Goal: Task Accomplishment & Management: Manage account settings

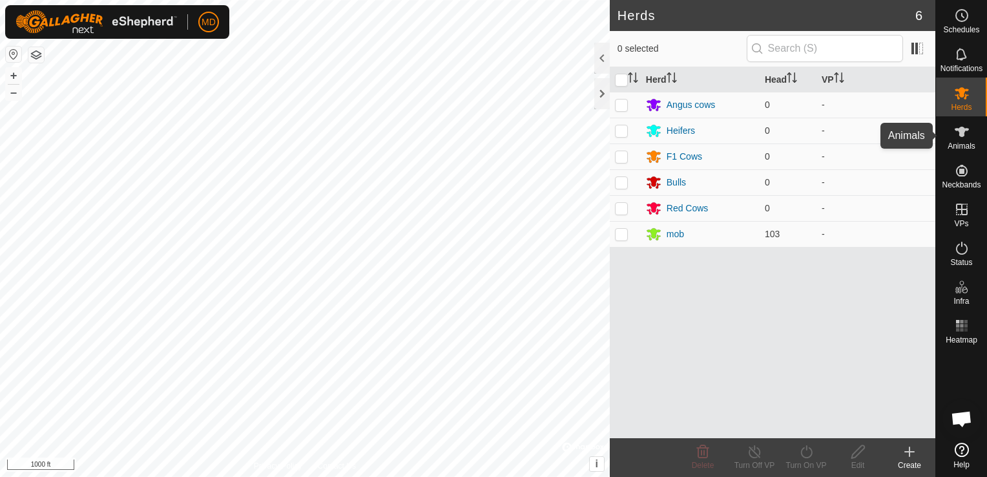
click at [964, 132] on icon at bounding box center [962, 132] width 14 height 10
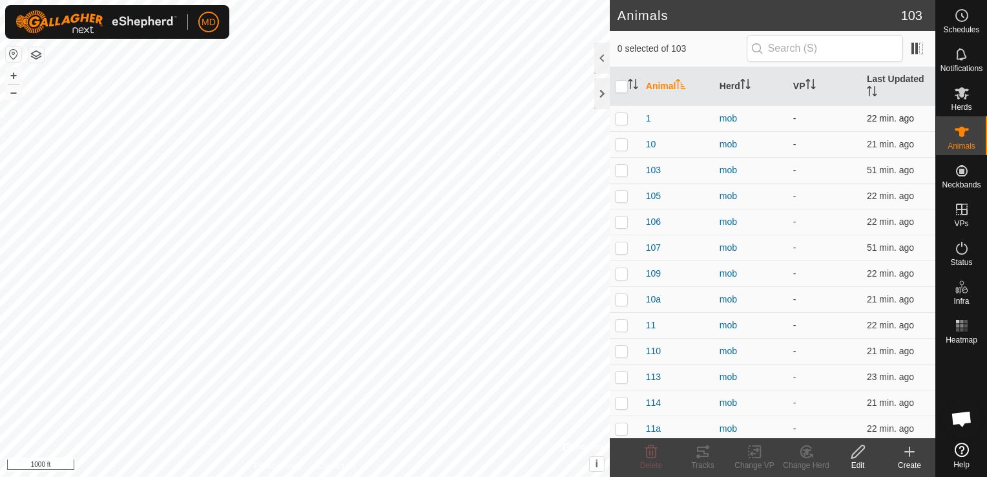
click at [621, 118] on p-checkbox at bounding box center [621, 118] width 13 height 10
checkbox input "true"
click at [857, 454] on icon at bounding box center [858, 451] width 13 height 13
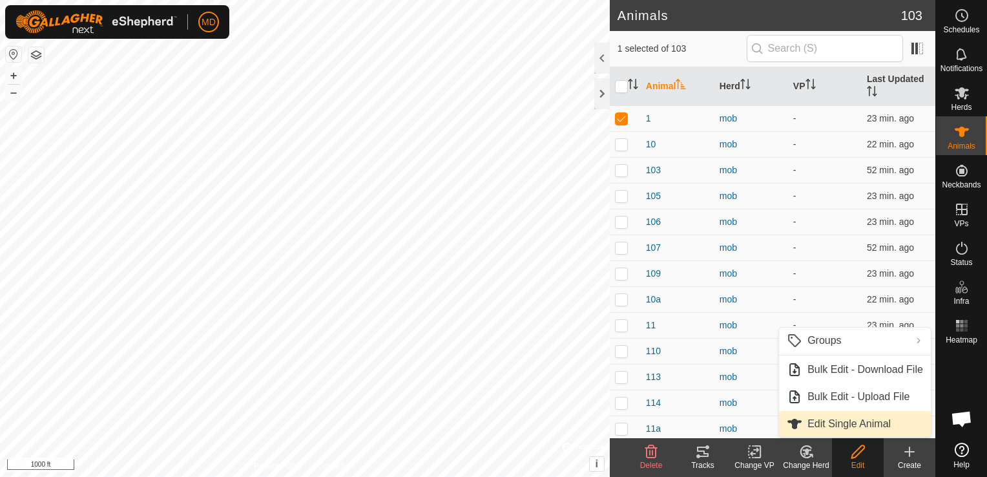
click at [834, 425] on link "Edit Single Animal" at bounding box center [855, 424] width 152 height 26
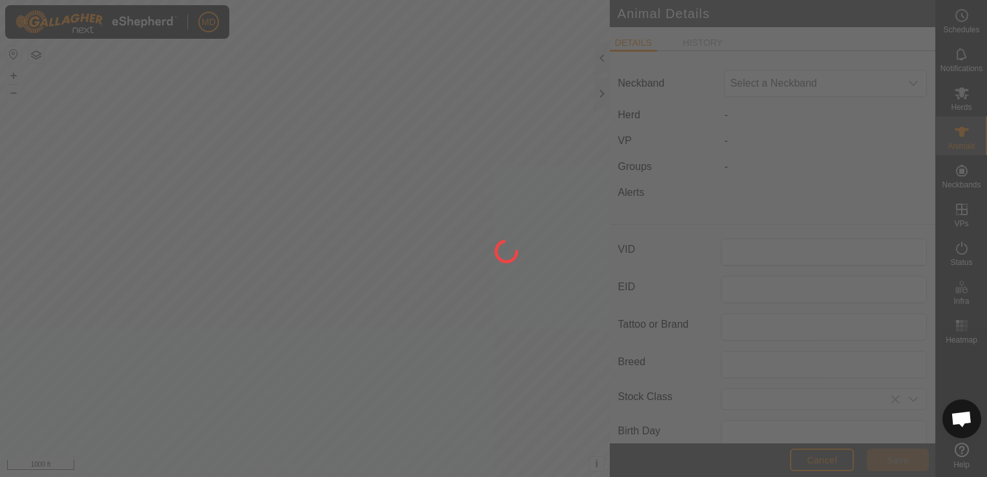
type input "1"
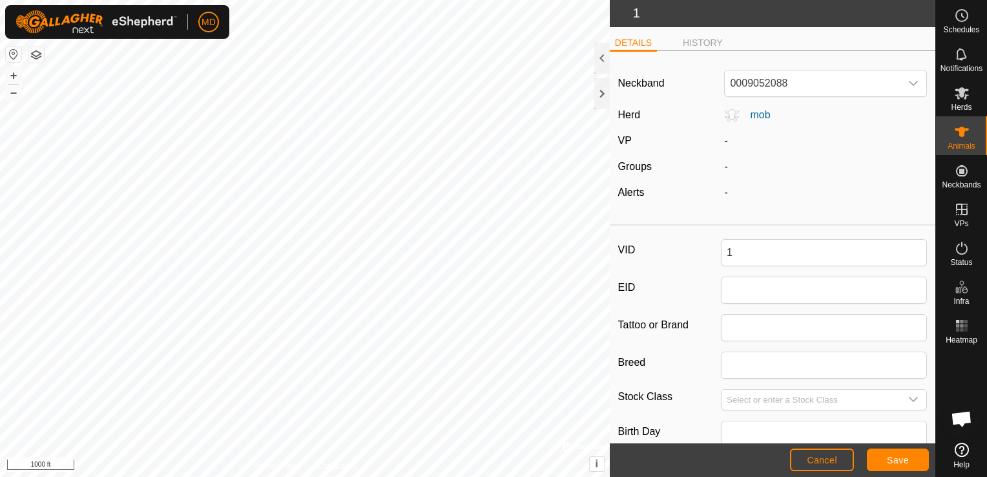
click at [719, 167] on div "-" at bounding box center [825, 167] width 213 height 16
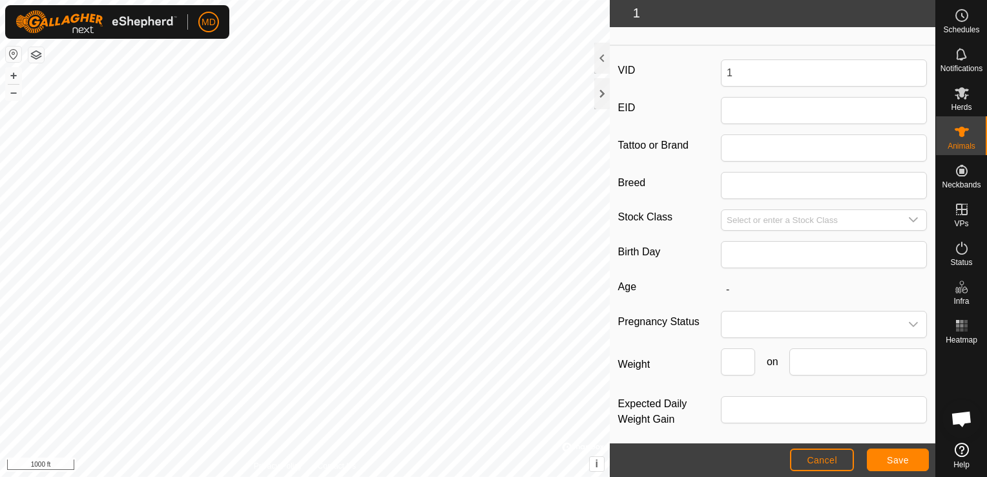
scroll to position [181, 0]
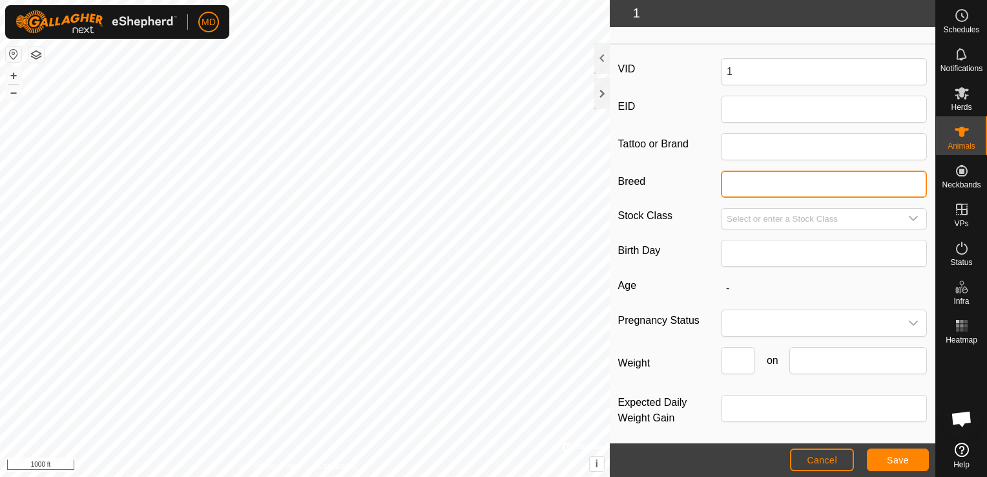
click at [739, 185] on input "Breed" at bounding box center [824, 184] width 206 height 27
type input "r"
type input "Red Angus"
click at [908, 213] on icon "dropdown trigger" at bounding box center [913, 218] width 10 height 10
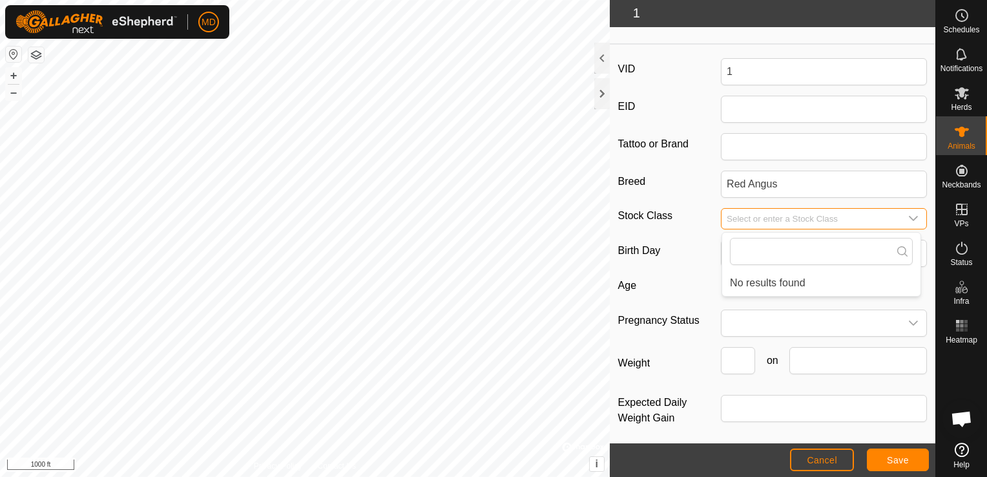
click at [734, 213] on input "Select or enter a Stock Class" at bounding box center [811, 219] width 179 height 20
type input "Bull"
click at [892, 459] on span "Save" at bounding box center [898, 460] width 22 height 10
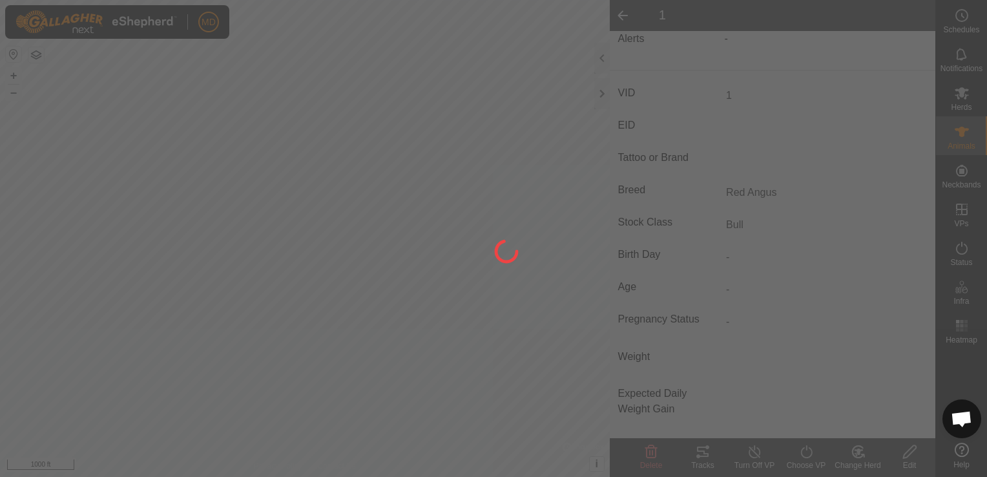
type input "-"
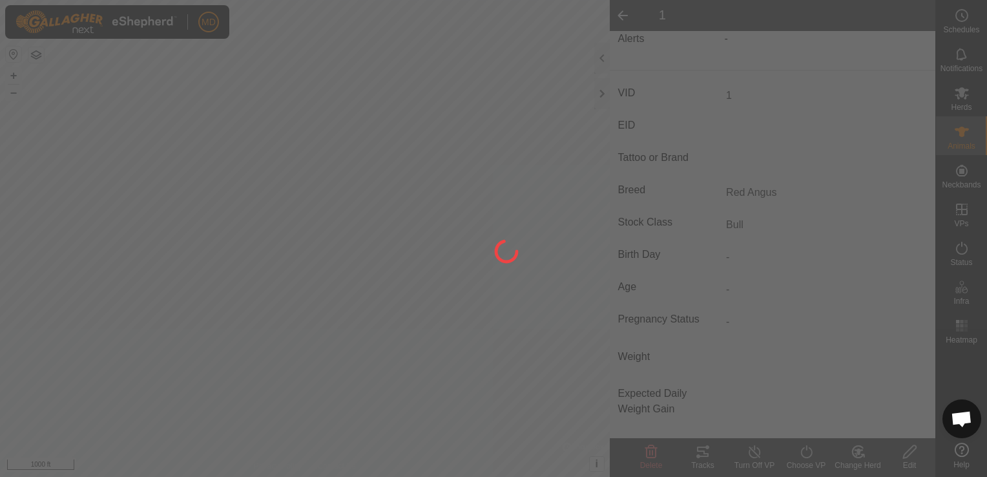
type input "-"
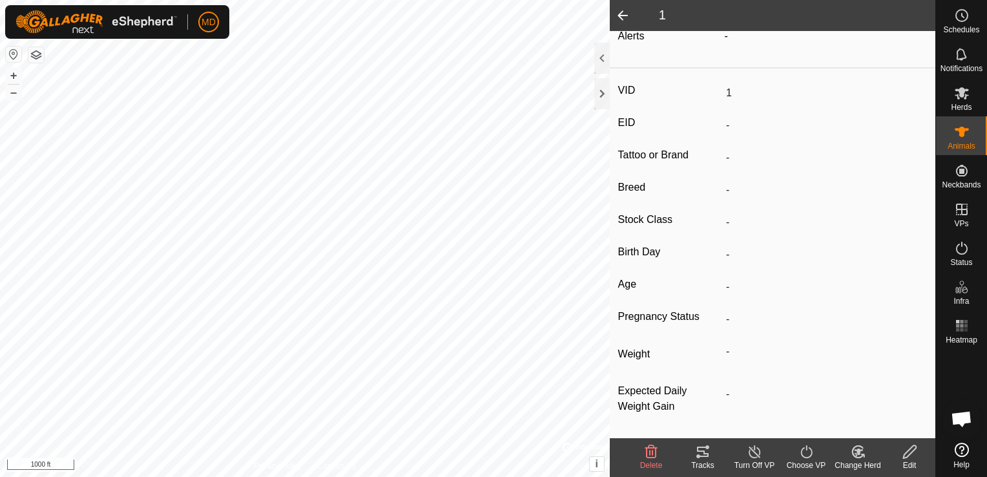
click at [858, 456] on icon at bounding box center [858, 452] width 16 height 16
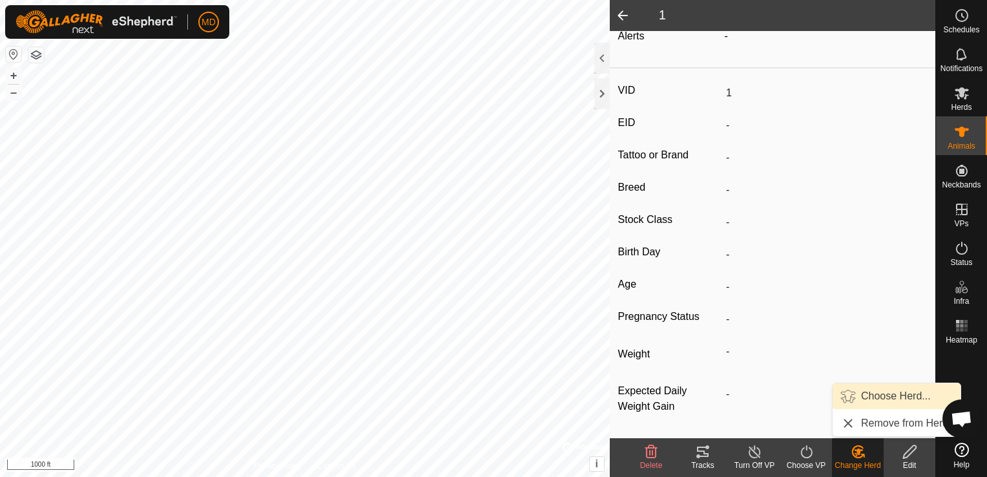
click at [866, 394] on link "Choose Herd..." at bounding box center [897, 396] width 128 height 26
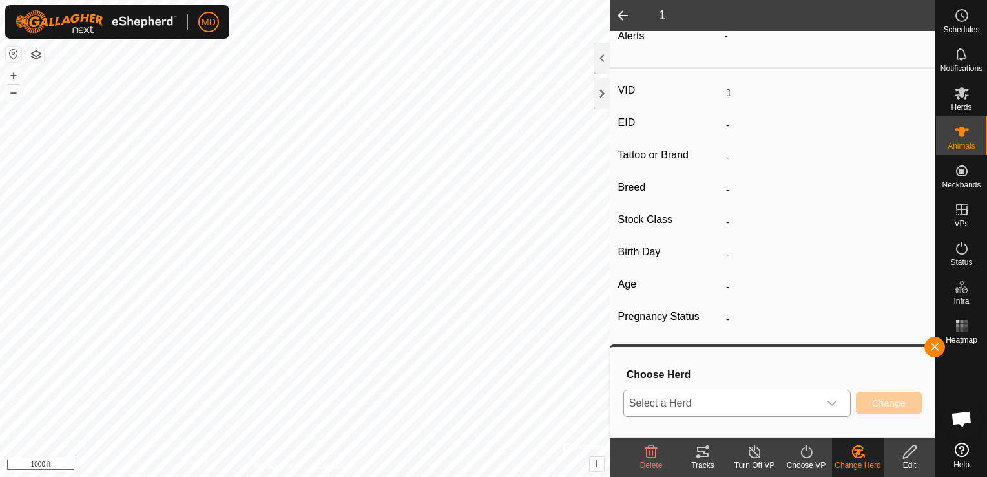
click at [835, 403] on icon "dropdown trigger" at bounding box center [832, 403] width 9 height 5
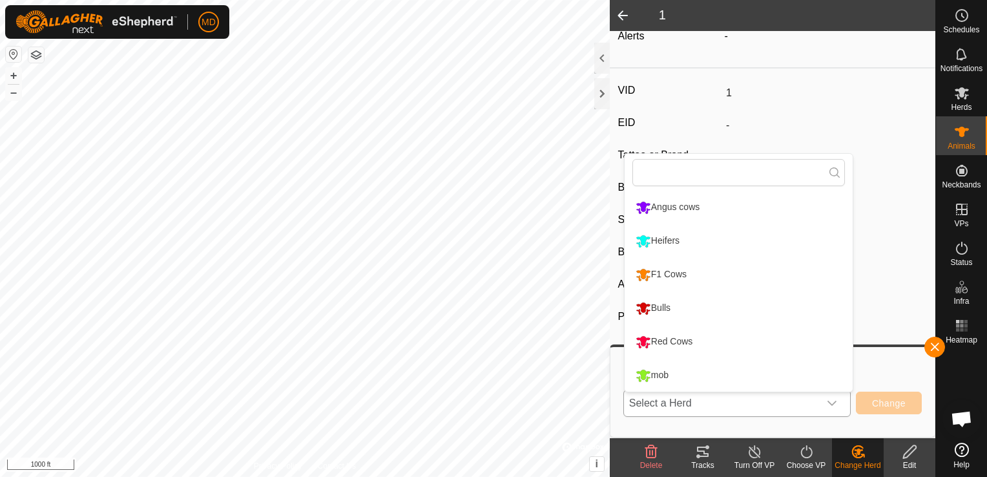
click at [656, 304] on li "Bulls" at bounding box center [739, 308] width 228 height 32
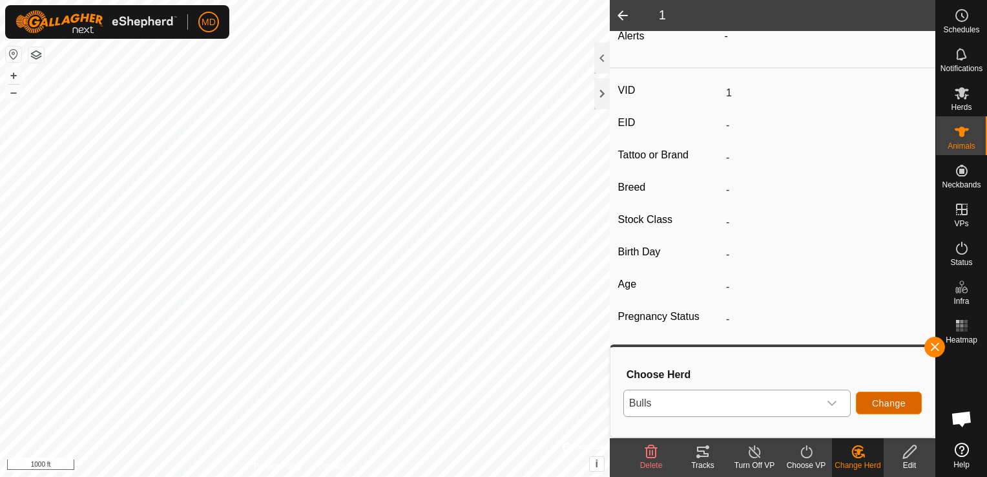
click at [880, 398] on span "Change" at bounding box center [889, 403] width 34 height 10
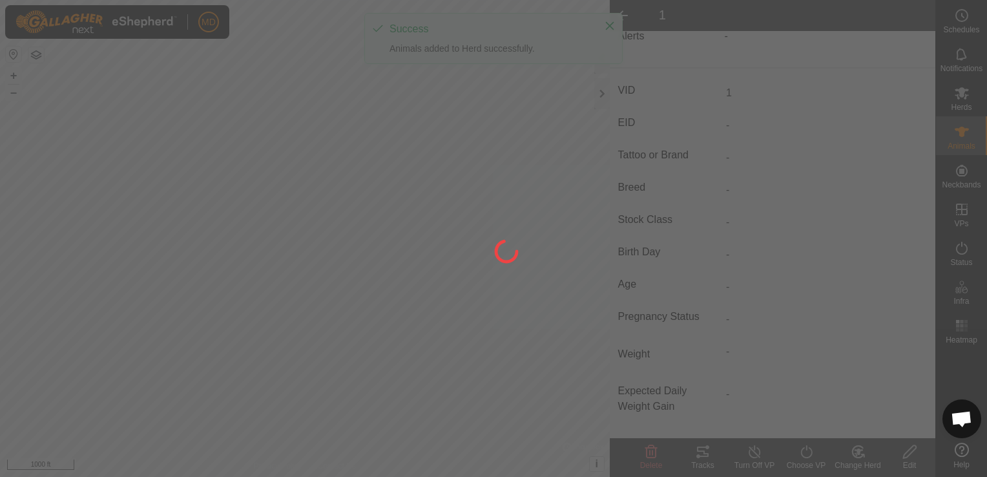
type input "Red Angus"
type input "0 kg"
type input "Bull"
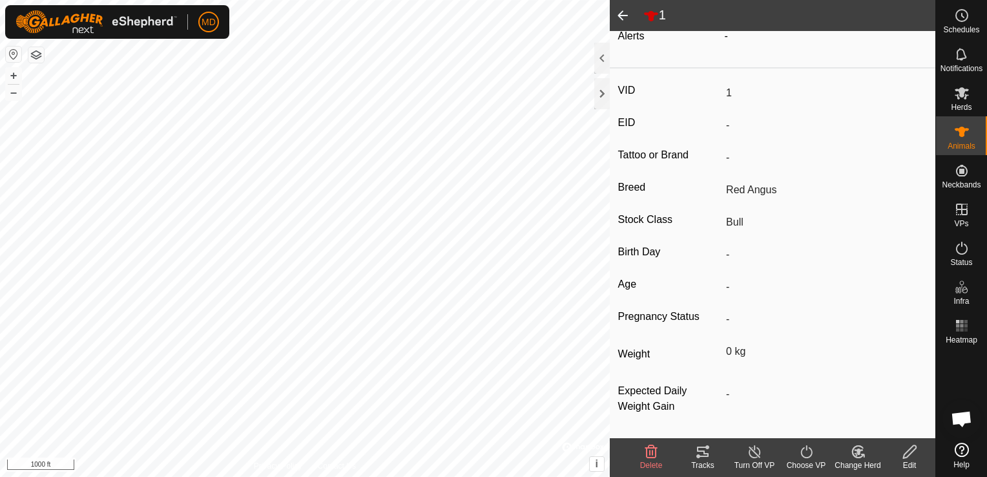
click at [724, 156] on input "-" at bounding box center [824, 158] width 206 height 22
click at [721, 156] on input "-" at bounding box center [824, 158] width 206 height 22
click at [906, 451] on icon at bounding box center [910, 452] width 16 height 16
type input "0"
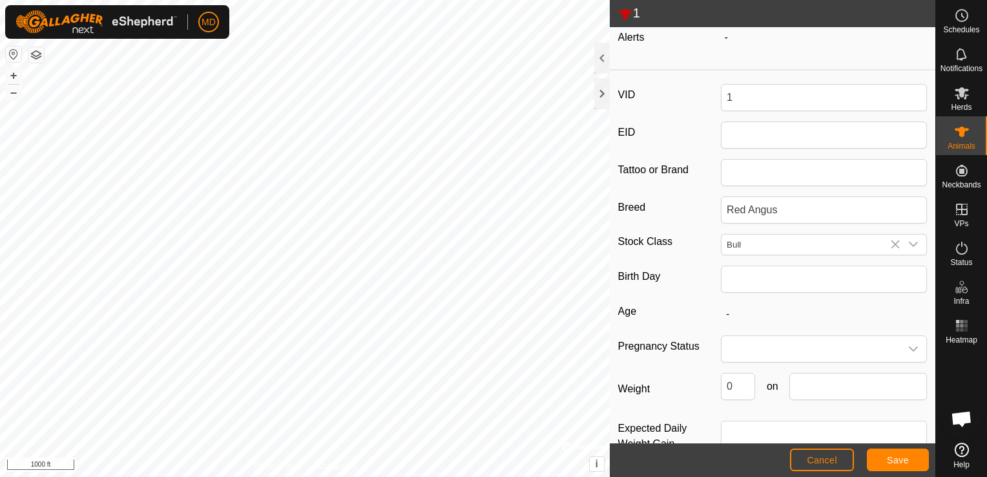
scroll to position [163, 0]
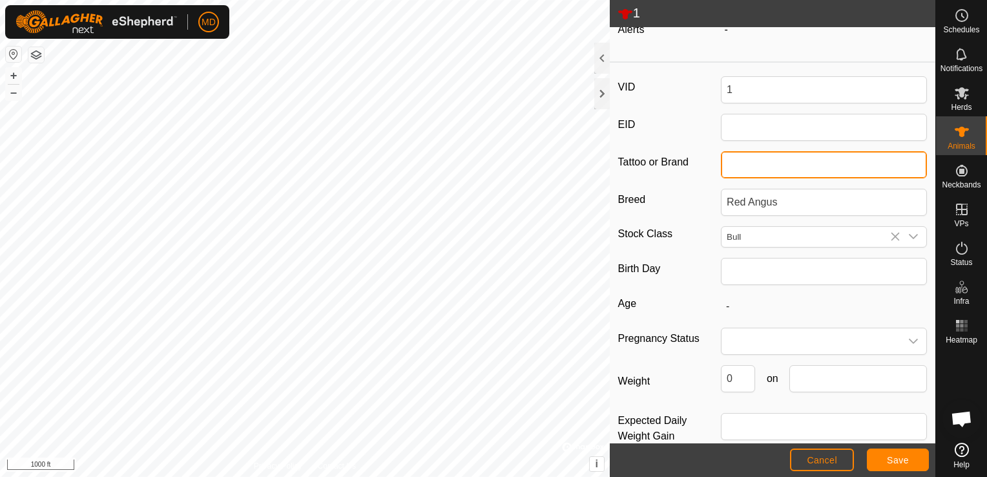
click at [726, 159] on input "Tattoo or Brand" at bounding box center [824, 164] width 206 height 27
type input "PCC"
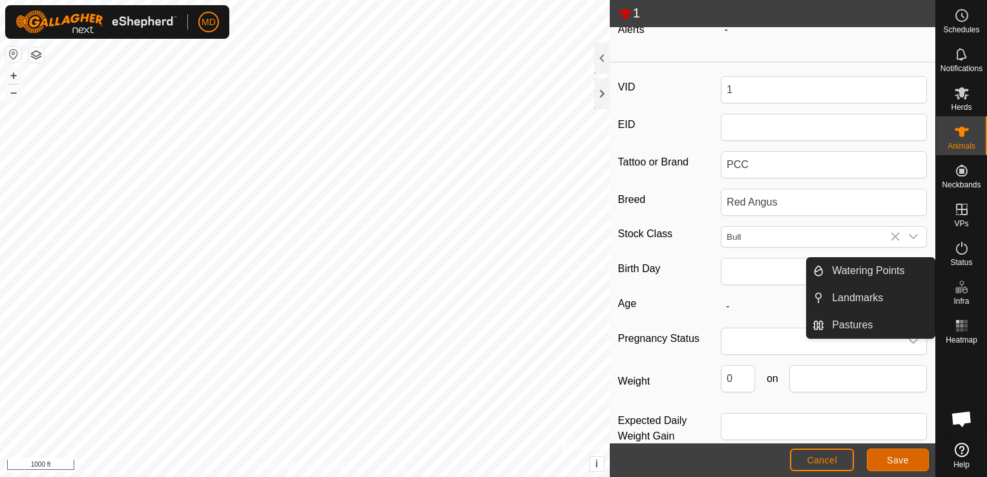
click at [899, 457] on span "Save" at bounding box center [898, 460] width 22 height 10
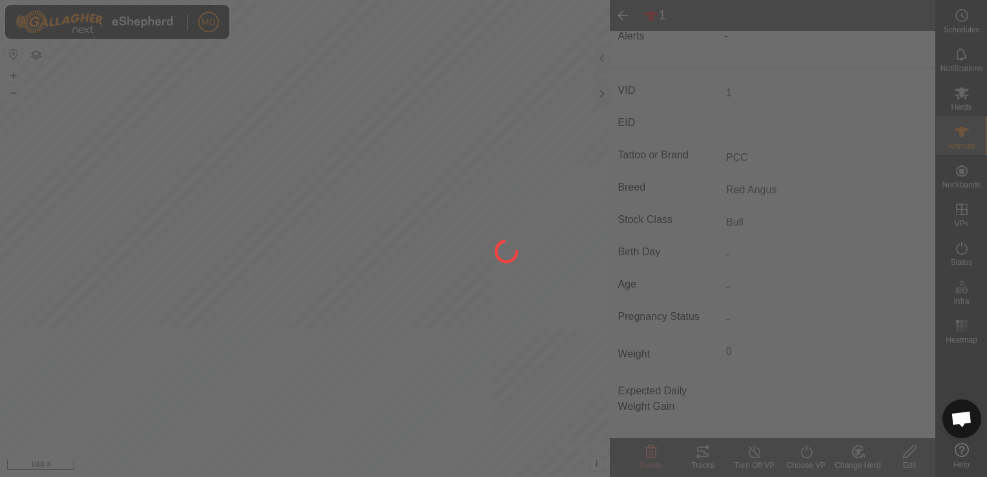
scroll to position [155, 0]
type input "-"
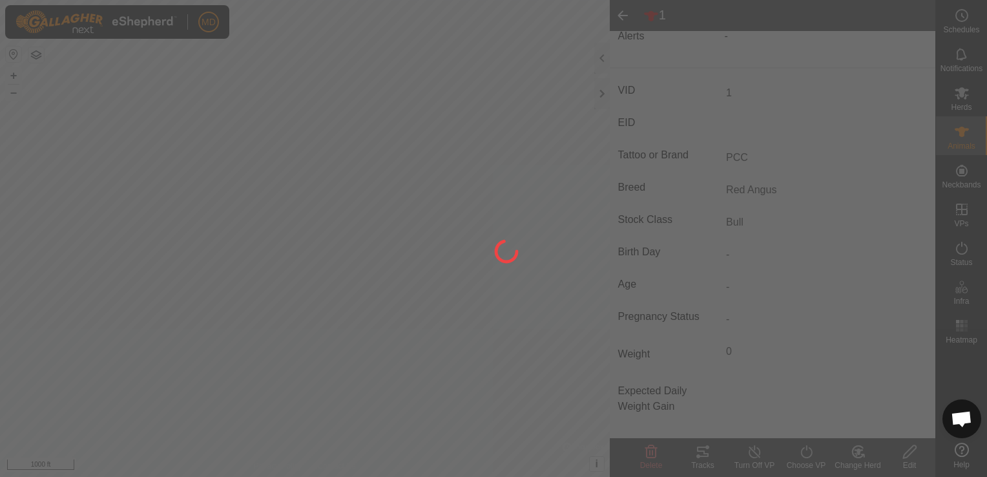
type input "-"
type input "PCC"
type input "Red Angus"
type input "0 kg"
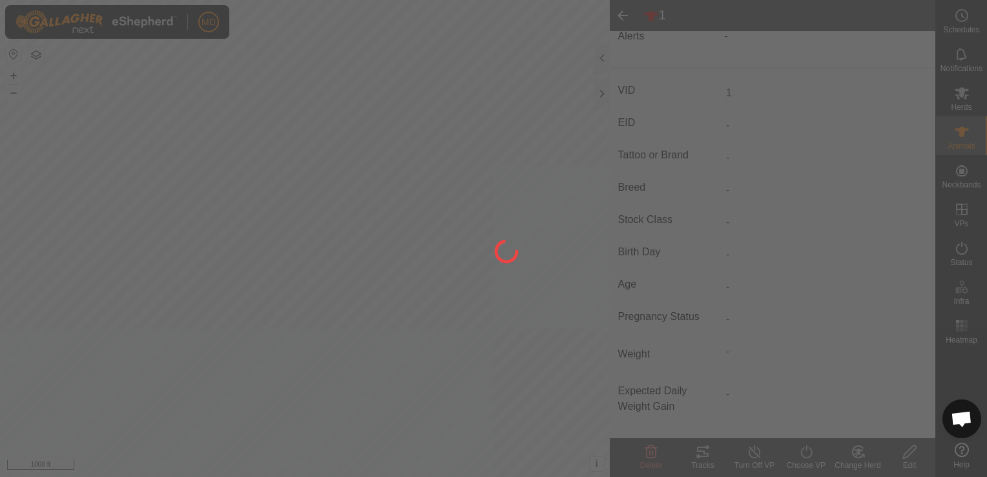
type input "Bull"
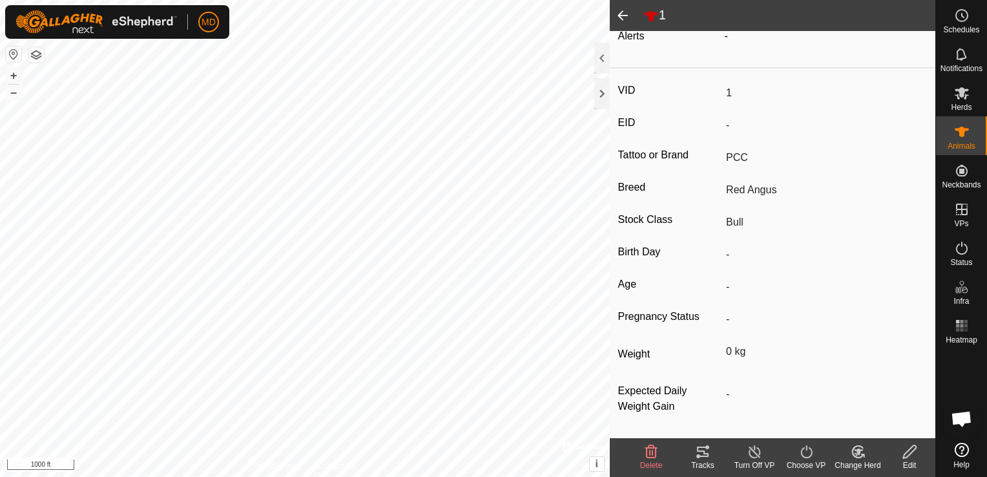
click at [799, 454] on icon at bounding box center [807, 452] width 16 height 16
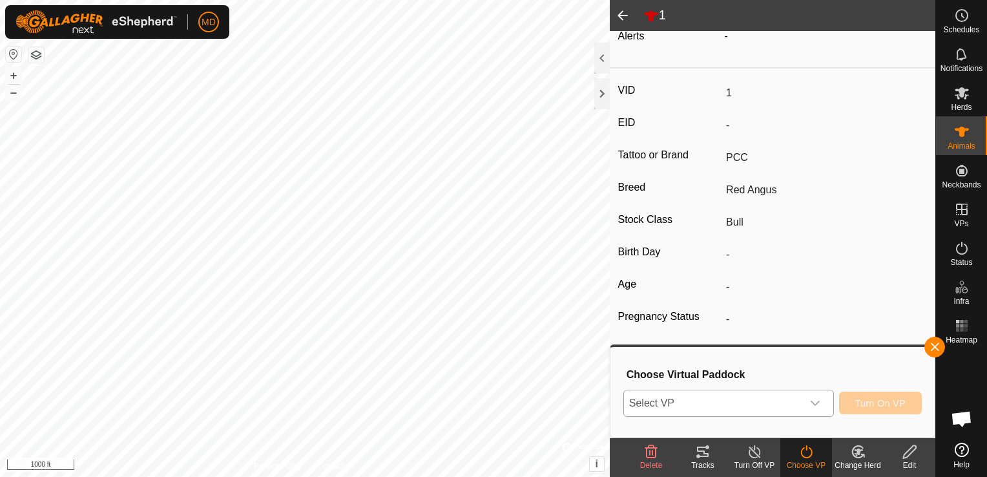
click at [821, 399] on icon "dropdown trigger" at bounding box center [815, 403] width 10 height 10
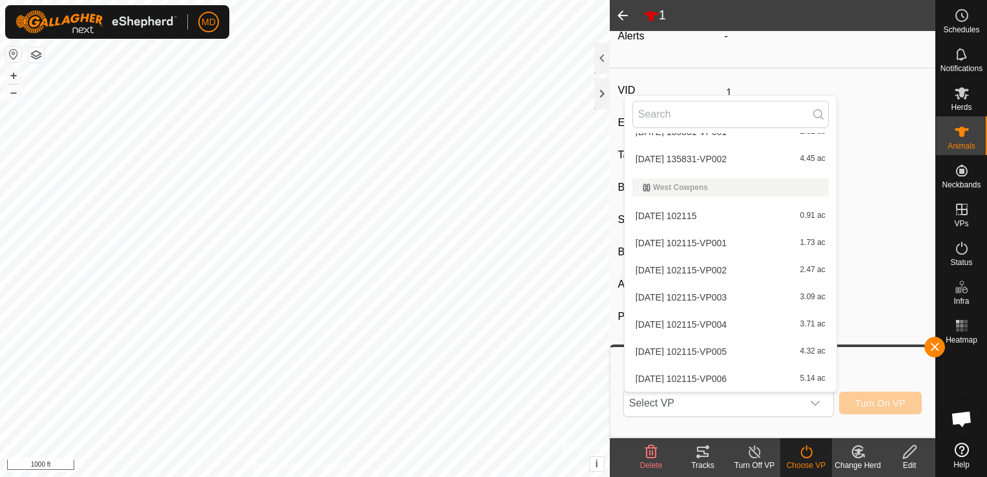
scroll to position [4036, 0]
click at [686, 323] on li "[DATE] 102115-VP006 5.14 ac" at bounding box center [731, 322] width 212 height 26
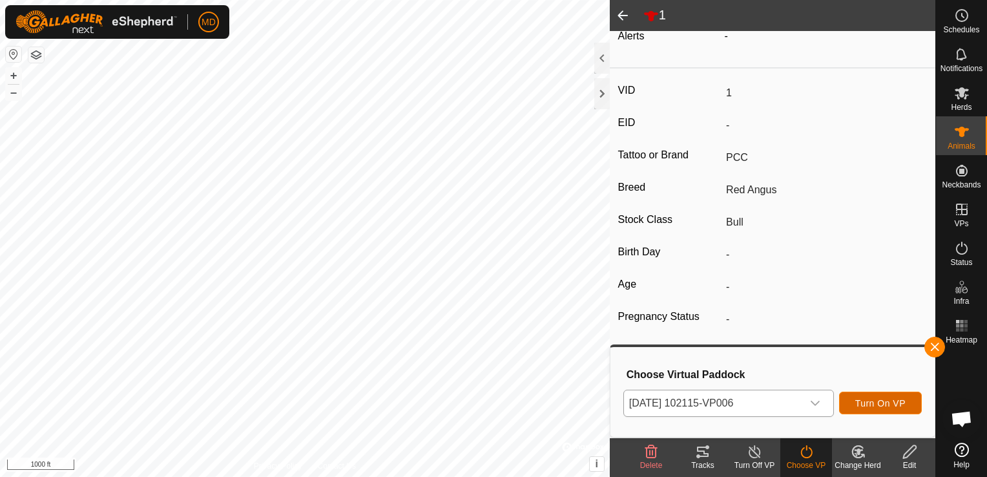
click at [868, 396] on button "Turn On VP" at bounding box center [880, 403] width 83 height 23
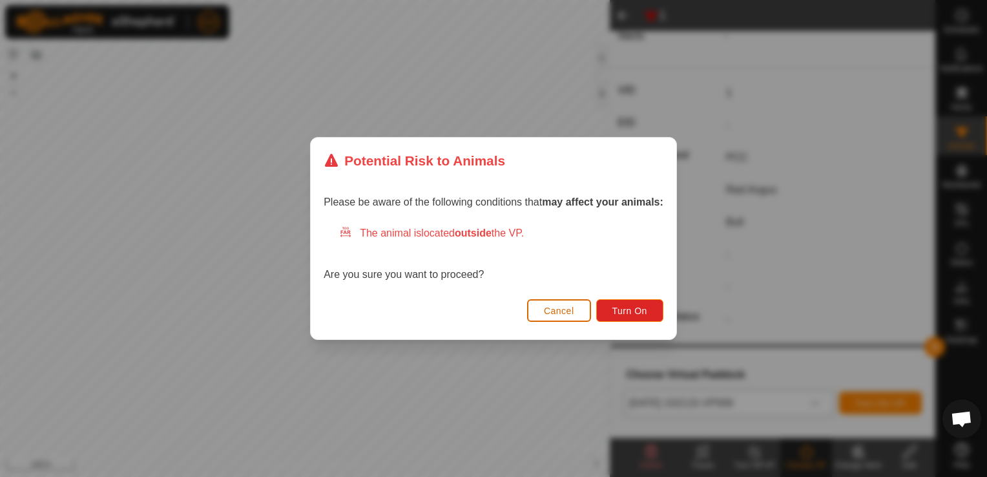
click at [558, 306] on span "Cancel" at bounding box center [559, 311] width 30 height 10
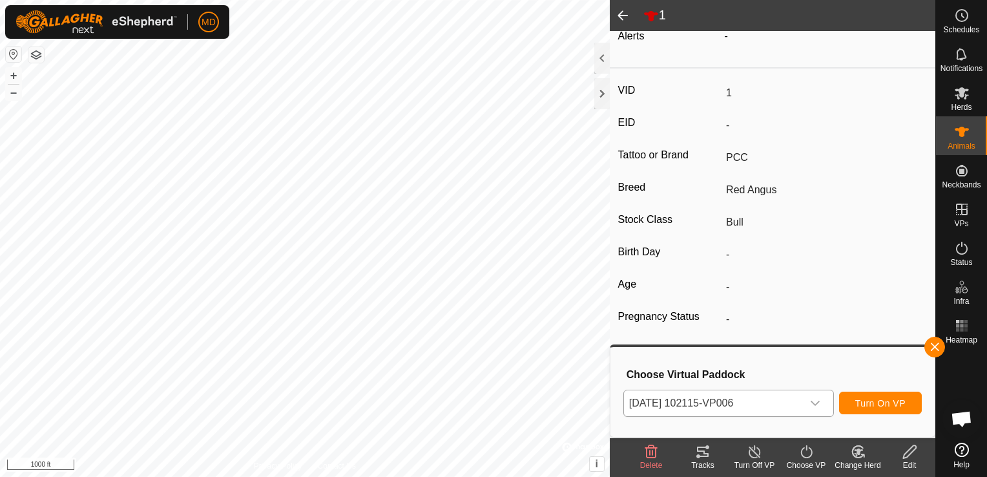
click at [623, 18] on span at bounding box center [623, 15] width 26 height 31
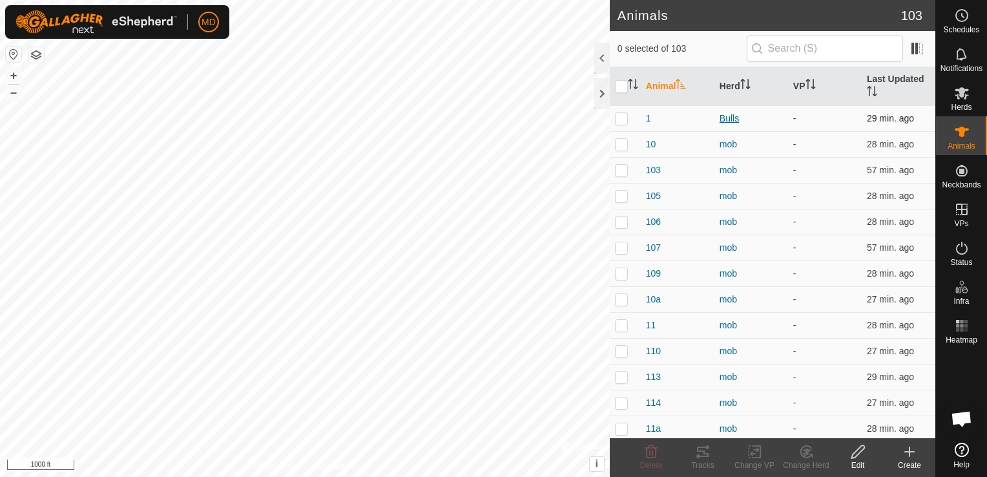
click at [724, 118] on div "Bulls" at bounding box center [751, 119] width 63 height 14
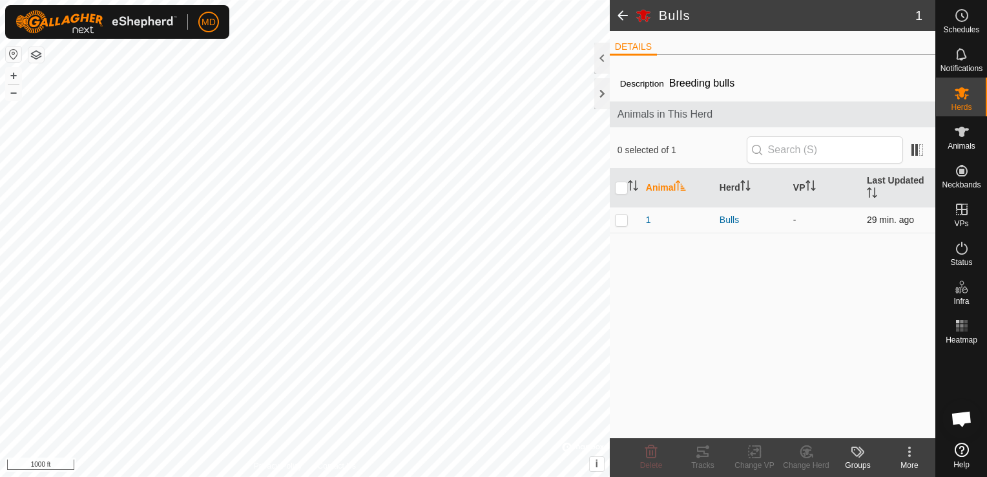
click at [624, 220] on p-checkbox at bounding box center [621, 220] width 13 height 10
checkbox input "true"
click at [906, 448] on icon at bounding box center [910, 452] width 16 height 16
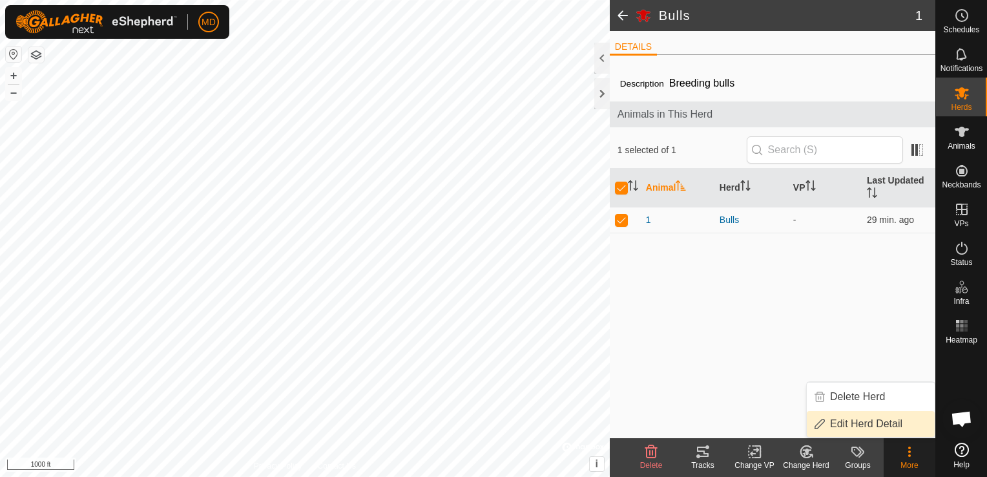
click at [874, 423] on link "Edit Herd Detail" at bounding box center [871, 424] width 128 height 26
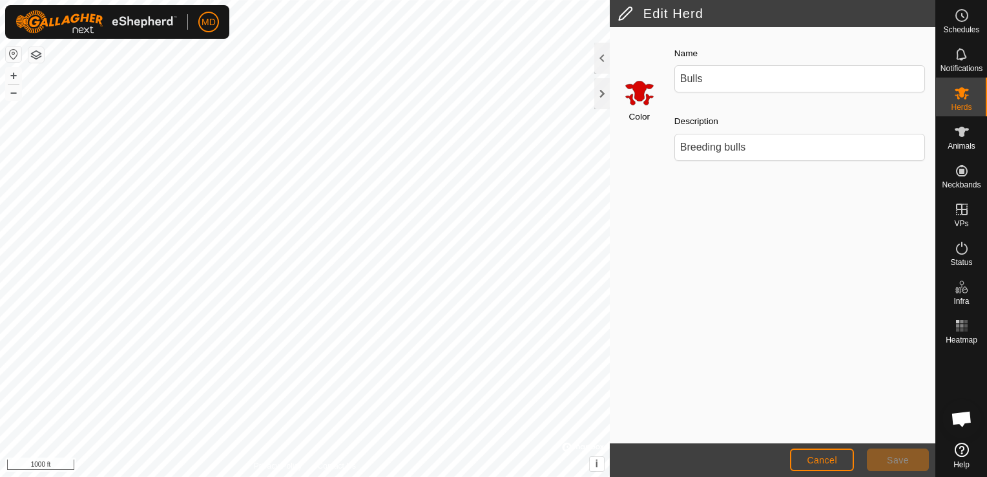
click at [905, 461] on span "Save" at bounding box center [898, 460] width 22 height 10
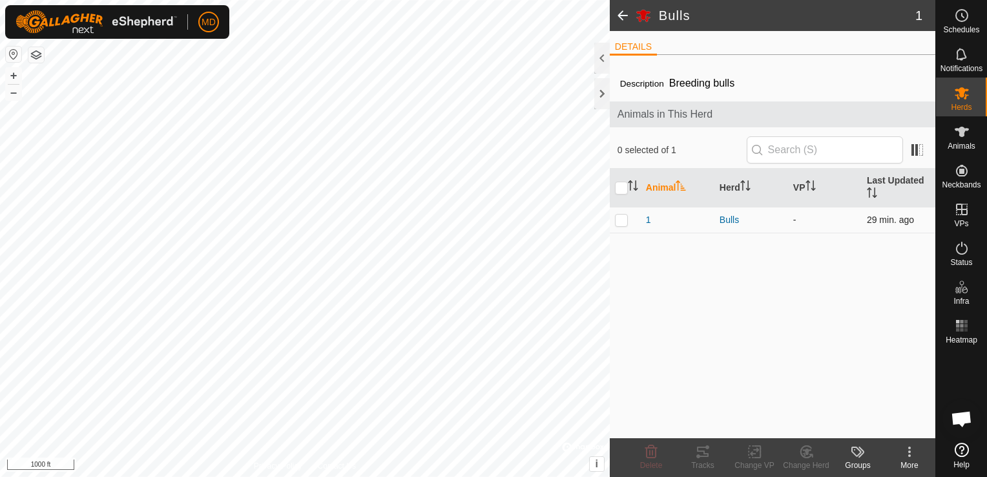
click at [618, 221] on p-checkbox at bounding box center [621, 220] width 13 height 10
checkbox input "true"
click at [908, 448] on icon at bounding box center [910, 452] width 16 height 16
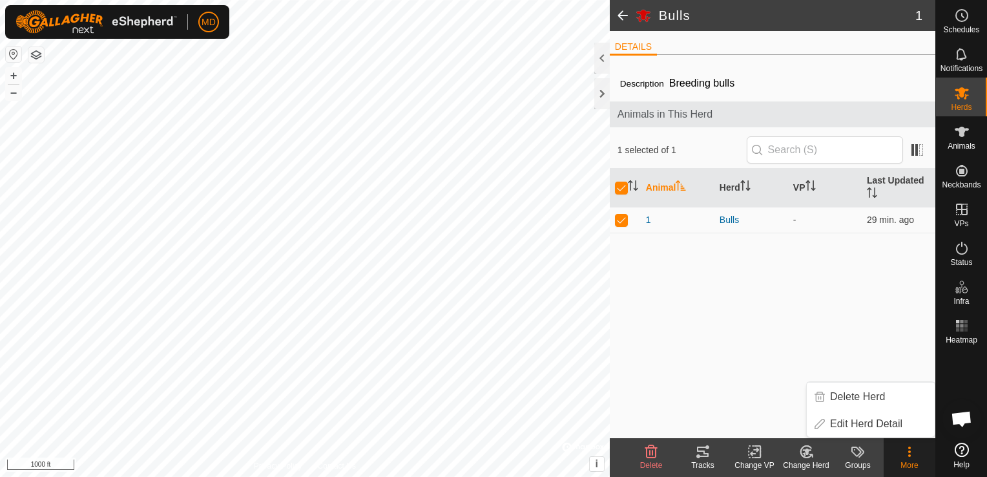
click at [908, 448] on icon at bounding box center [910, 452] width 16 height 16
click at [724, 404] on div "Description Breeding bulls Animals in This Herd 1 selected of 1 Animal Herd VP …" at bounding box center [773, 251] width 326 height 373
click at [622, 188] on input "checkbox" at bounding box center [621, 188] width 13 height 13
checkbox input "false"
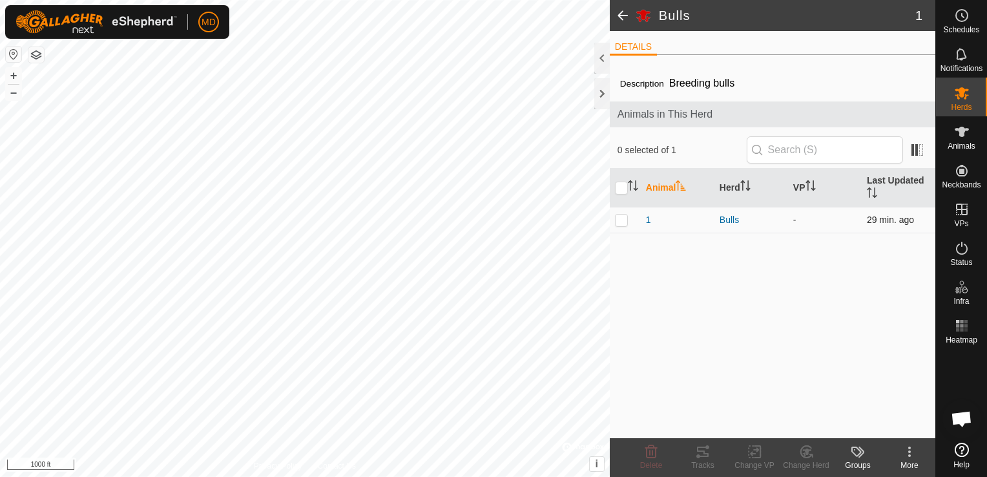
click at [620, 220] on p-checkbox at bounding box center [621, 220] width 13 height 10
checkbox input "true"
click at [964, 132] on icon at bounding box center [962, 132] width 14 height 10
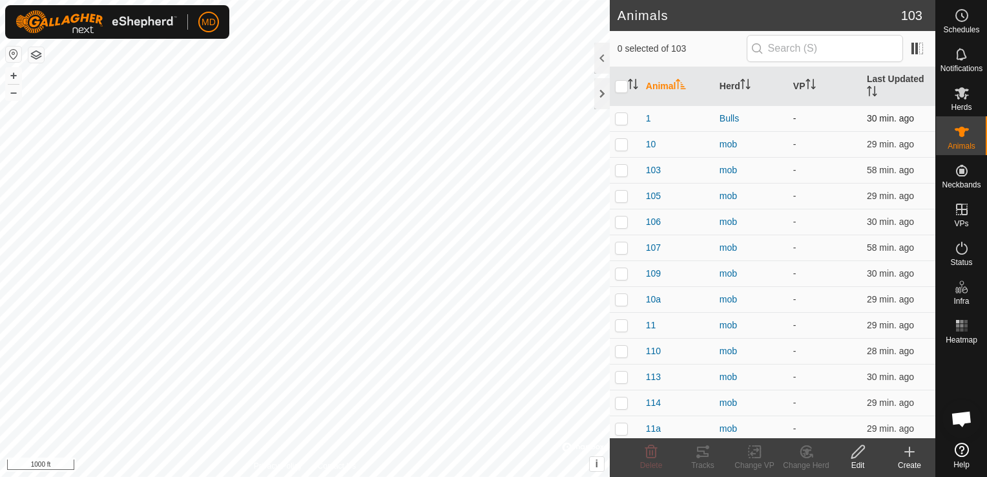
click at [620, 118] on p-checkbox at bounding box center [621, 118] width 13 height 10
checkbox input "true"
click at [857, 456] on icon at bounding box center [858, 451] width 13 height 13
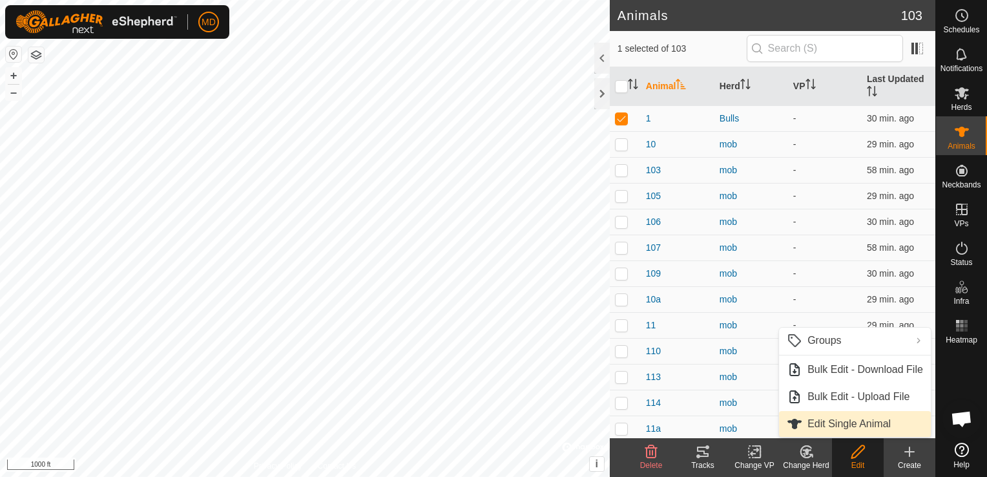
click at [837, 423] on link "Edit Single Animal" at bounding box center [855, 424] width 152 height 26
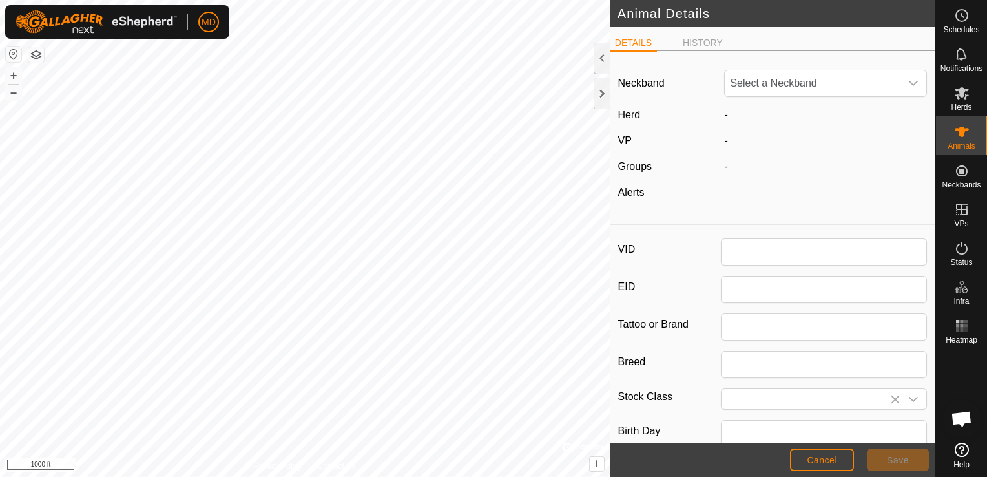
type input "1"
type input "PCC"
type input "Red Angus"
type input "Bull"
type input "0"
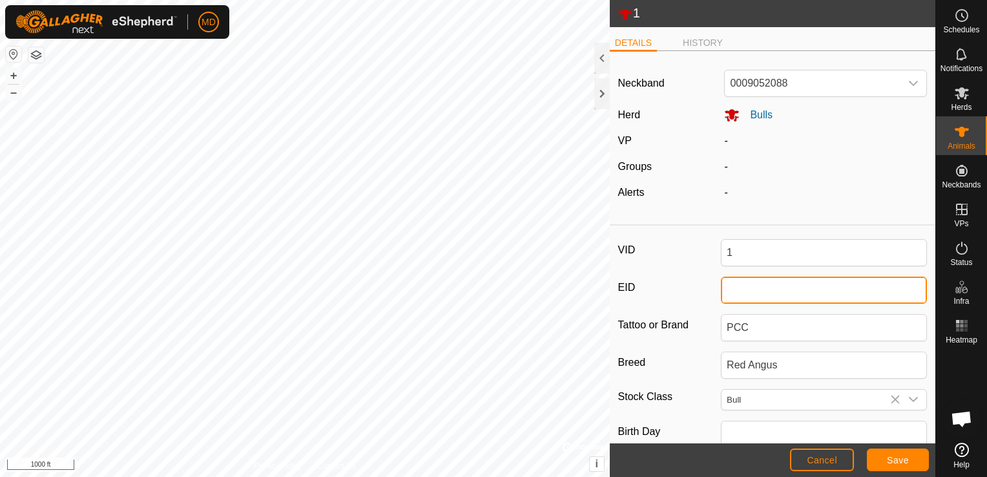
click at [726, 293] on input "EID" at bounding box center [824, 290] width 206 height 27
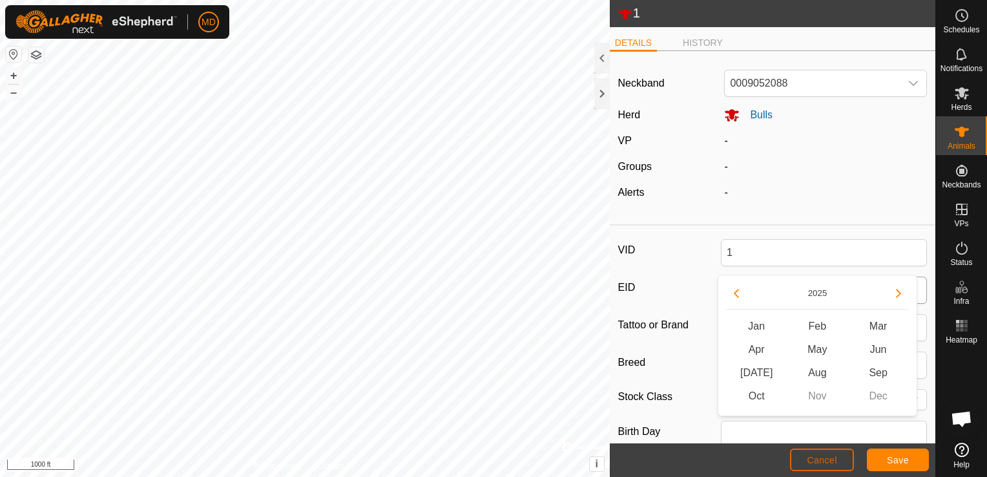
scroll to position [186, 0]
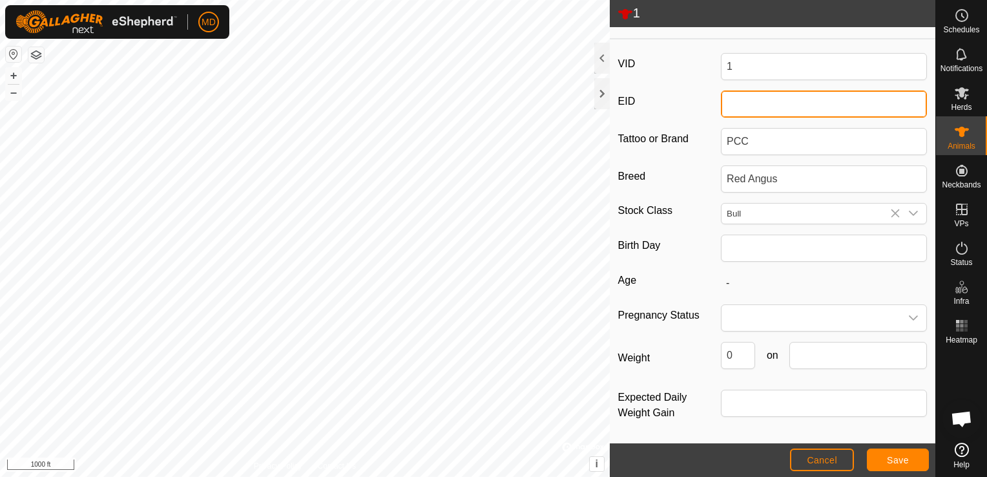
click at [727, 102] on input "EID" at bounding box center [824, 103] width 206 height 27
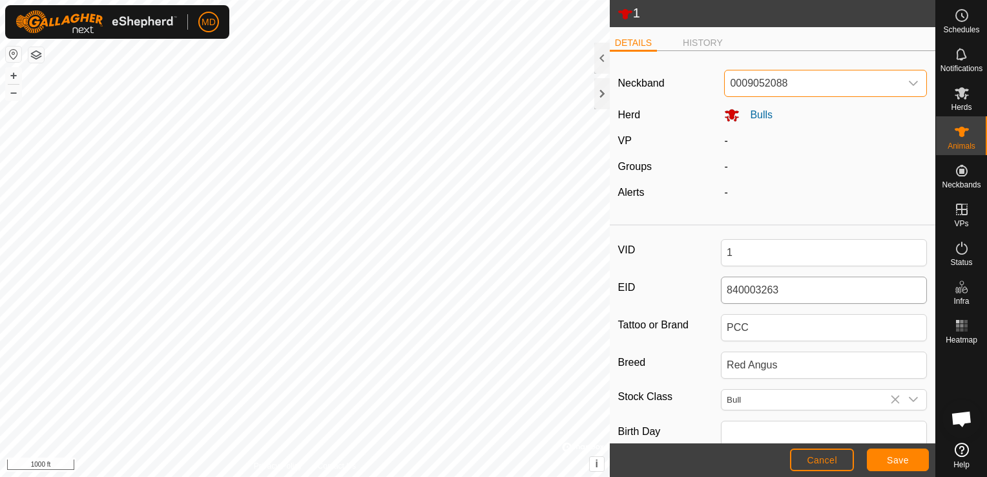
scroll to position [0, 0]
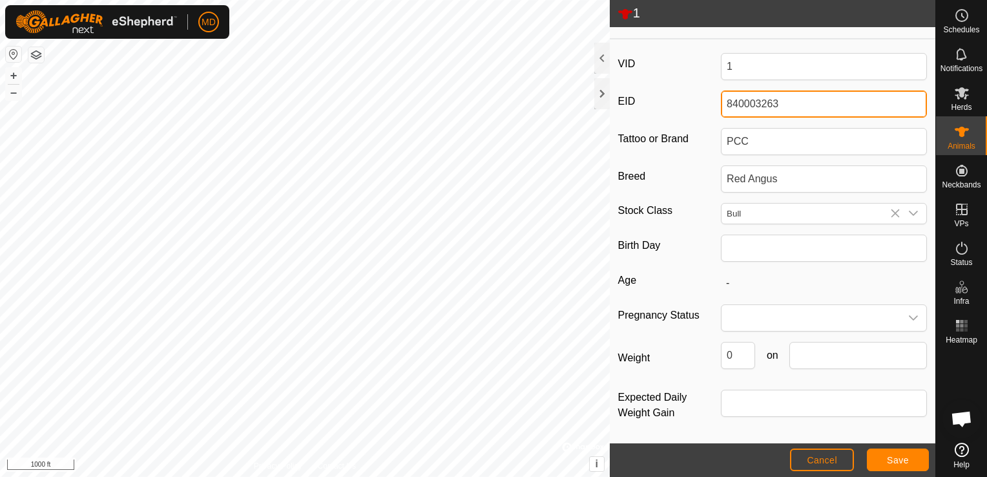
click at [791, 104] on input "840003263" at bounding box center [824, 103] width 206 height 27
type input "840003263349"
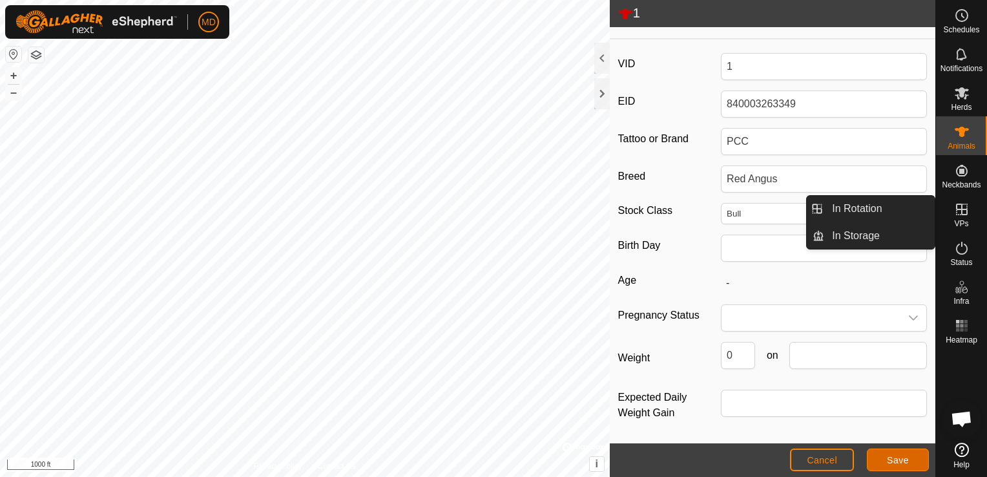
click at [897, 454] on button "Save" at bounding box center [898, 459] width 62 height 23
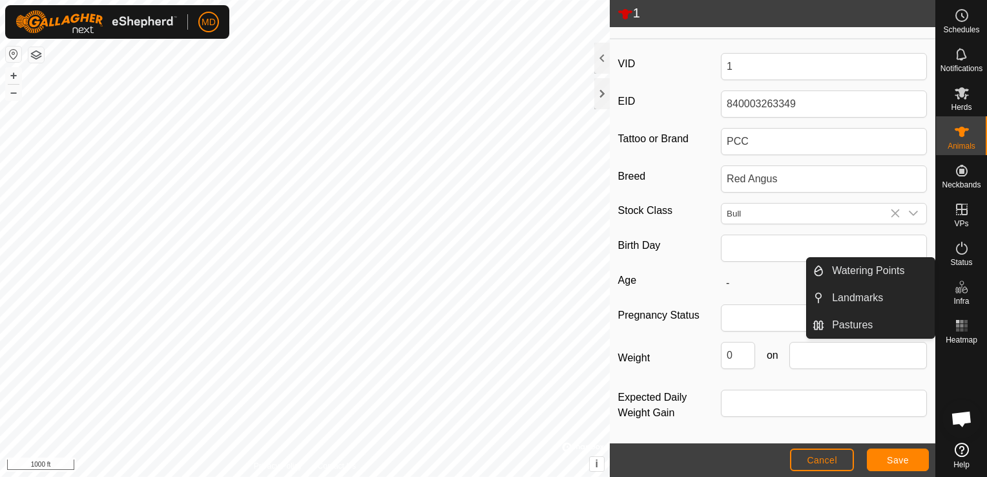
click at [924, 33] on article "Neckband 0009052088 Herd Bulls VP - Groups - Alerts - VID 1 EID 840003263349 Ta…" at bounding box center [773, 159] width 326 height 569
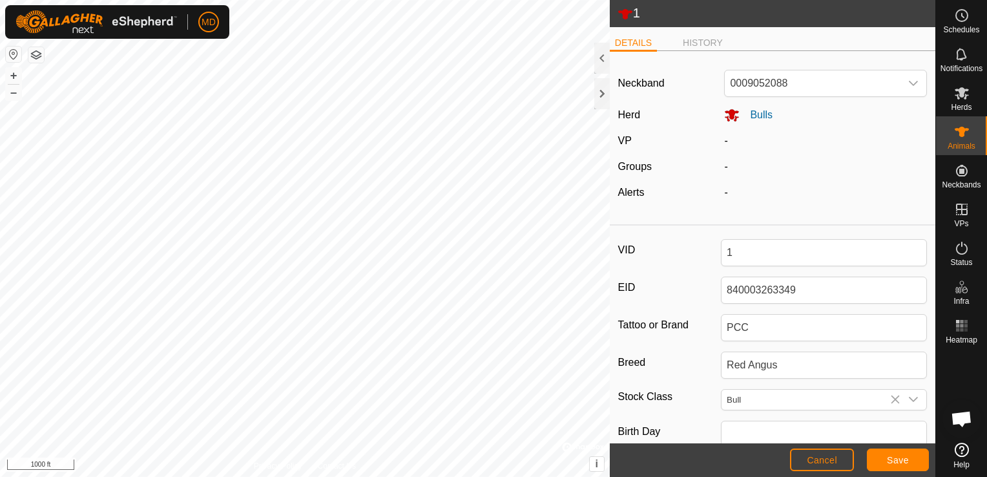
click at [725, 163] on div "-" at bounding box center [825, 167] width 213 height 16
click at [735, 167] on div "-" at bounding box center [825, 167] width 213 height 16
click at [886, 458] on button "Save" at bounding box center [898, 459] width 62 height 23
click at [892, 459] on span "Save" at bounding box center [898, 460] width 22 height 10
click at [824, 460] on span "Cancel" at bounding box center [822, 460] width 30 height 10
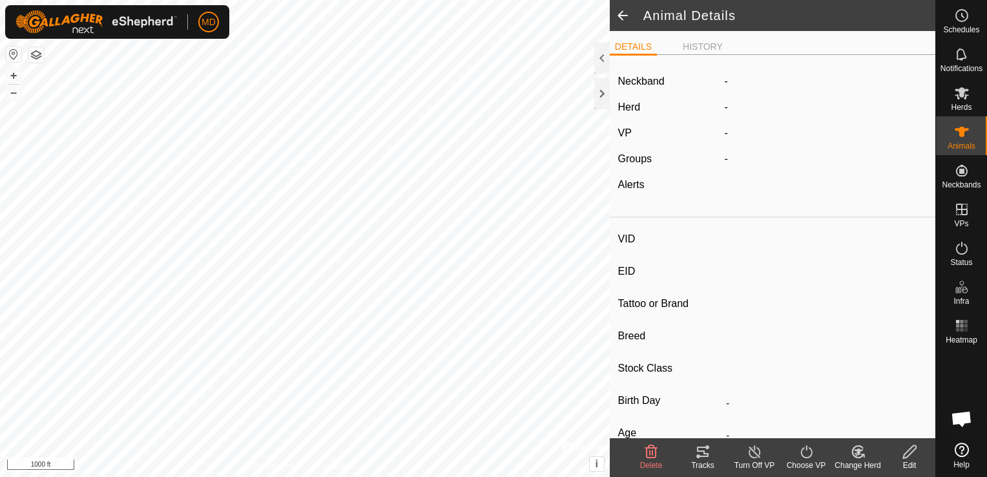
type input "1"
type input "-"
type input "PCC"
type input "Red Angus"
type input "Bull"
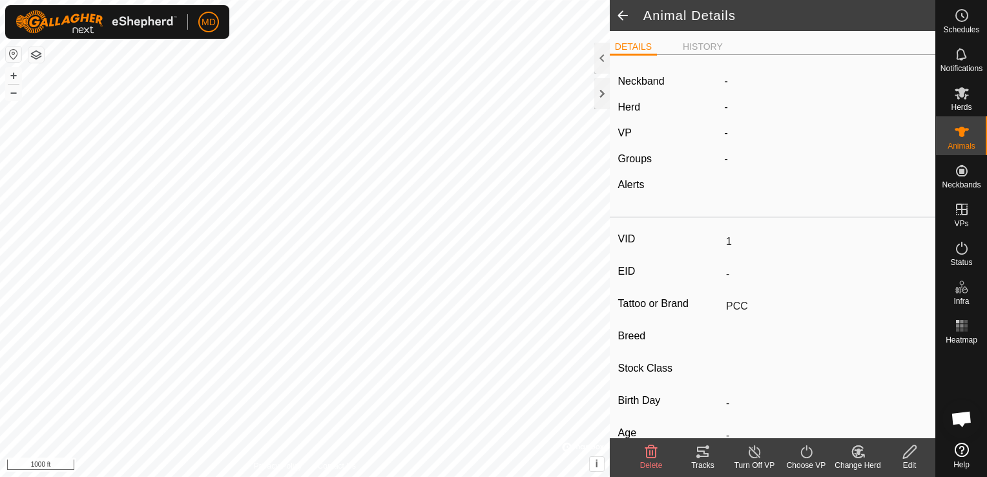
type input "0 kg"
type input "-"
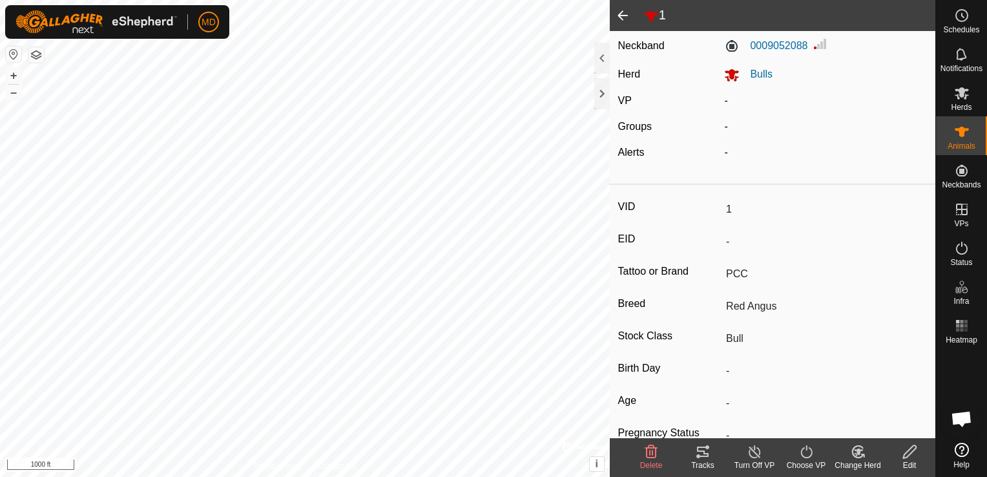
scroll to position [26, 0]
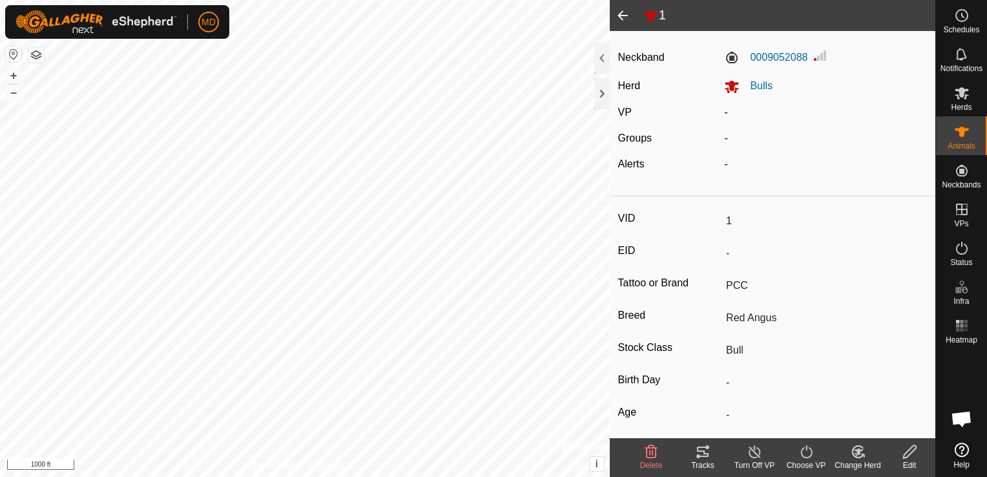
click at [722, 255] on input "-" at bounding box center [824, 253] width 206 height 22
click at [909, 451] on icon at bounding box center [910, 452] width 16 height 16
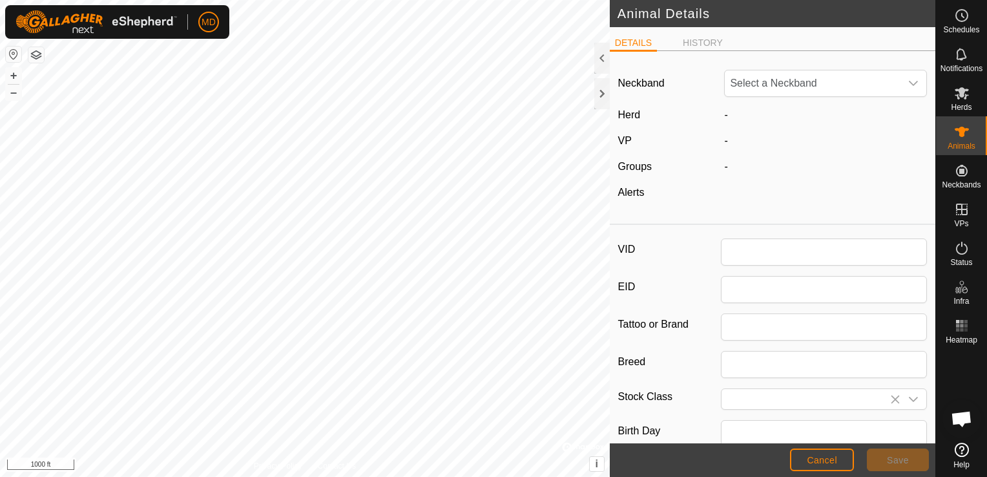
type input "1"
type input "PCC"
type input "Red Angus"
type input "Bull"
type input "0"
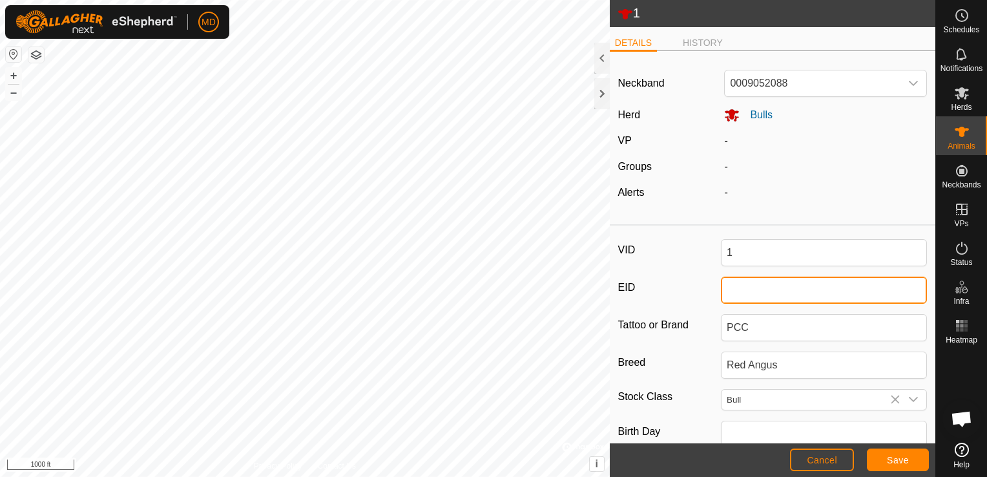
click at [729, 288] on input "EID" at bounding box center [824, 290] width 206 height 27
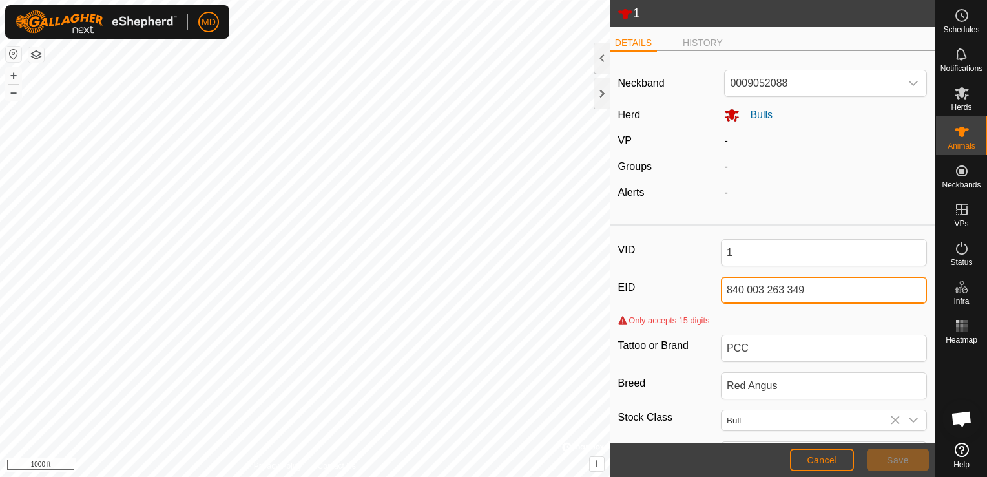
click at [742, 291] on input "840 003 263 349" at bounding box center [824, 290] width 206 height 27
click at [743, 288] on input "840 003 263 349" at bounding box center [824, 290] width 206 height 27
click at [759, 287] on input "840003 263 349" at bounding box center [824, 290] width 206 height 27
click at [779, 288] on input "840003263 349" at bounding box center [824, 290] width 206 height 27
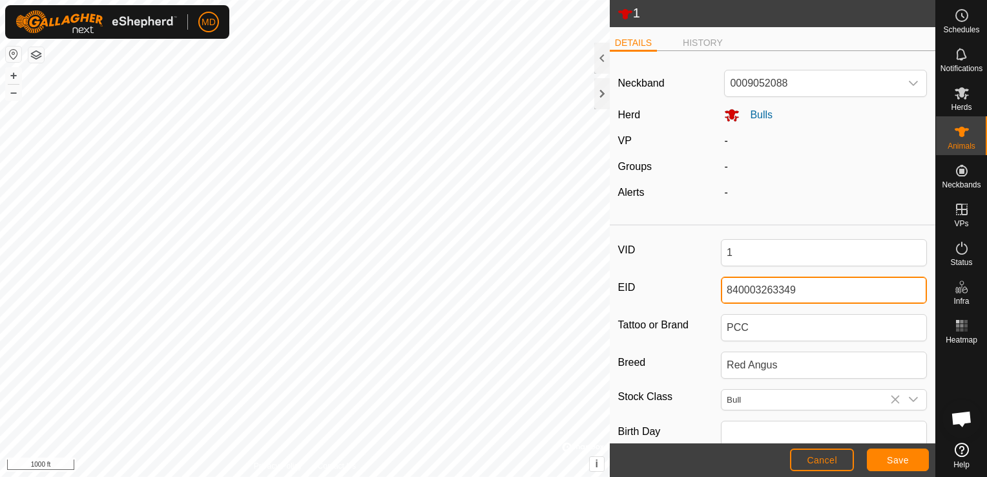
type input "840003263349"
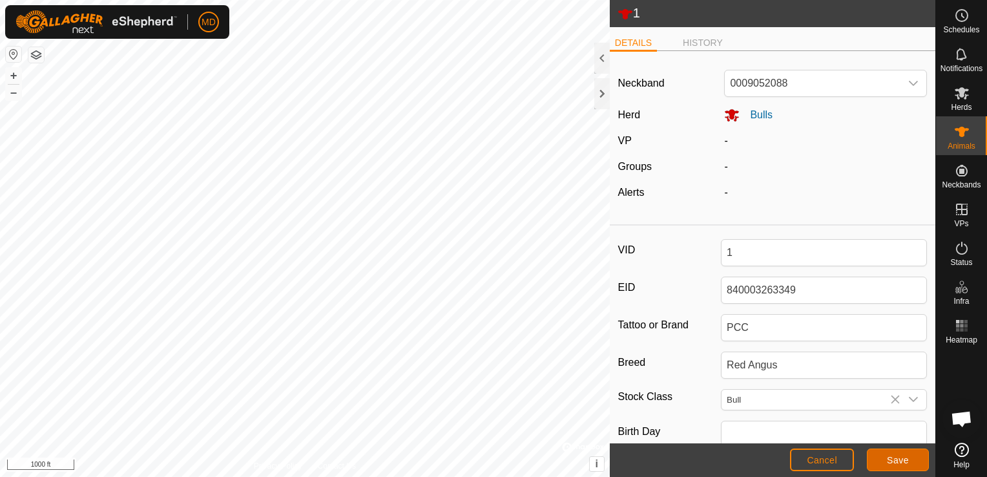
click at [896, 459] on span "Save" at bounding box center [898, 460] width 22 height 10
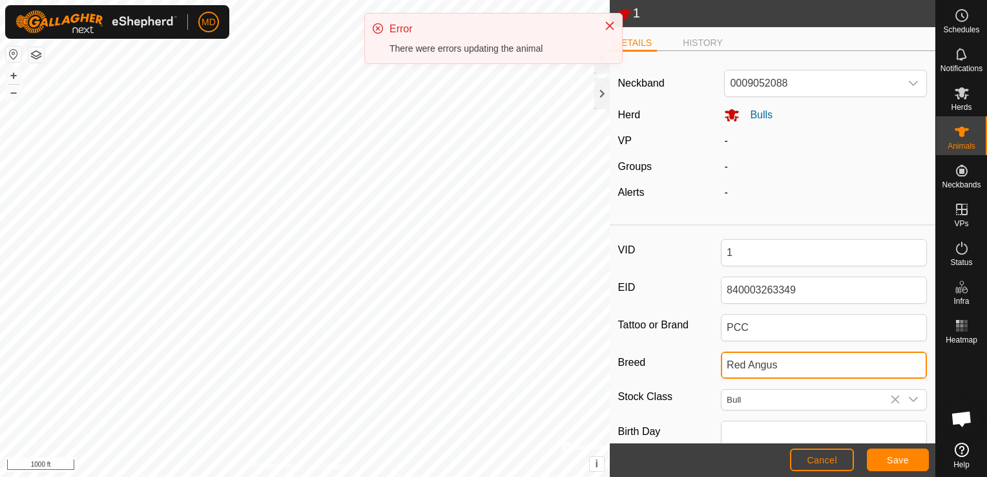
click at [865, 367] on input "Red Angus" at bounding box center [824, 364] width 206 height 27
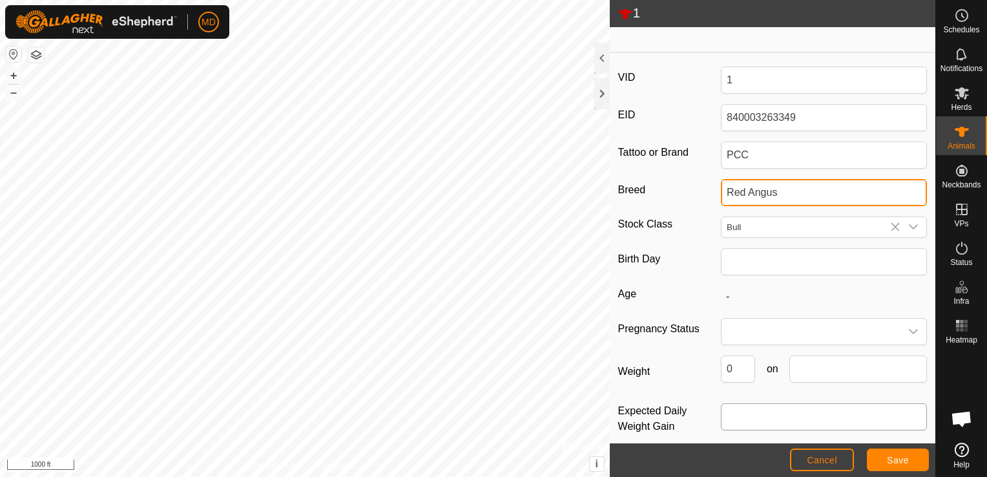
scroll to position [175, 0]
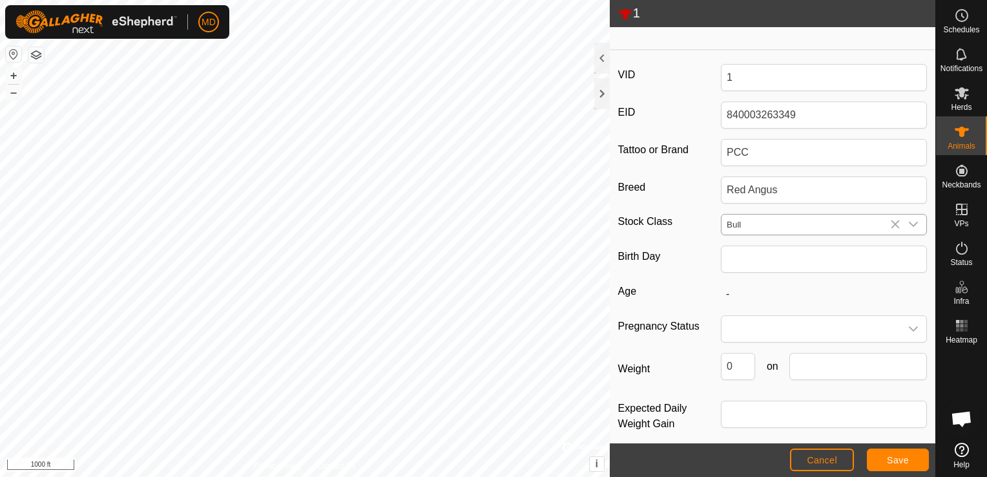
click at [908, 220] on icon "dropdown trigger" at bounding box center [913, 224] width 10 height 10
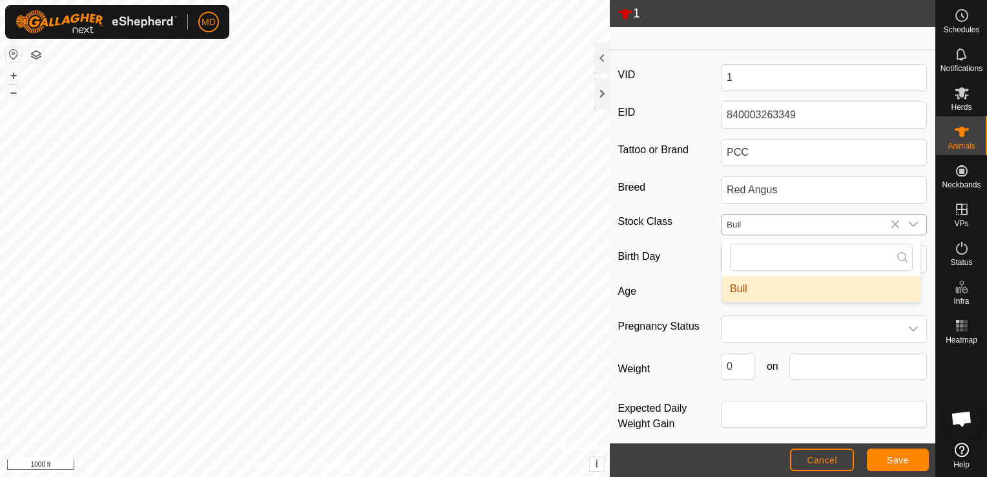
click at [740, 283] on li "Bull" at bounding box center [821, 289] width 198 height 26
type input "0"
click at [753, 284] on li "Bull" at bounding box center [821, 289] width 198 height 26
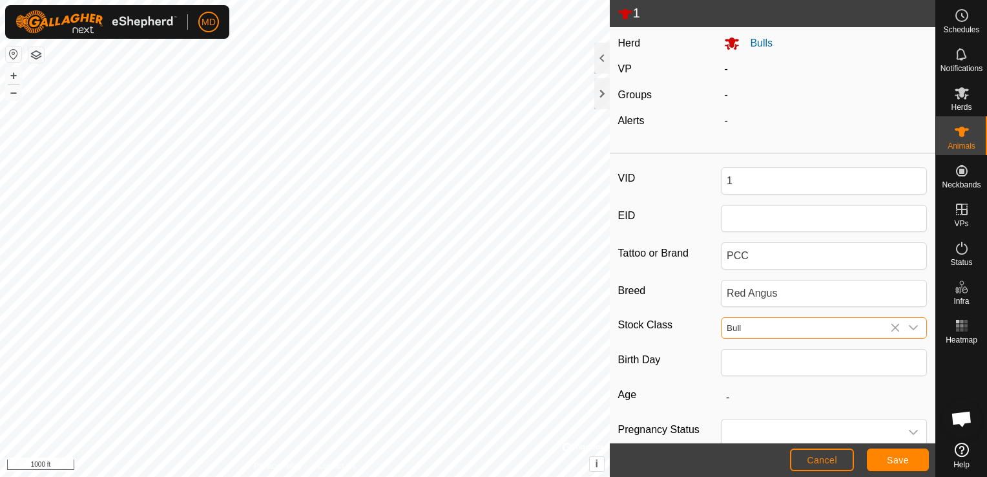
scroll to position [46, 0]
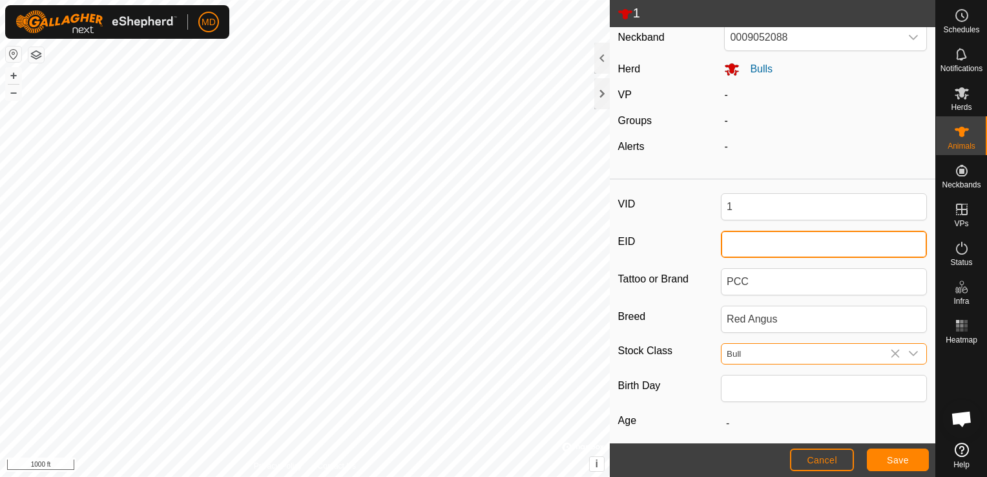
click at [726, 244] on input "EID" at bounding box center [824, 244] width 206 height 27
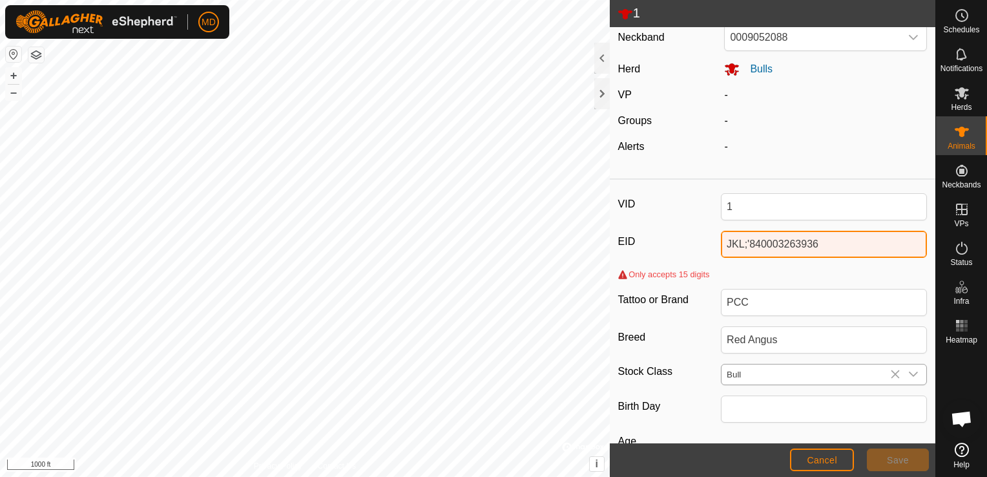
click at [817, 247] on input "JKL;'840003263936" at bounding box center [824, 244] width 206 height 27
type input "J"
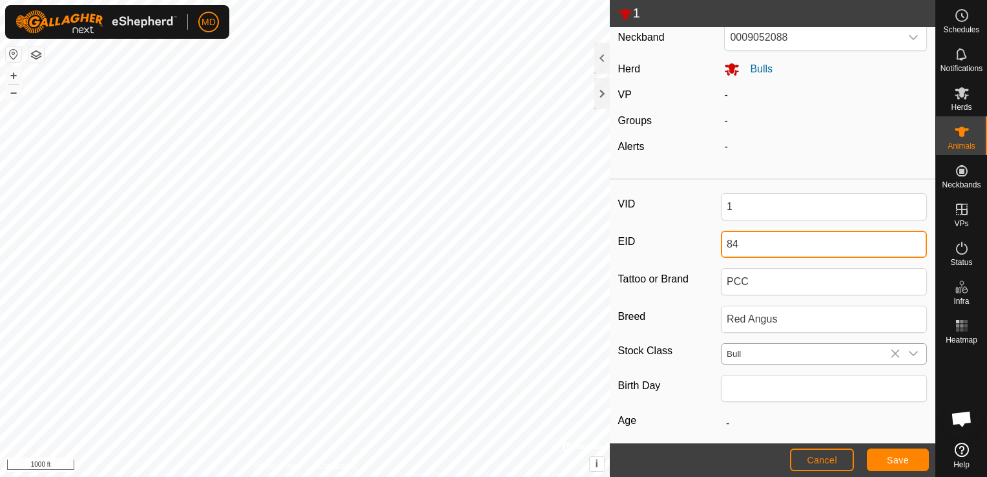
click at [737, 244] on input "84" at bounding box center [824, 244] width 206 height 27
type input "840003263349"
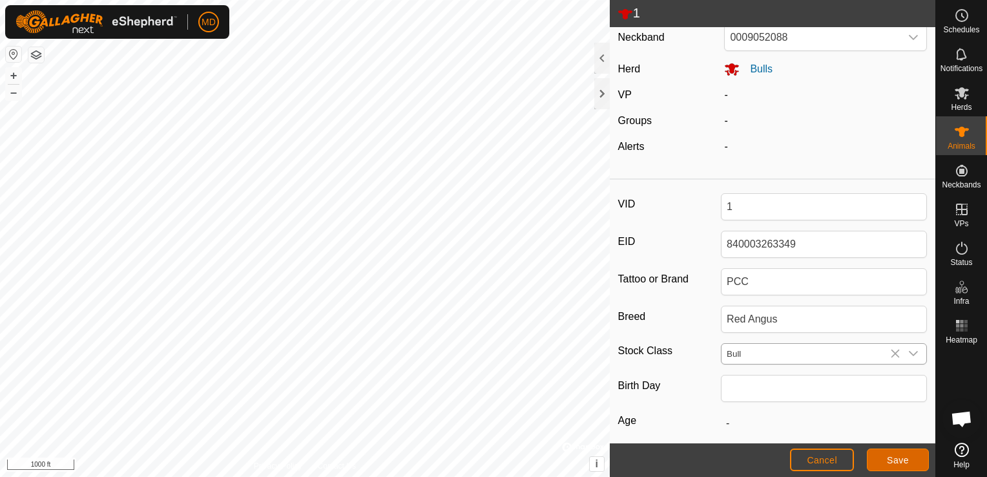
click at [889, 457] on span "Save" at bounding box center [898, 460] width 22 height 10
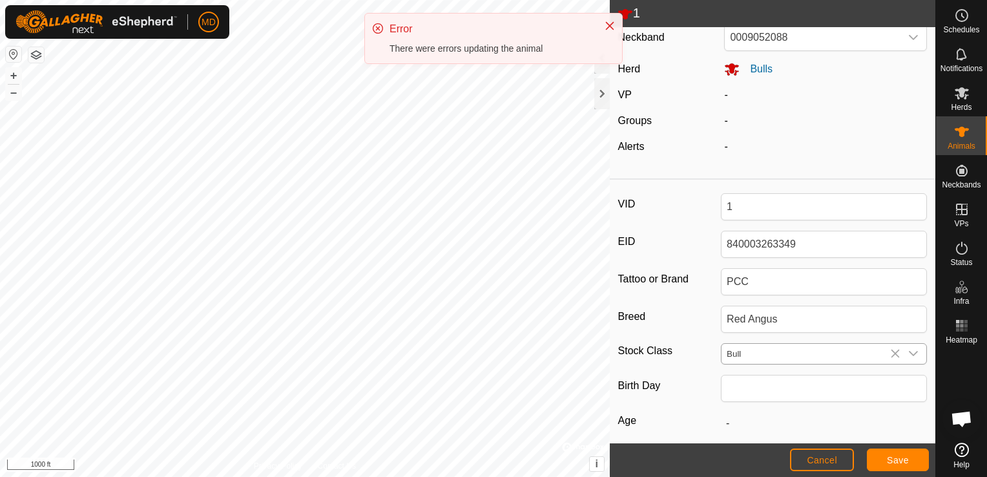
click at [373, 24] on icon at bounding box center [378, 28] width 10 height 10
click at [392, 25] on div "Error" at bounding box center [491, 29] width 202 height 16
click at [398, 26] on div "Error" at bounding box center [491, 29] width 202 height 16
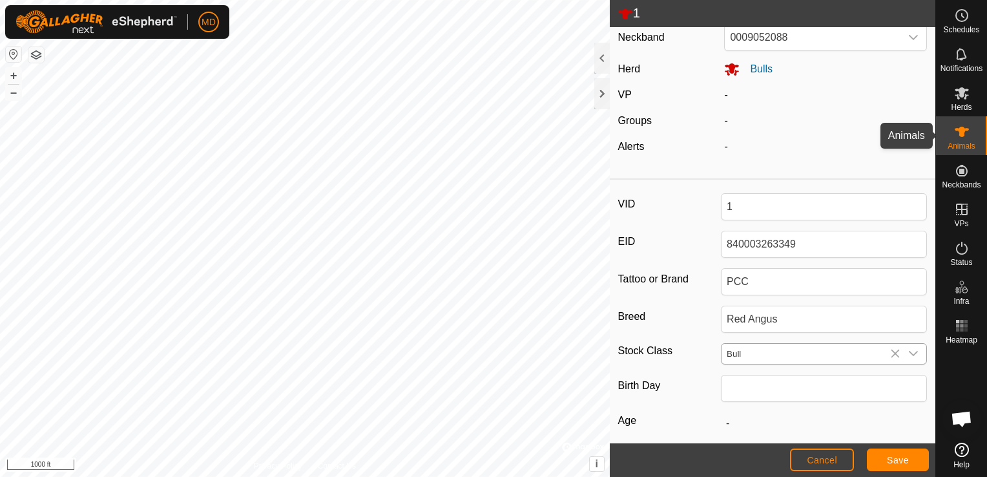
click at [960, 136] on icon at bounding box center [962, 132] width 14 height 10
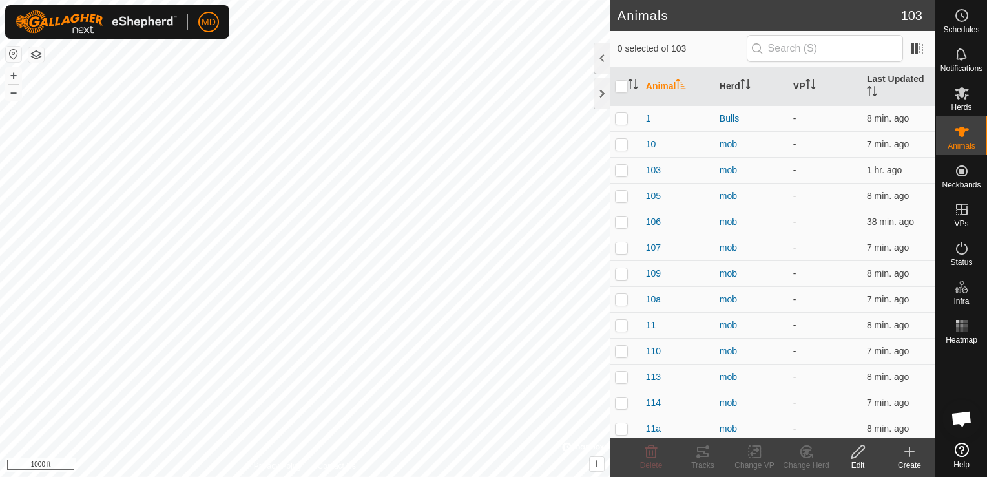
click at [960, 136] on icon at bounding box center [962, 132] width 14 height 10
click at [618, 113] on p-checkbox at bounding box center [621, 118] width 13 height 10
checkbox input "true"
click at [853, 454] on icon at bounding box center [858, 451] width 13 height 13
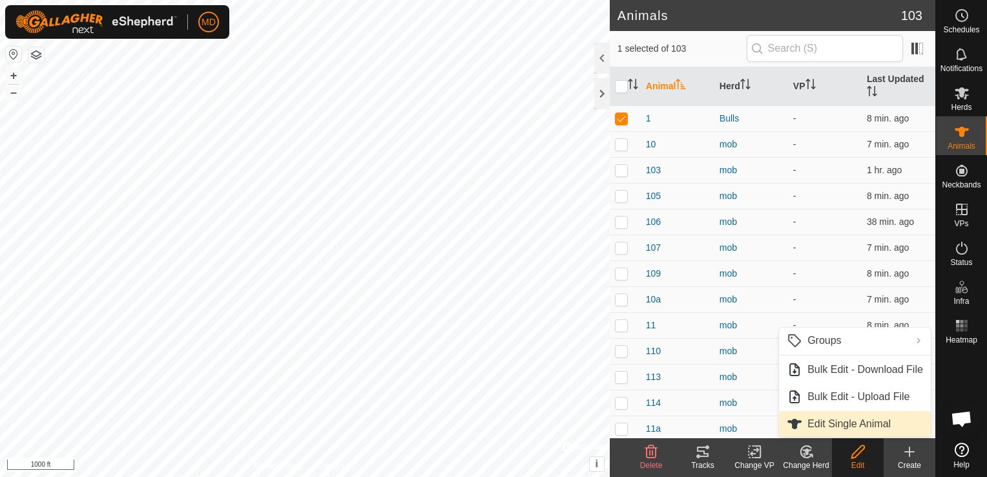
click at [833, 423] on link "Edit Single Animal" at bounding box center [855, 424] width 152 height 26
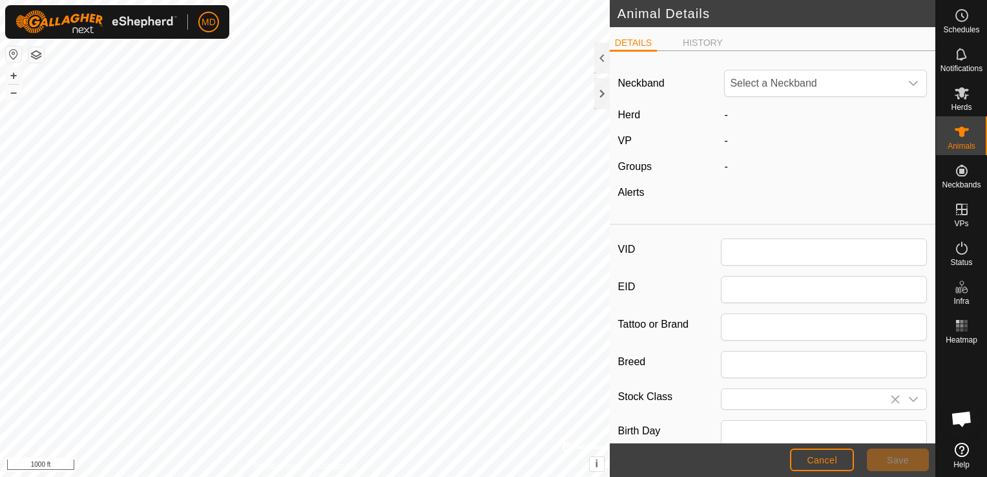
type input "1"
type input "PCC"
type input "Red Angus"
type input "Bull"
type input "0"
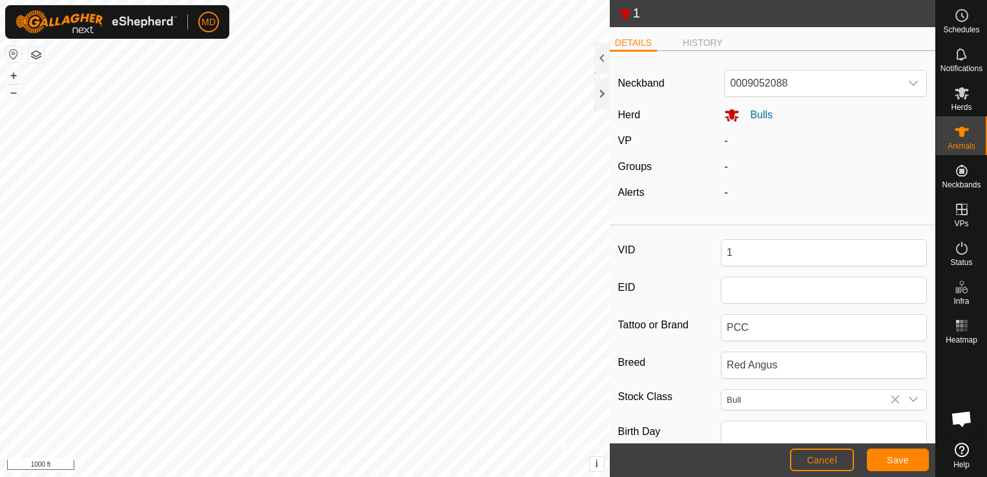
click at [728, 169] on div "-" at bounding box center [825, 167] width 213 height 16
click at [724, 167] on div "-" at bounding box center [825, 167] width 213 height 16
click at [728, 286] on input "EID" at bounding box center [824, 290] width 206 height 27
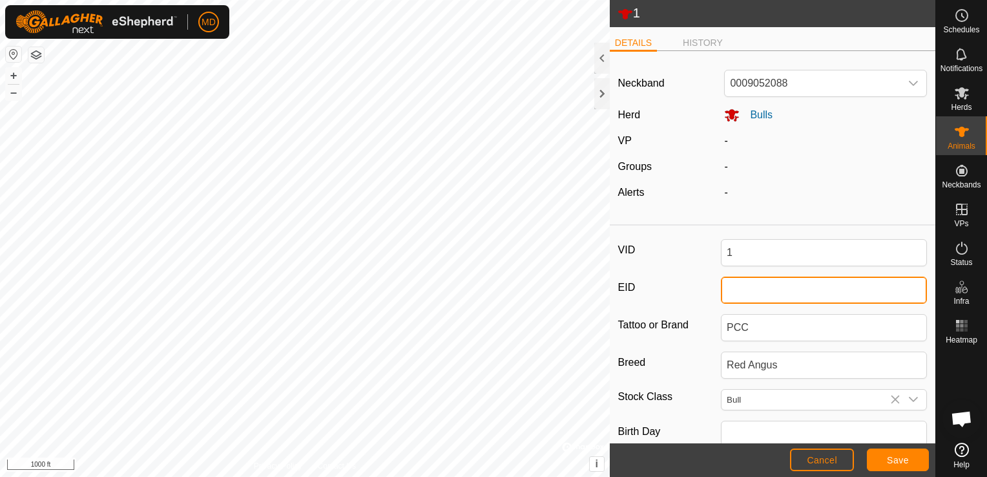
click at [736, 293] on input "EID" at bounding box center [824, 290] width 206 height 27
type input "840003263349"
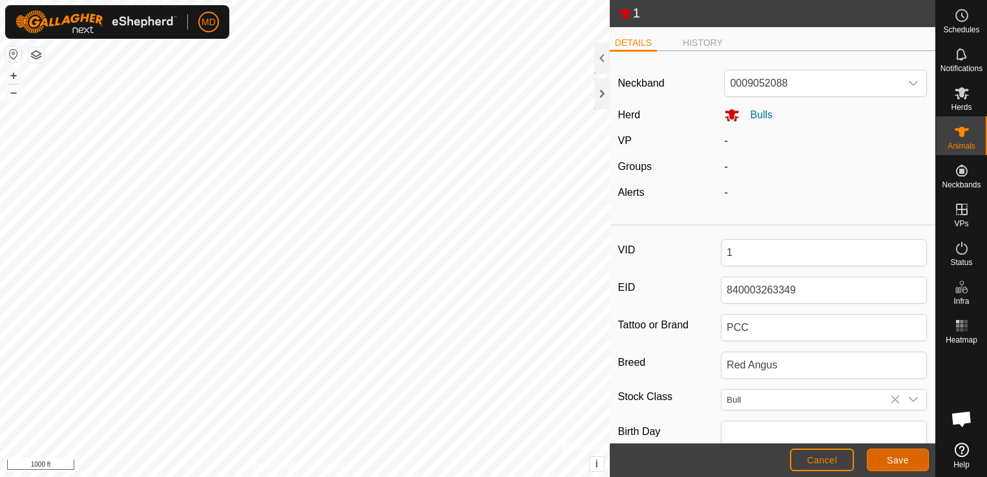
click at [887, 459] on span "Save" at bounding box center [898, 460] width 22 height 10
click at [815, 459] on span "Cancel" at bounding box center [822, 460] width 30 height 10
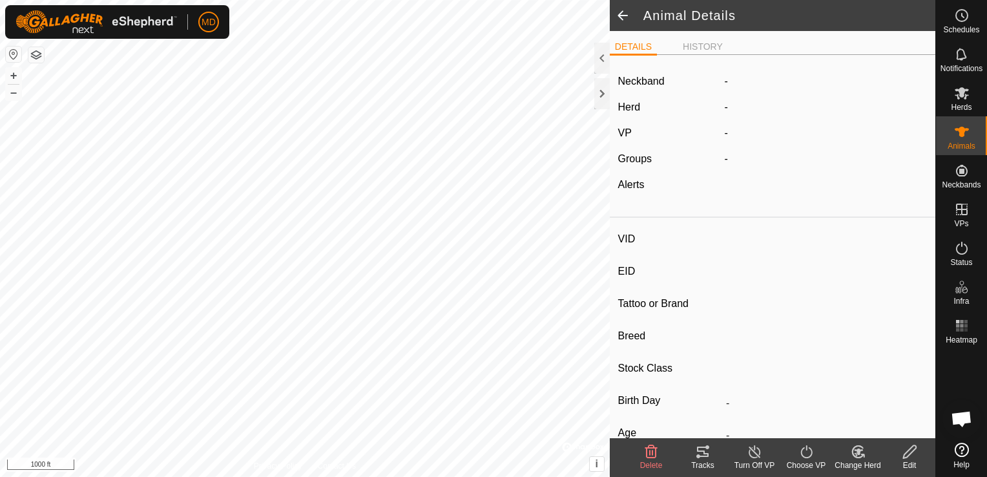
type input "1"
type input "-"
type input "PCC"
type input "Red Angus"
type input "Bull"
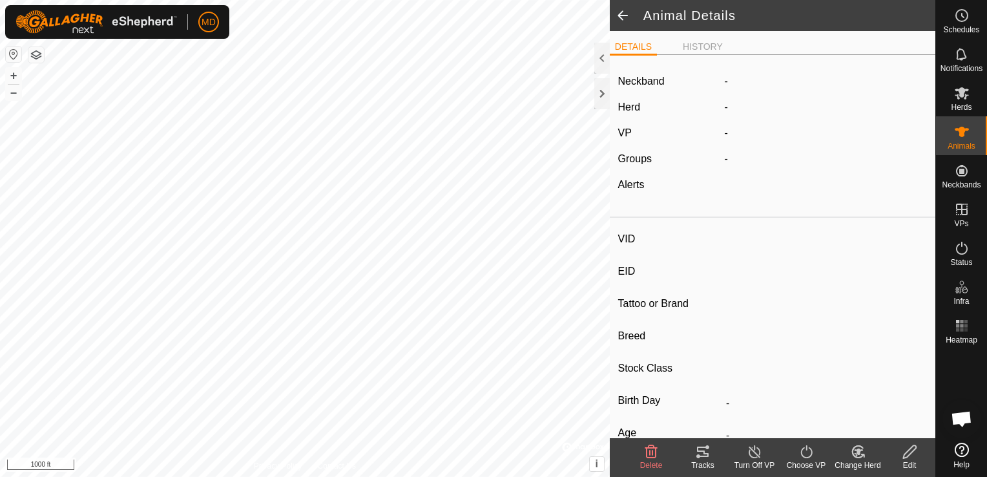
type input "0 kg"
type input "-"
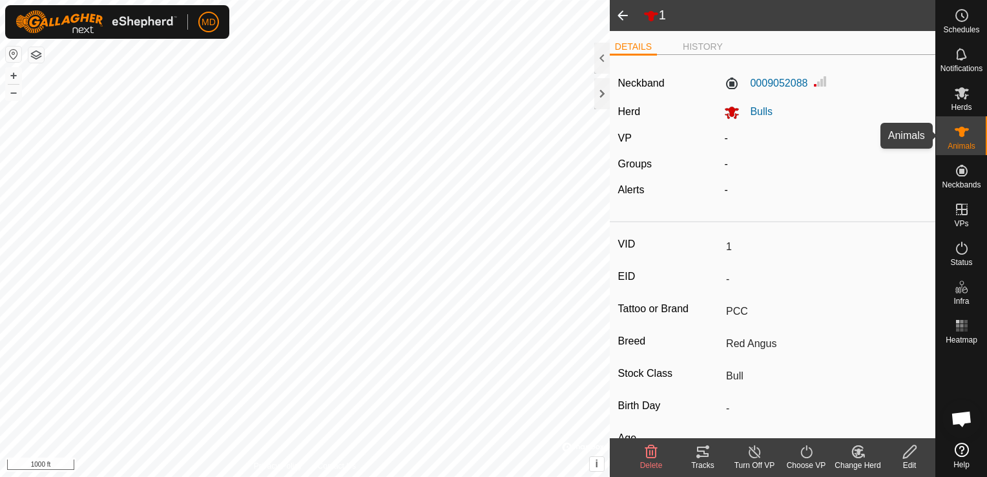
click at [960, 131] on icon at bounding box center [962, 132] width 14 height 10
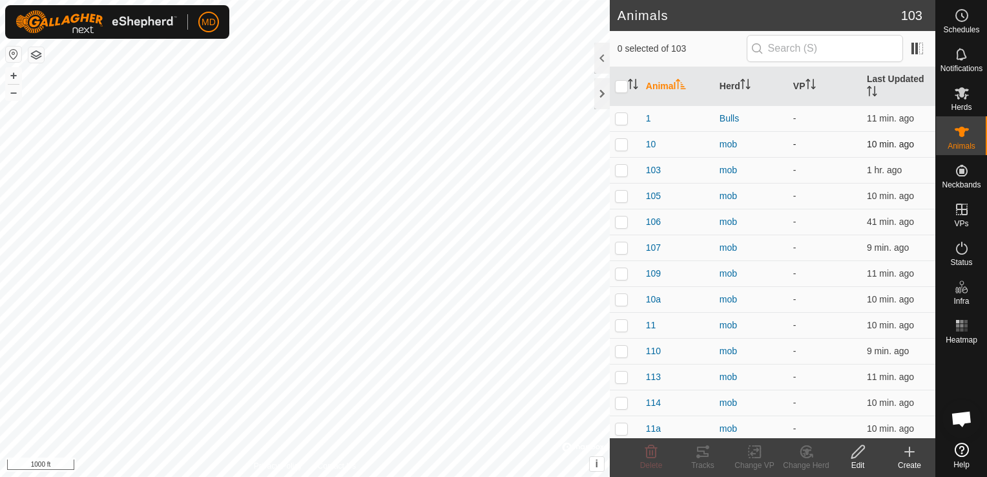
click at [616, 141] on p-checkbox at bounding box center [621, 144] width 13 height 10
checkbox input "true"
click at [857, 452] on icon at bounding box center [858, 452] width 16 height 16
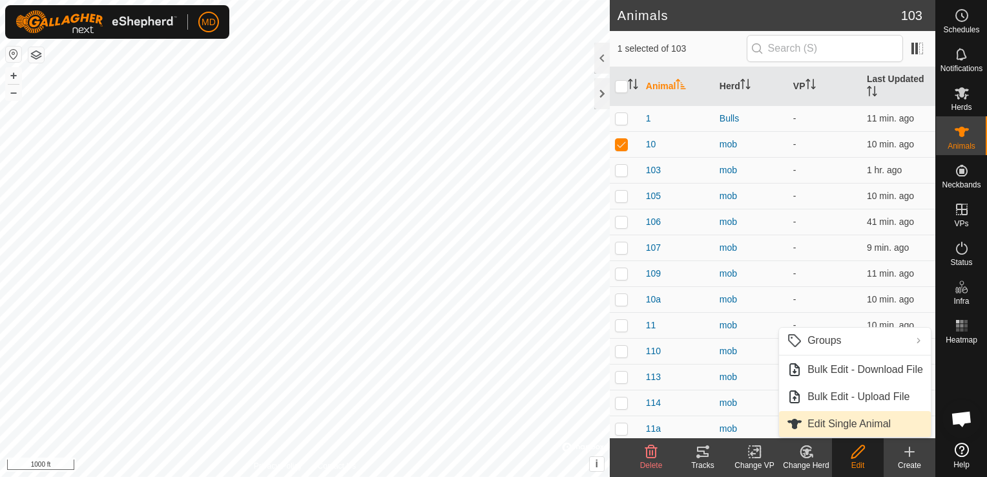
click at [846, 423] on link "Edit Single Animal" at bounding box center [855, 424] width 152 height 26
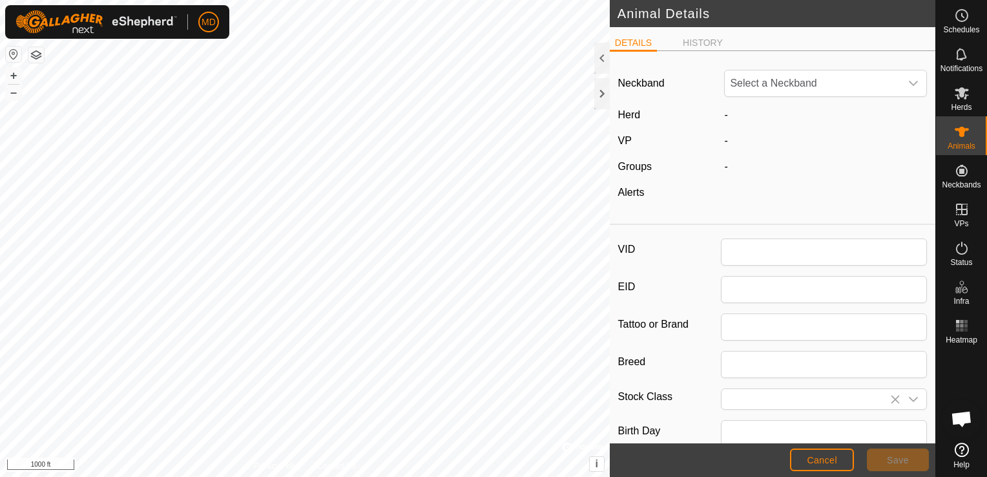
type input "10"
click at [743, 163] on div "-" at bounding box center [825, 167] width 213 height 16
click at [723, 164] on div "-" at bounding box center [825, 167] width 213 height 16
click at [733, 165] on div "-" at bounding box center [825, 167] width 213 height 16
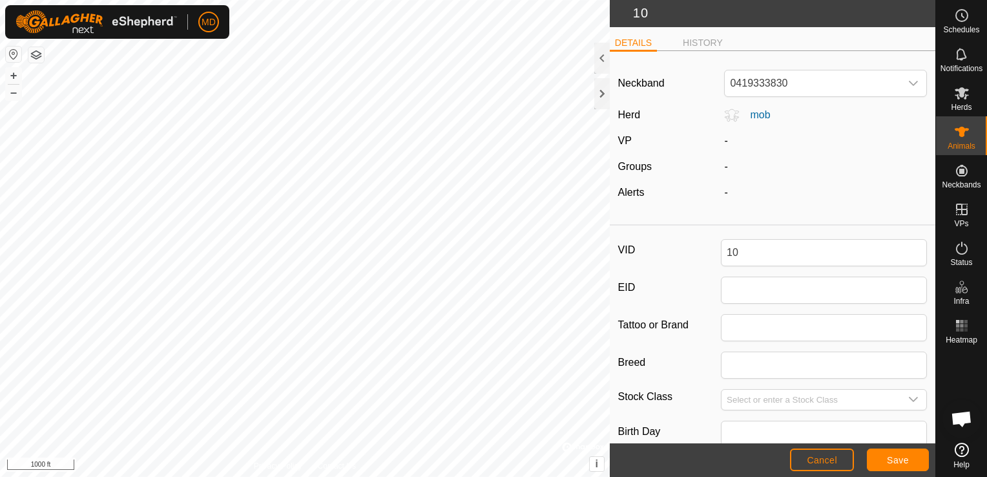
click at [719, 165] on div "-" at bounding box center [825, 167] width 213 height 16
drag, startPoint x: 718, startPoint y: 165, endPoint x: 776, endPoint y: 167, distance: 57.5
click at [776, 167] on div "-" at bounding box center [825, 167] width 213 height 16
click at [959, 87] on icon at bounding box center [962, 93] width 16 height 16
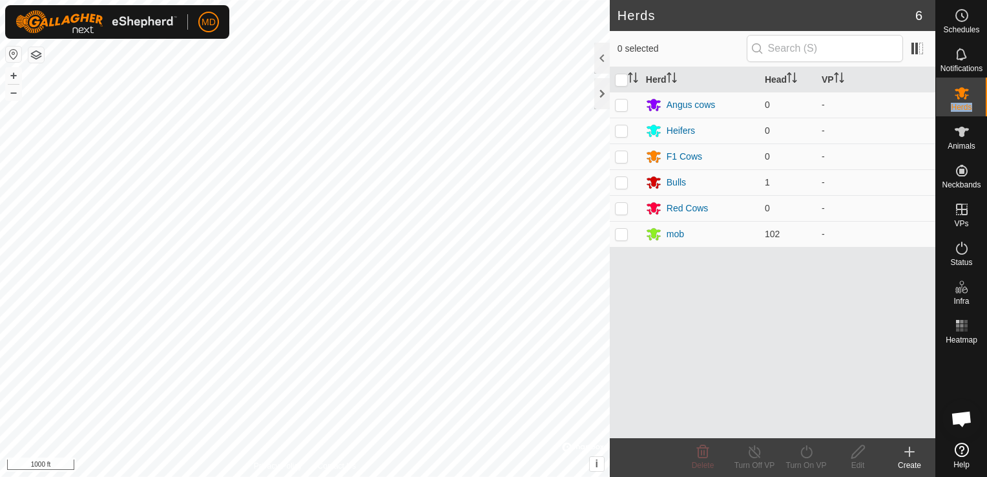
click at [959, 87] on icon at bounding box center [962, 93] width 16 height 16
click at [622, 129] on p-checkbox at bounding box center [621, 130] width 13 height 10
checkbox input "true"
click at [906, 452] on icon at bounding box center [909, 452] width 9 height 0
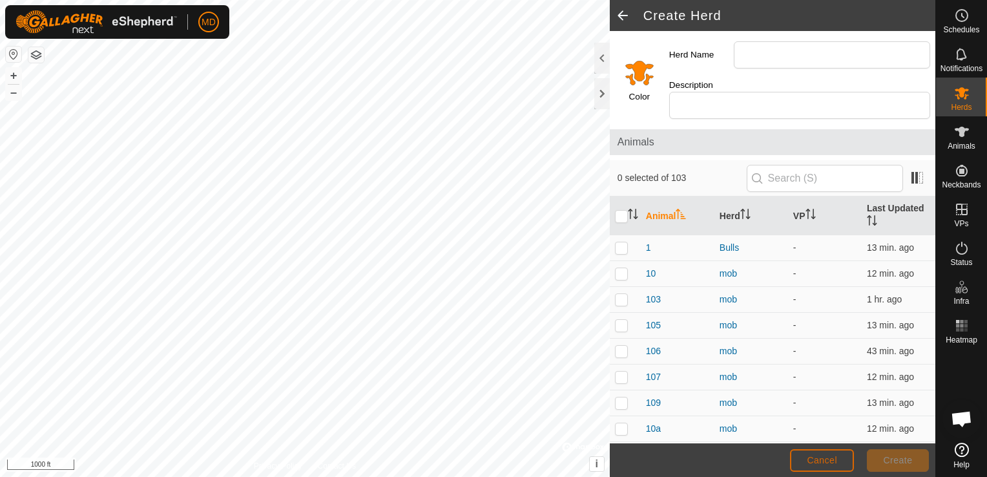
click at [819, 458] on span "Cancel" at bounding box center [822, 460] width 30 height 10
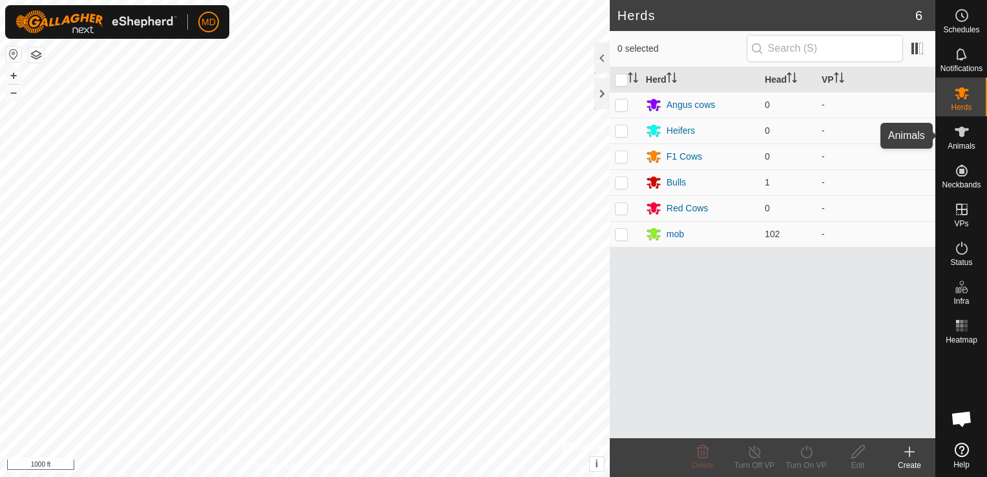
click at [967, 136] on icon at bounding box center [962, 132] width 16 height 16
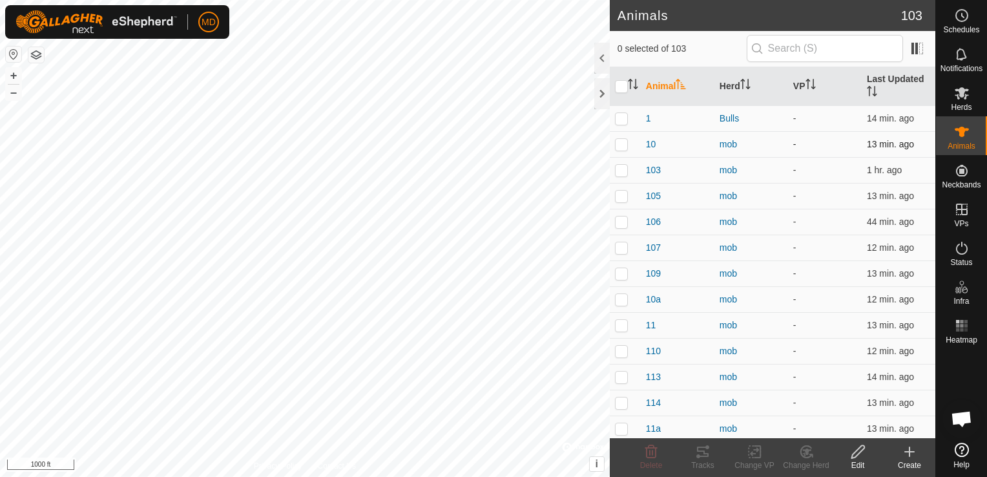
click at [623, 142] on p-checkbox at bounding box center [621, 144] width 13 height 10
checkbox input "true"
click at [857, 457] on icon at bounding box center [858, 452] width 16 height 16
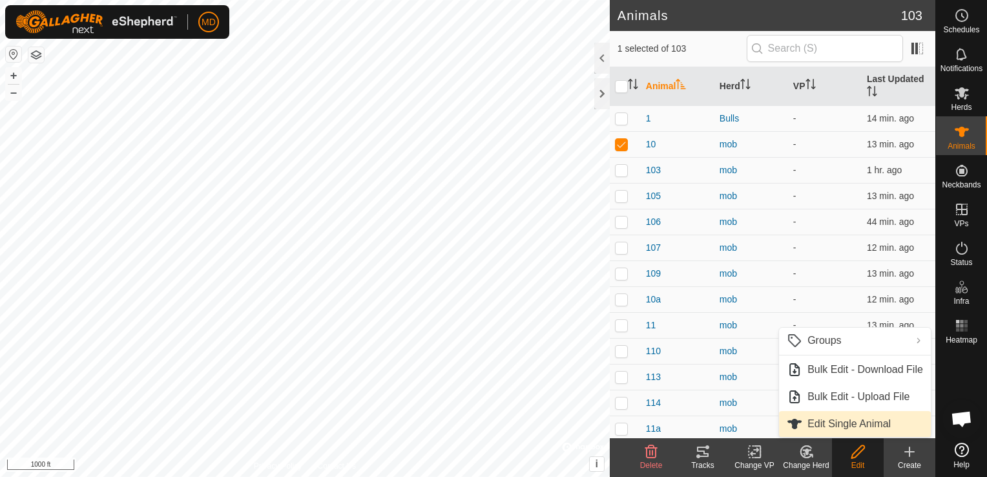
click at [848, 421] on link "Edit Single Animal" at bounding box center [855, 424] width 152 height 26
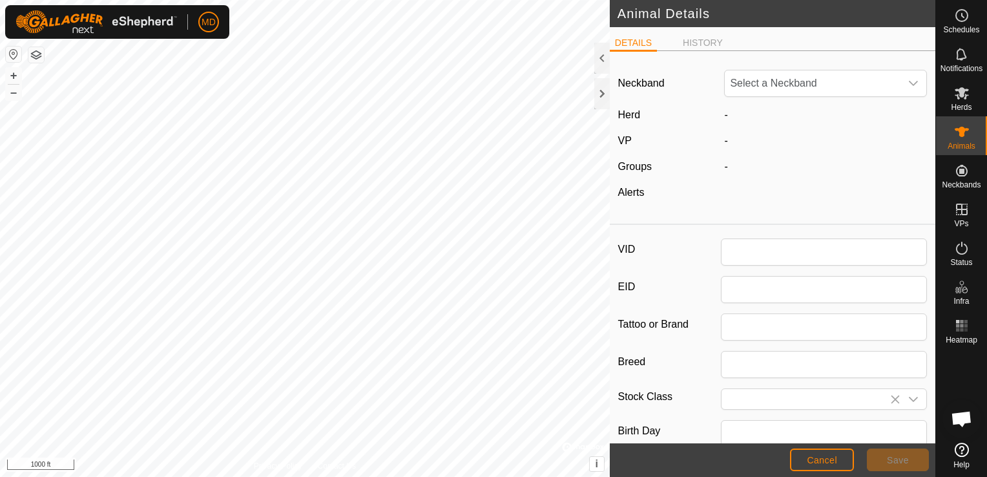
type input "10"
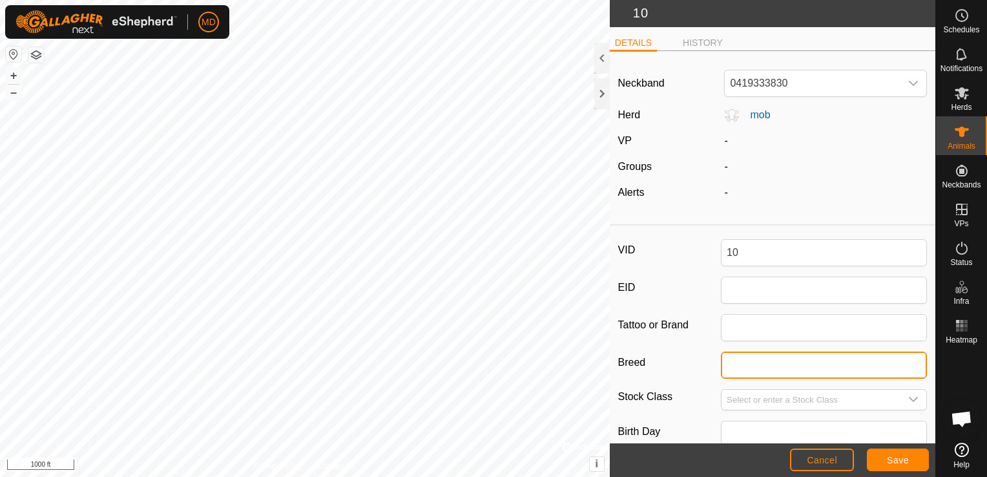
click at [731, 364] on input "Breed" at bounding box center [824, 364] width 206 height 27
type input "Red Angus"
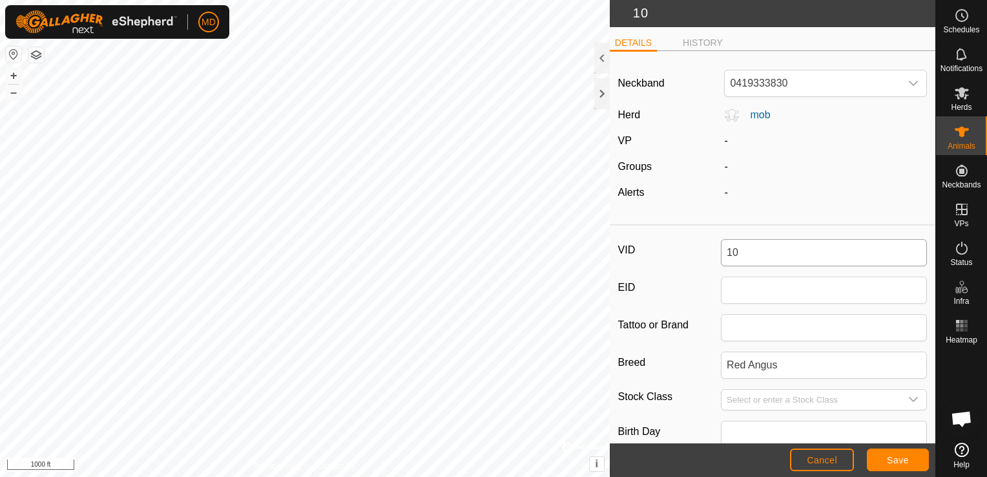
type input "Bull"
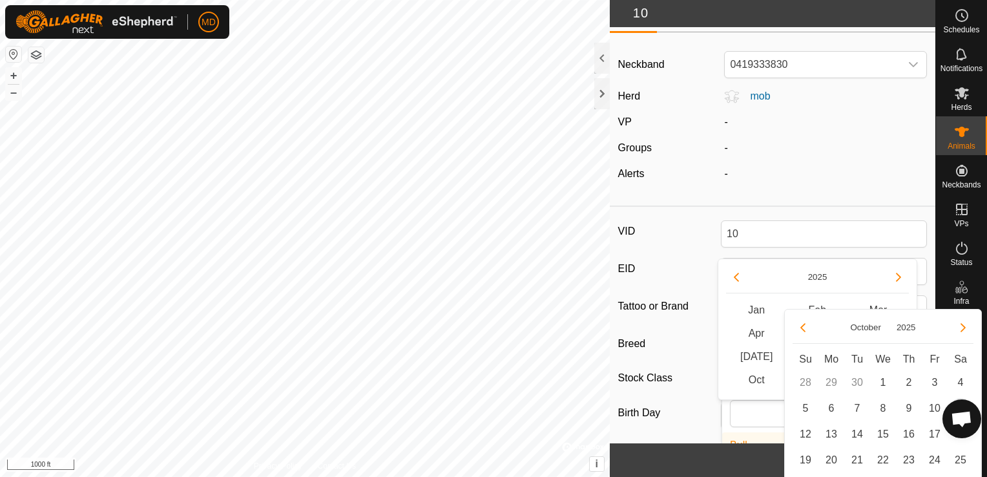
scroll to position [186, 0]
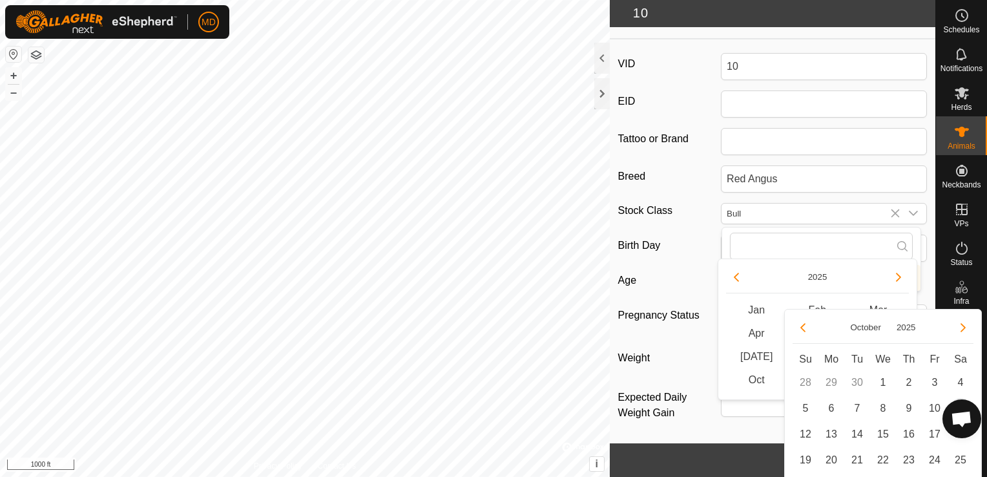
click at [823, 121] on article "Neckband 0419333830 Herd mob VP - Groups - Alerts - VID 10 EID Tattoo or Brand …" at bounding box center [773, 159] width 326 height 569
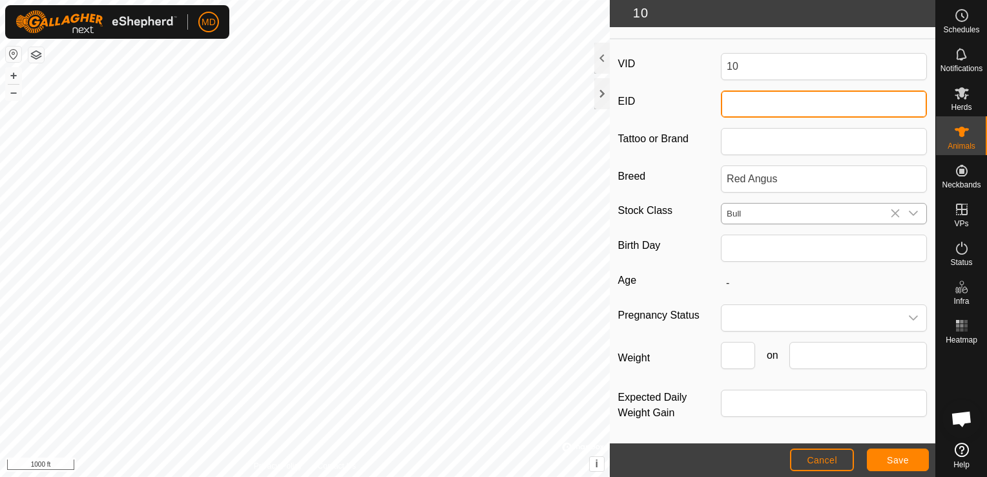
scroll to position [0, 0]
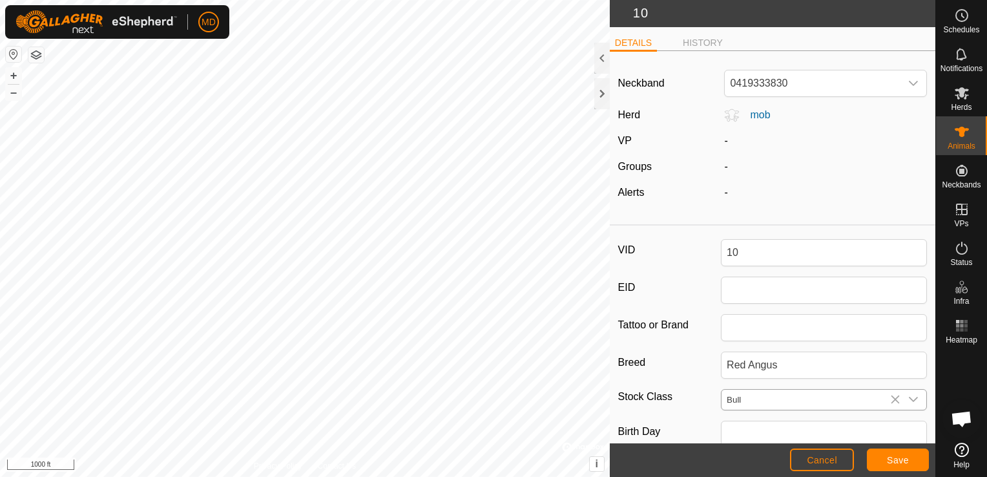
click at [909, 399] on icon "dropdown trigger" at bounding box center [913, 399] width 9 height 5
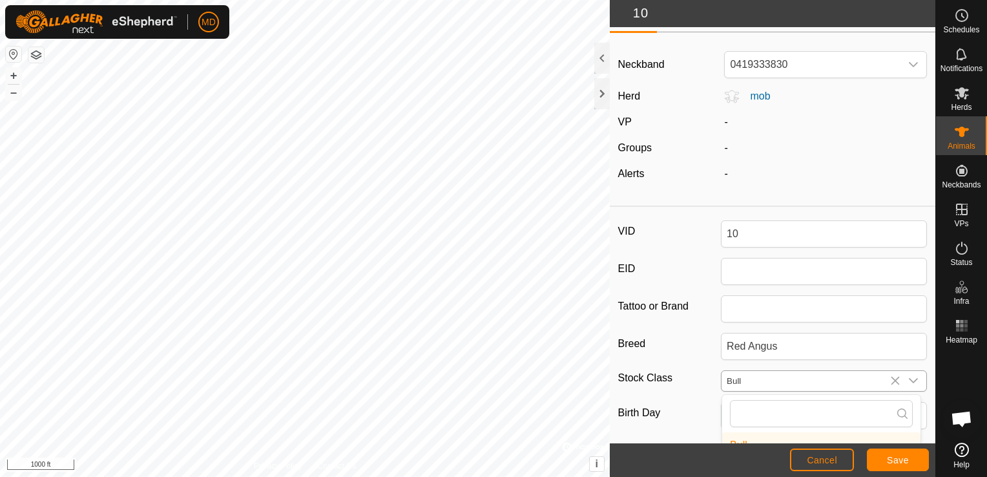
click at [744, 373] on input "Bull" at bounding box center [811, 381] width 179 height 20
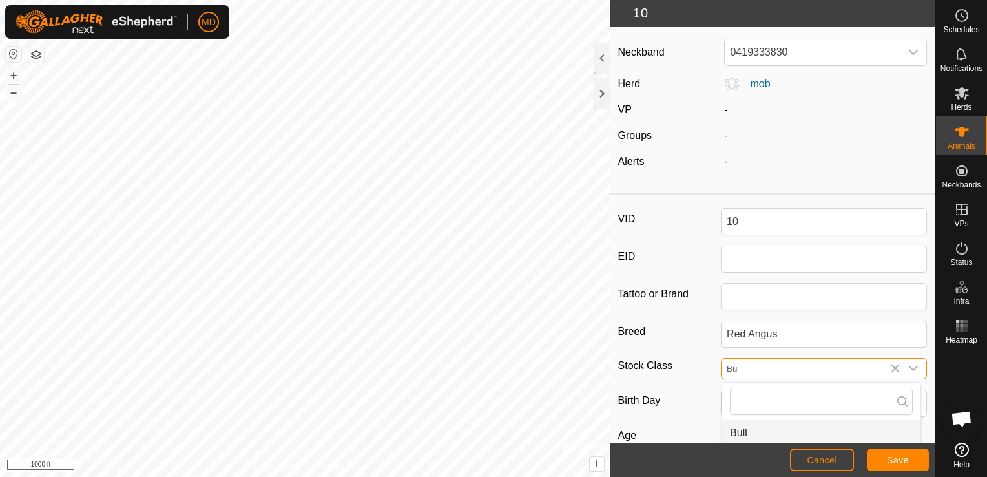
type input "B"
type input "h"
type input "Heifer"
click at [753, 81] on span "mob" at bounding box center [755, 83] width 30 height 11
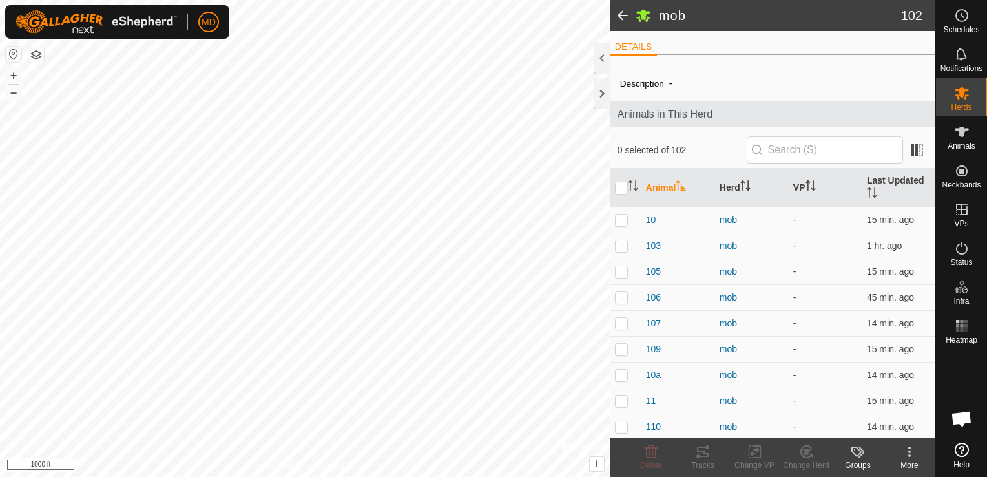
click at [620, 13] on span at bounding box center [623, 15] width 26 height 31
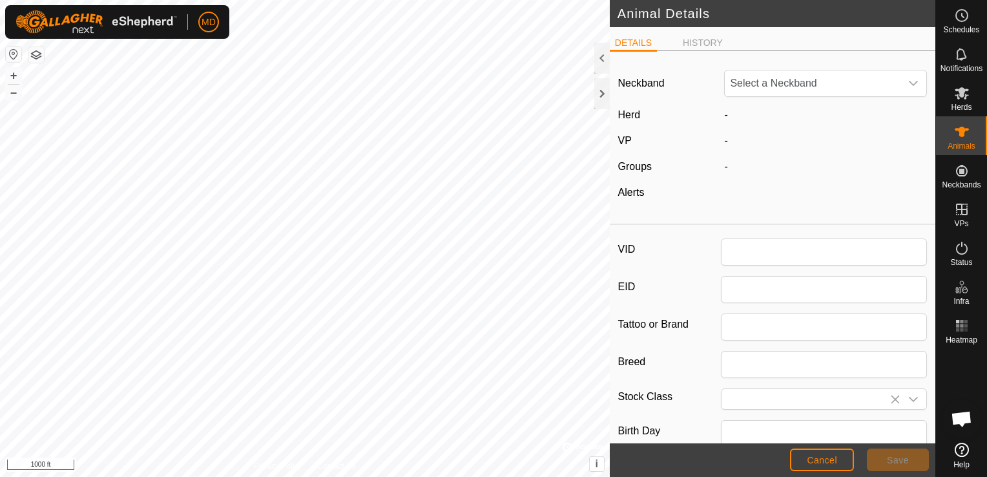
type input "10"
click at [768, 110] on span "mob" at bounding box center [755, 114] width 30 height 11
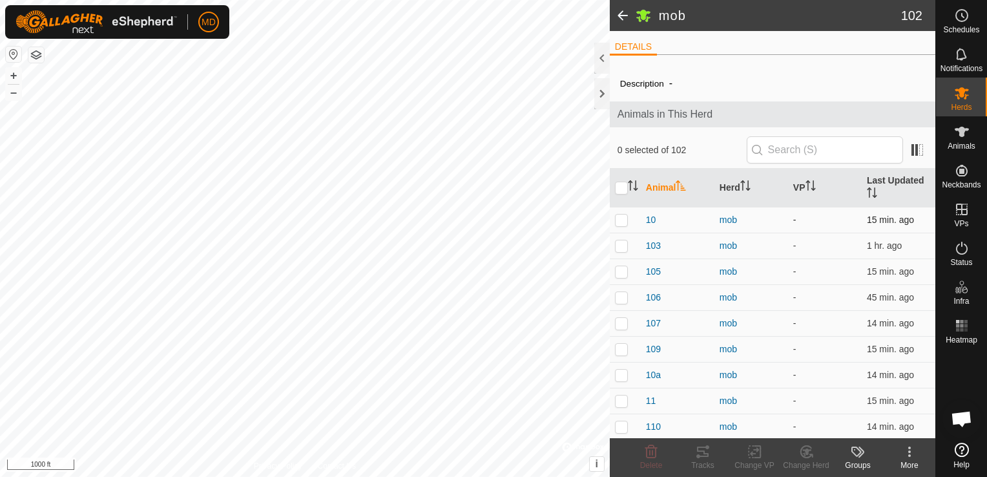
click at [620, 217] on p-checkbox at bounding box center [621, 220] width 13 height 10
click at [809, 458] on icon at bounding box center [807, 452] width 16 height 16
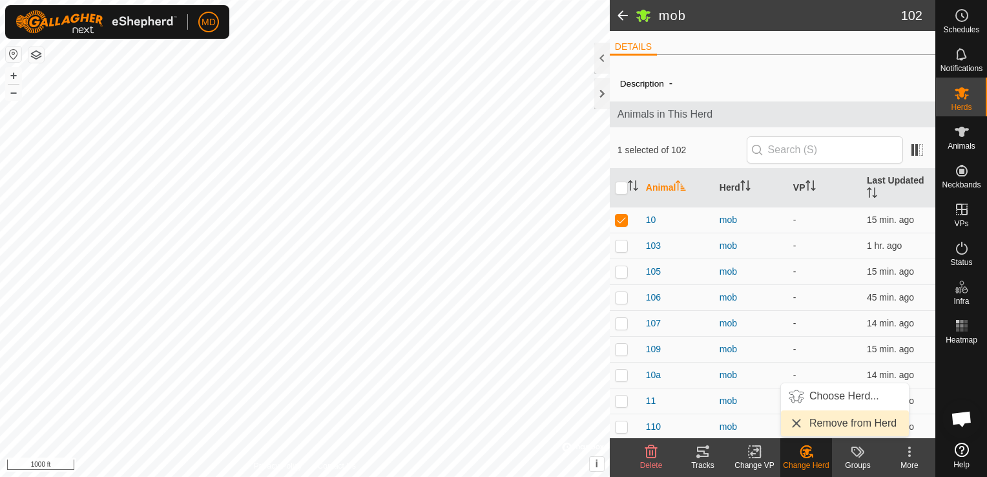
click at [813, 423] on link "Remove from Herd" at bounding box center [845, 423] width 128 height 26
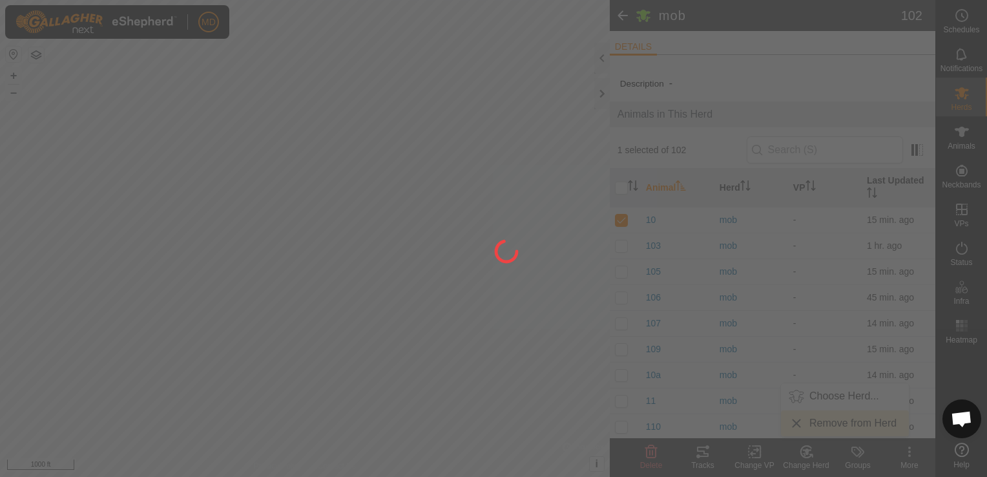
checkbox input "false"
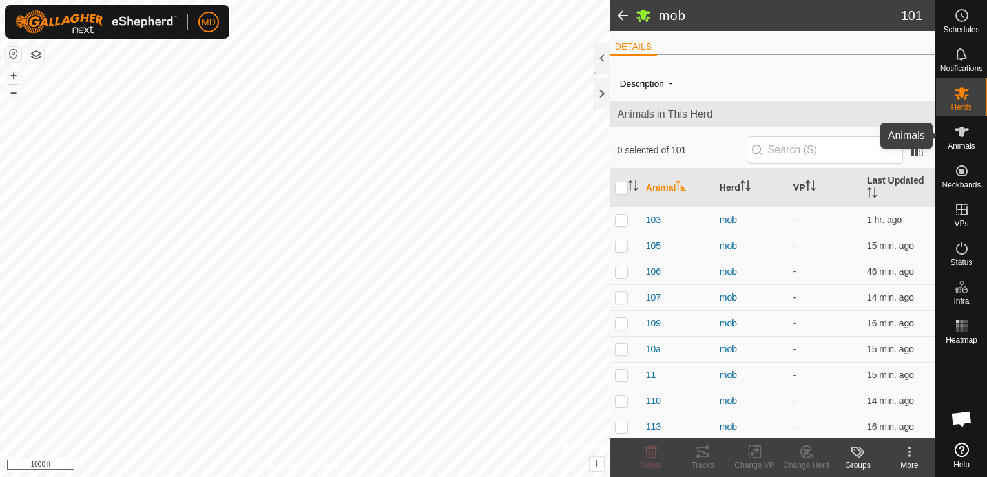
click at [966, 133] on icon at bounding box center [962, 132] width 16 height 16
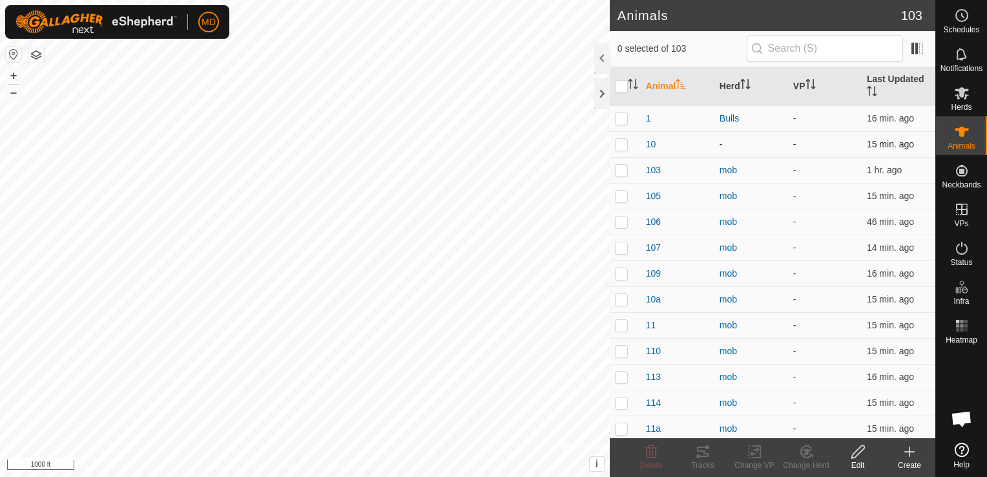
click at [620, 140] on p-checkbox at bounding box center [621, 144] width 13 height 10
checkbox input "true"
click at [857, 457] on icon at bounding box center [858, 452] width 16 height 16
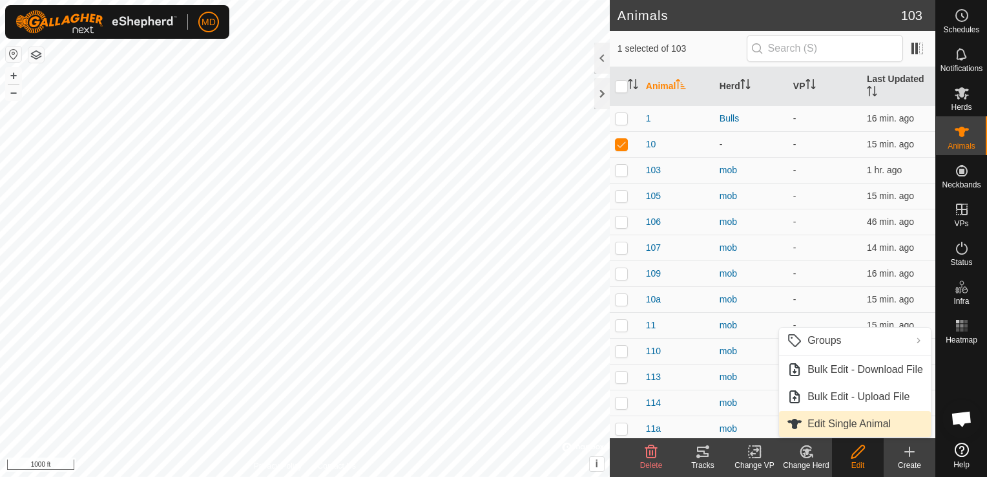
click at [832, 423] on link "Edit Single Animal" at bounding box center [855, 424] width 152 height 26
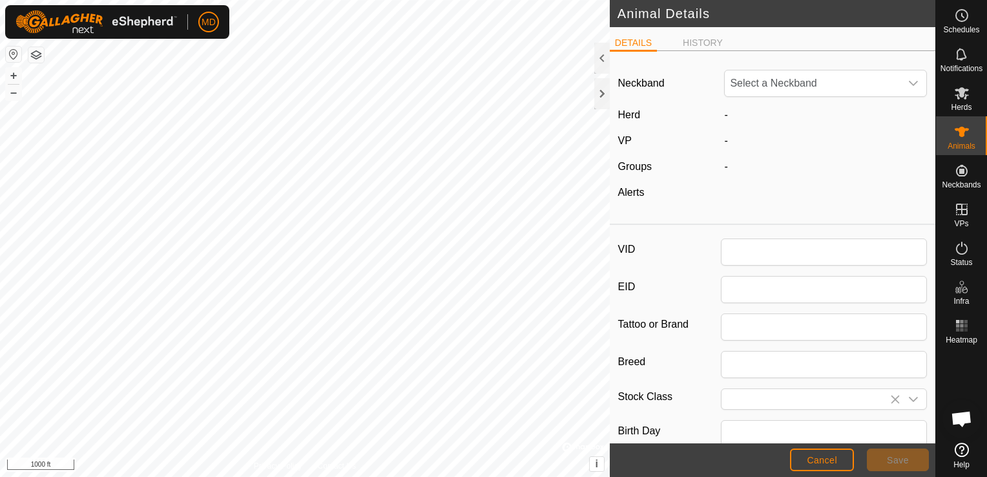
type input "10"
click at [729, 113] on div "-" at bounding box center [825, 115] width 213 height 16
click at [719, 107] on div "-" at bounding box center [825, 115] width 213 height 16
drag, startPoint x: 716, startPoint y: 107, endPoint x: 726, endPoint y: 110, distance: 10.8
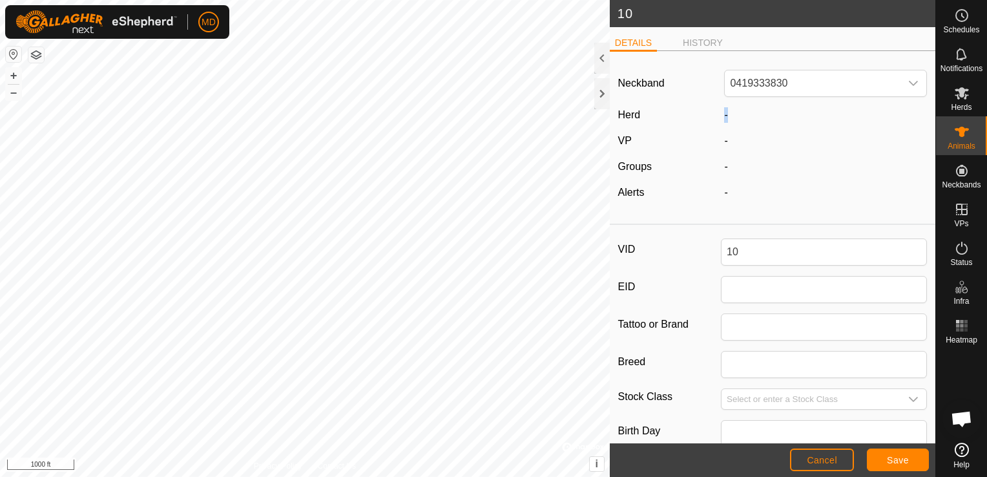
click at [726, 110] on div "-" at bounding box center [825, 115] width 213 height 16
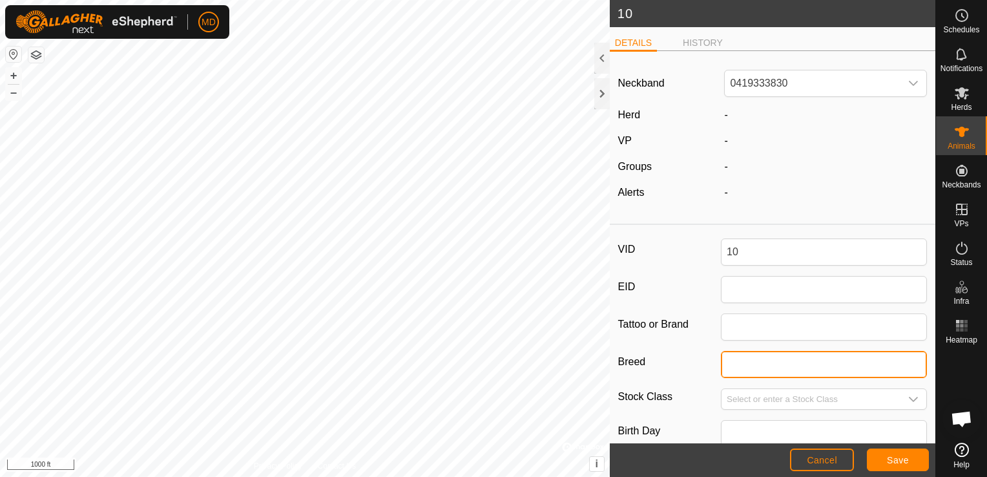
click at [733, 370] on input "Breed" at bounding box center [824, 364] width 206 height 27
type input "Red Angus"
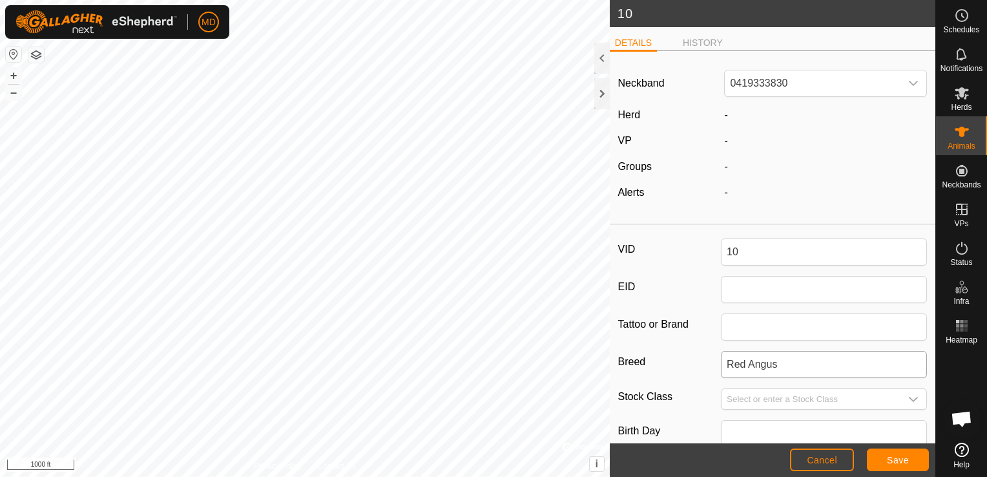
type input "Bull"
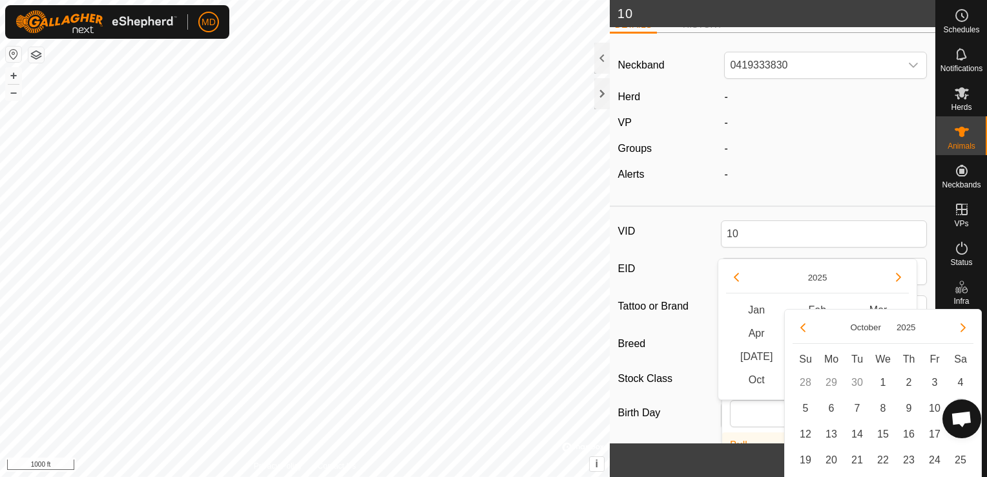
scroll to position [185, 0]
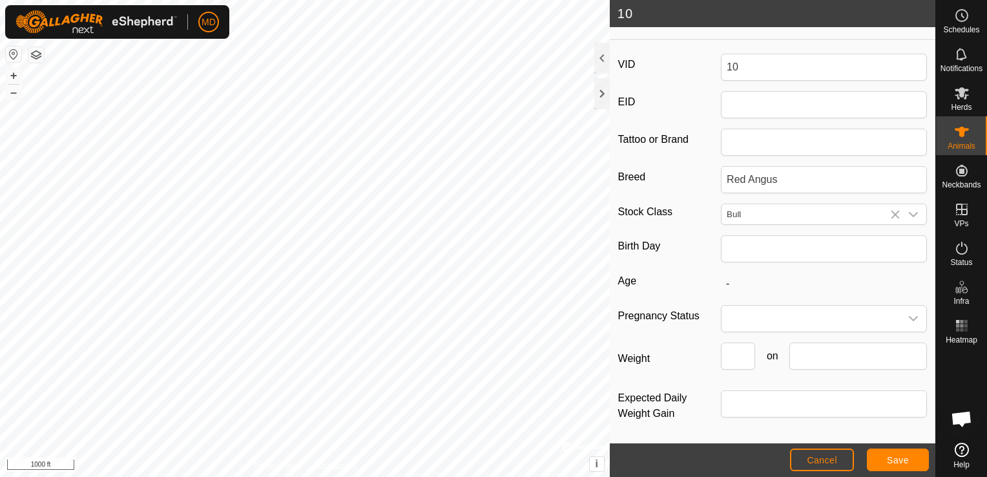
click at [767, 151] on article "Neckband 0419333830 Herd - VP - Groups - Alerts - VID 10 EID Tattoo or Brand Br…" at bounding box center [773, 161] width 326 height 569
drag, startPoint x: 757, startPoint y: 236, endPoint x: 848, endPoint y: 6, distance: 247.4
click at [848, 6] on article "10 DETAILS HISTORY Neckband 0419333830 Herd - VP - Groups - Alerts - VID 10 EID…" at bounding box center [773, 238] width 326 height 477
click at [890, 214] on icon at bounding box center [895, 214] width 10 height 10
click at [744, 205] on input "Select or enter a Stock Class" at bounding box center [811, 214] width 179 height 20
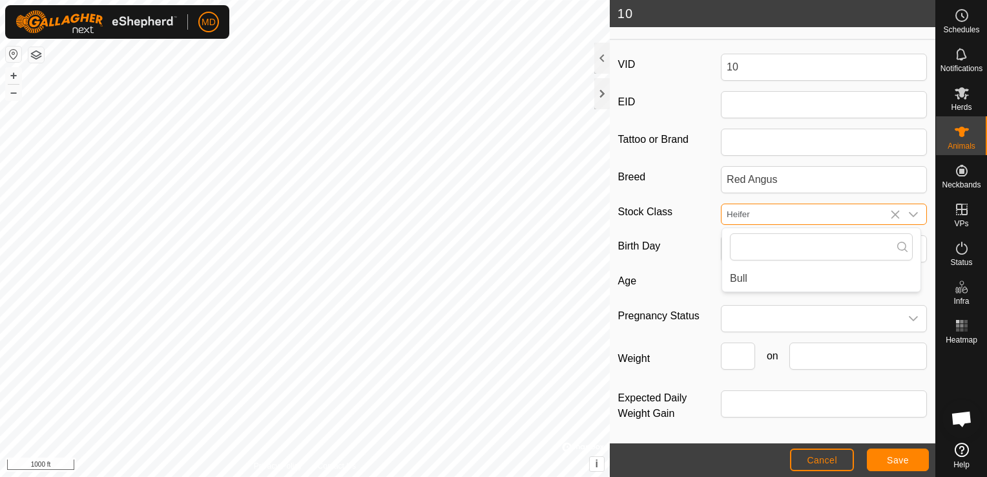
type input "Heifer"
click at [909, 215] on icon "dropdown trigger" at bounding box center [913, 214] width 9 height 5
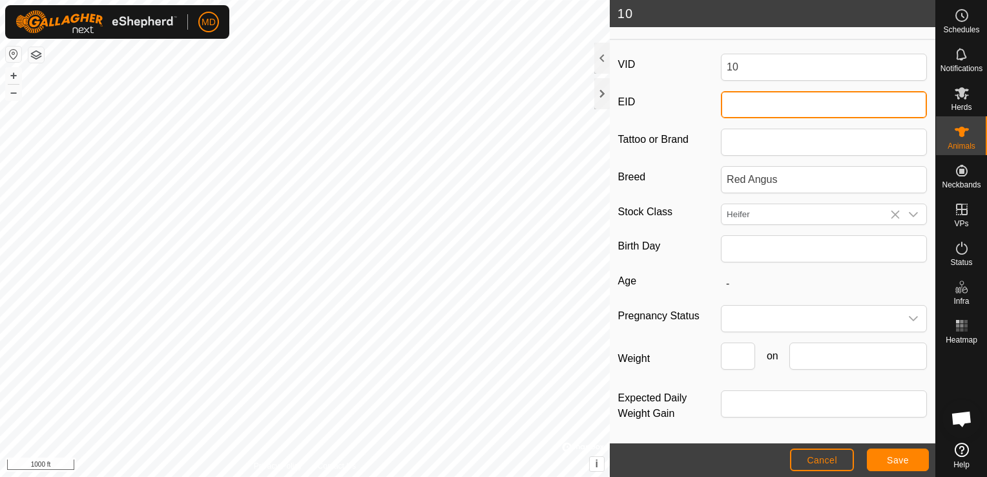
click at [738, 110] on input "EID" at bounding box center [824, 104] width 206 height 27
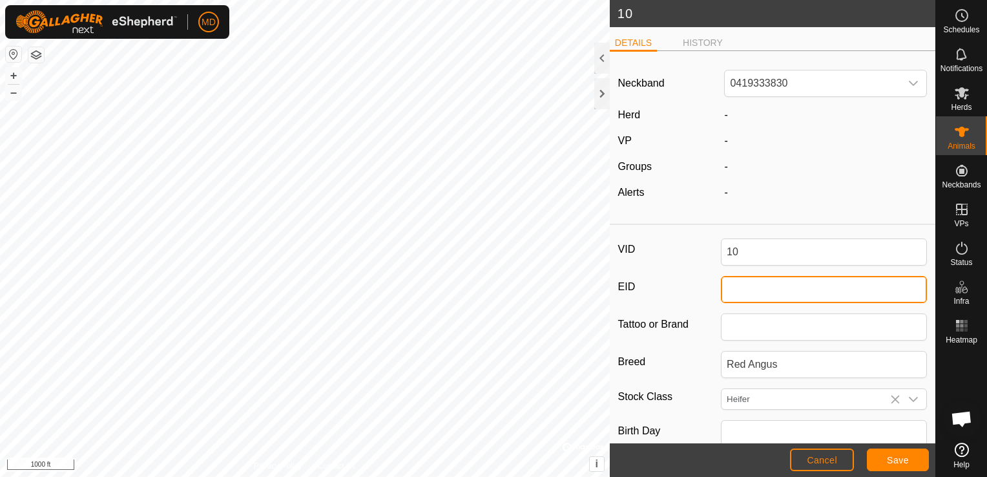
scroll to position [0, 0]
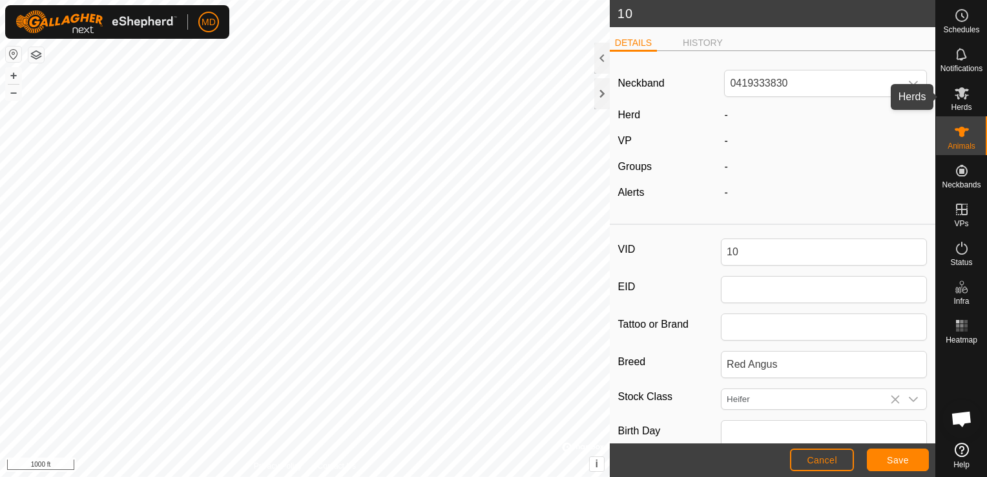
click at [961, 92] on icon at bounding box center [962, 93] width 14 height 12
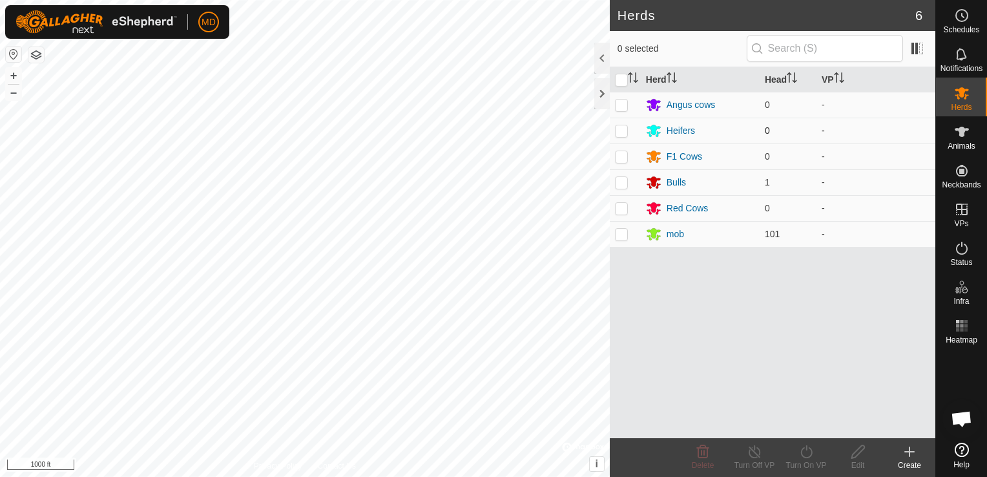
click at [623, 136] on td at bounding box center [625, 131] width 31 height 26
checkbox input "true"
click at [908, 452] on icon at bounding box center [909, 452] width 9 height 0
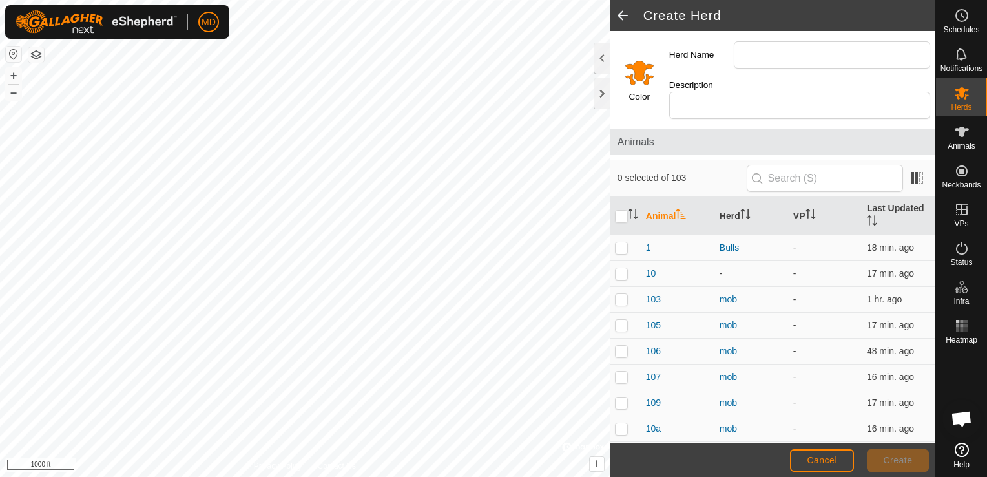
click at [638, 81] on div "Color" at bounding box center [637, 77] width 54 height 93
click at [645, 64] on input "Select a color" at bounding box center [639, 72] width 31 height 31
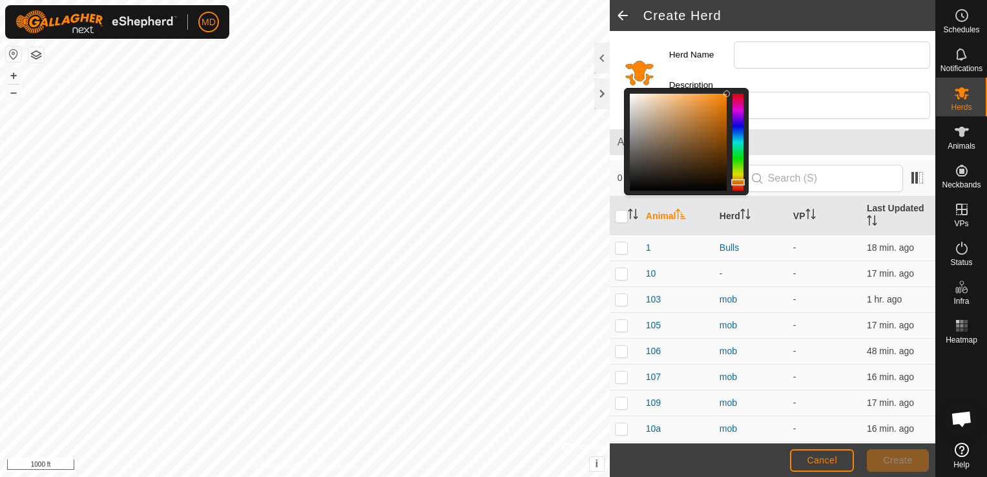
click at [737, 151] on div at bounding box center [738, 142] width 11 height 97
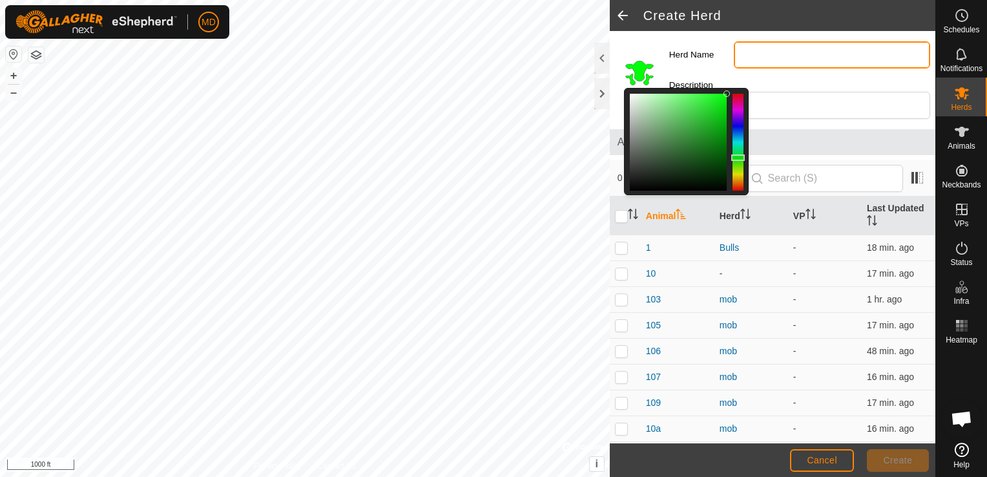
click at [752, 52] on input "Herd Name" at bounding box center [832, 54] width 196 height 27
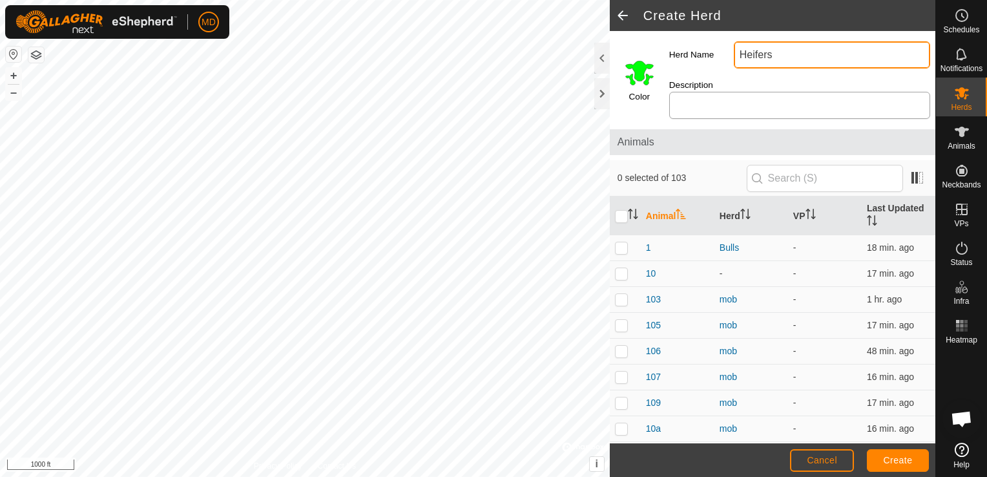
type input "Heifers"
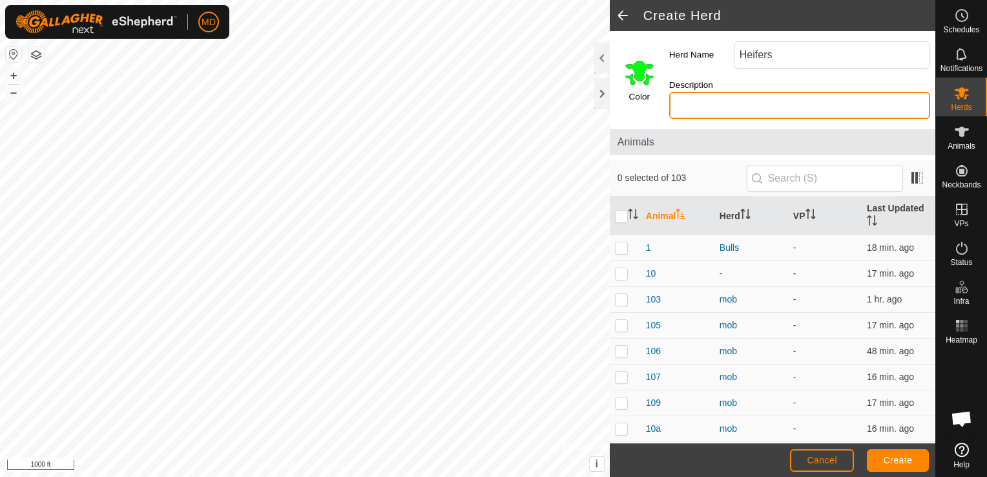
click at [748, 94] on input "Description" at bounding box center [799, 105] width 261 height 27
click at [622, 268] on p-checkbox at bounding box center [621, 273] width 13 height 10
checkbox input "true"
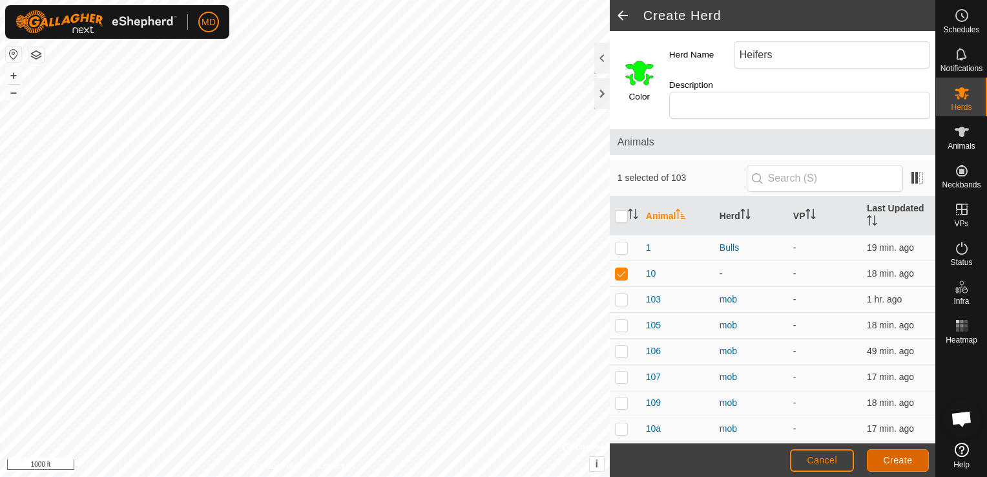
click at [905, 459] on span "Create" at bounding box center [898, 460] width 29 height 10
click at [904, 459] on span "Create" at bounding box center [898, 460] width 29 height 10
click at [816, 460] on span "Cancel" at bounding box center [822, 460] width 30 height 10
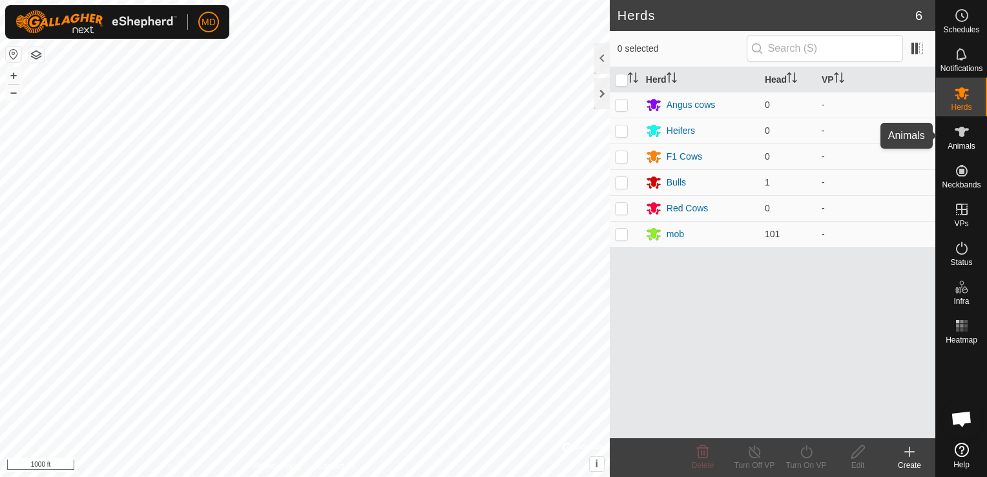
click at [961, 136] on icon at bounding box center [962, 132] width 14 height 10
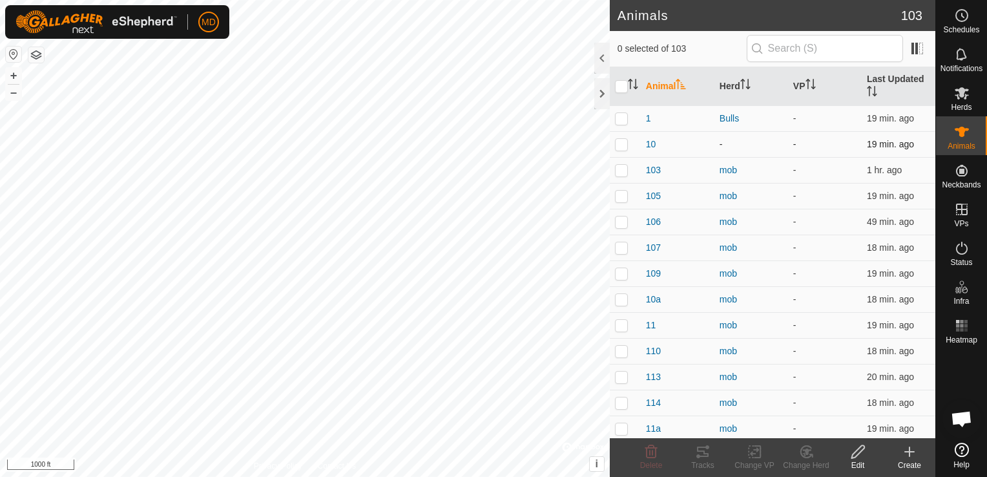
click at [617, 142] on p-checkbox at bounding box center [621, 144] width 13 height 10
click at [808, 462] on div "Change Herd" at bounding box center [807, 465] width 52 height 12
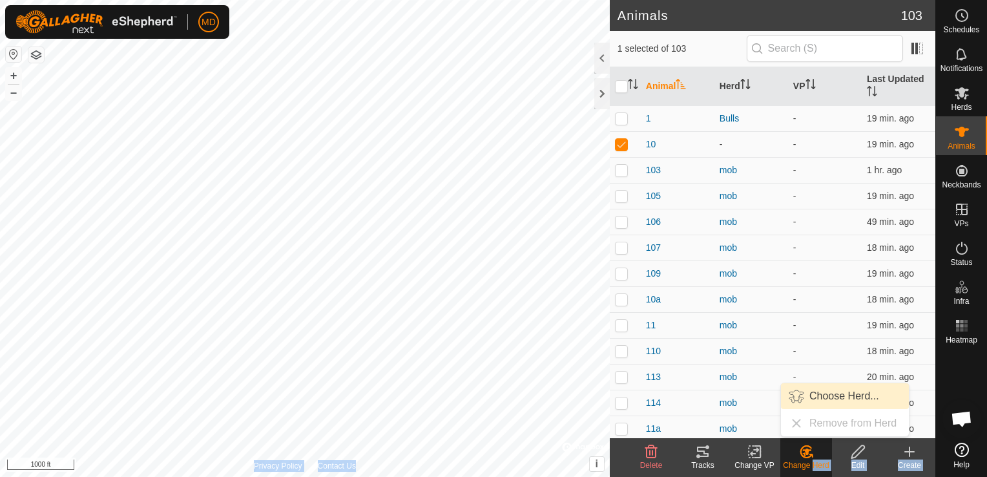
drag, startPoint x: 808, startPoint y: 462, endPoint x: 809, endPoint y: 397, distance: 64.6
click at [809, 397] on body "MD Schedules Notifications Herds Animals Neckbands VPs Status Infra Heatmap Hel…" at bounding box center [493, 238] width 987 height 477
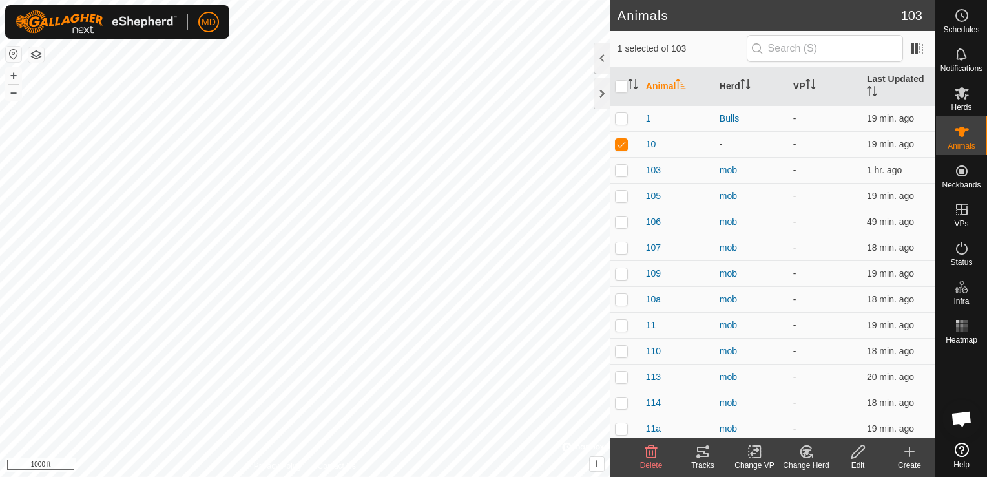
drag, startPoint x: 809, startPoint y: 397, endPoint x: 800, endPoint y: 454, distance: 56.9
click at [800, 454] on icon at bounding box center [807, 452] width 16 height 16
click at [795, 390] on link "Choose Herd..." at bounding box center [845, 396] width 128 height 26
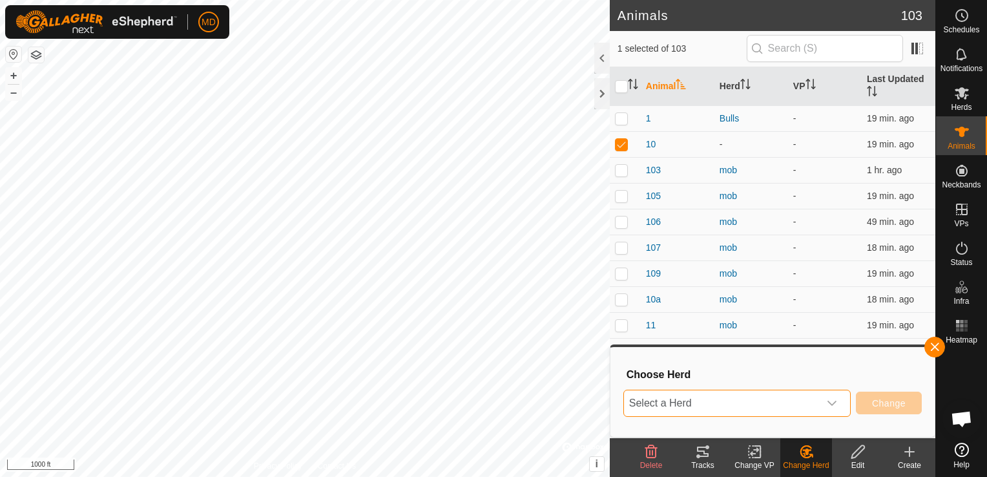
click at [636, 398] on span "Select a Herd" at bounding box center [721, 403] width 195 height 26
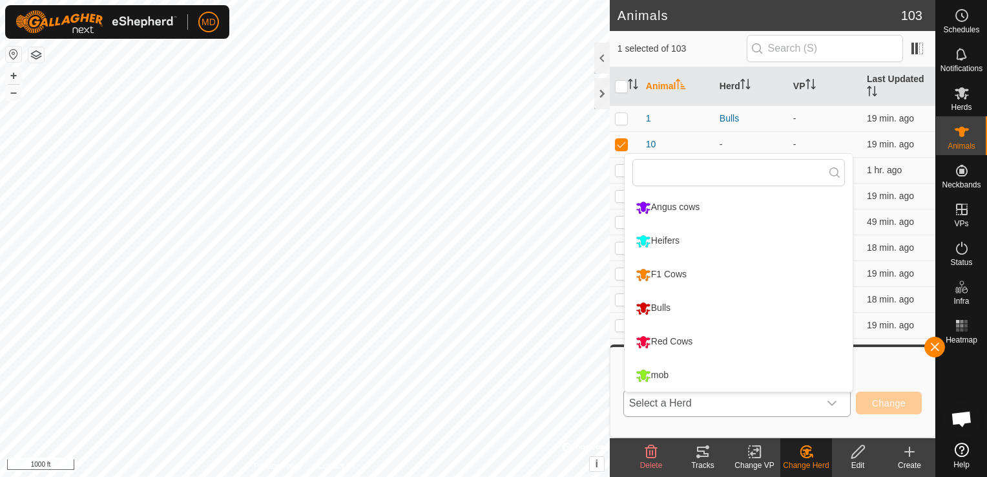
click at [644, 236] on li "Heifers" at bounding box center [739, 241] width 228 height 32
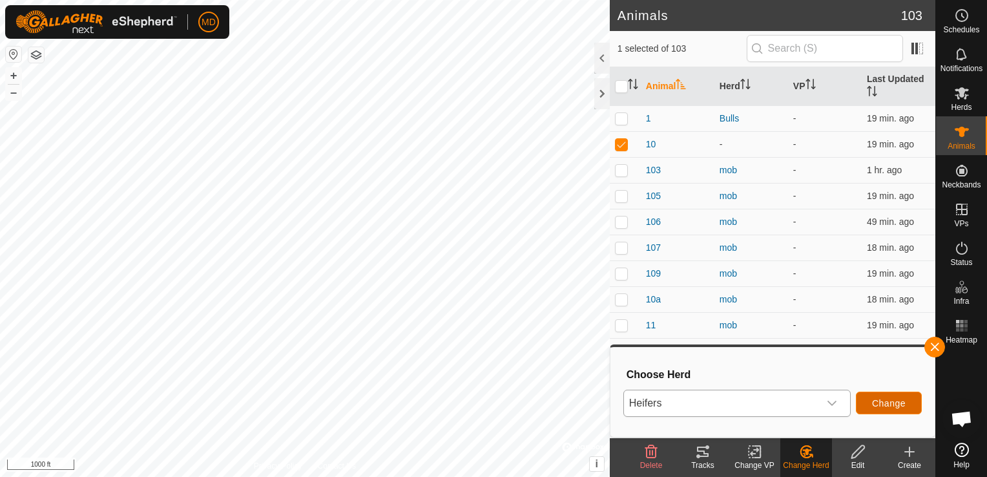
click at [888, 401] on span "Change" at bounding box center [889, 403] width 34 height 10
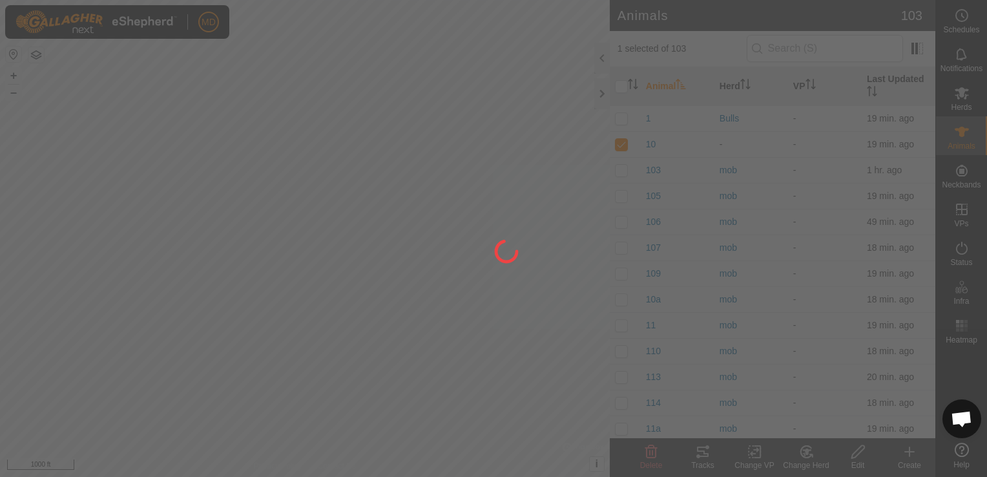
checkbox input "false"
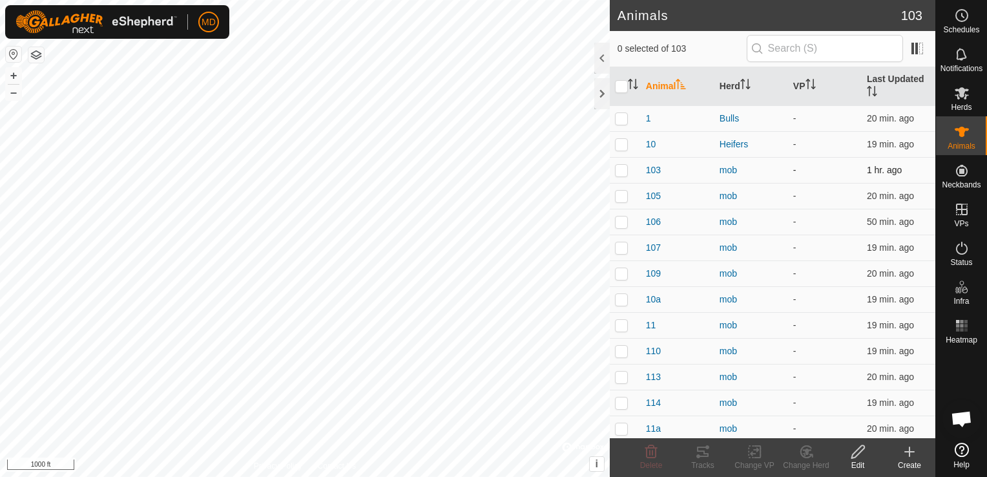
click at [619, 167] on p-checkbox at bounding box center [621, 170] width 13 height 10
checkbox input "true"
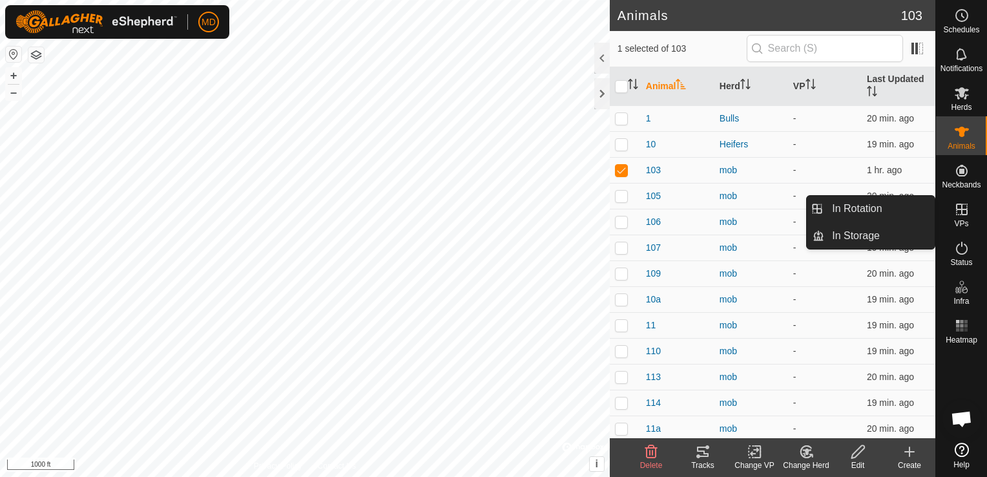
click at [854, 454] on icon at bounding box center [858, 452] width 16 height 16
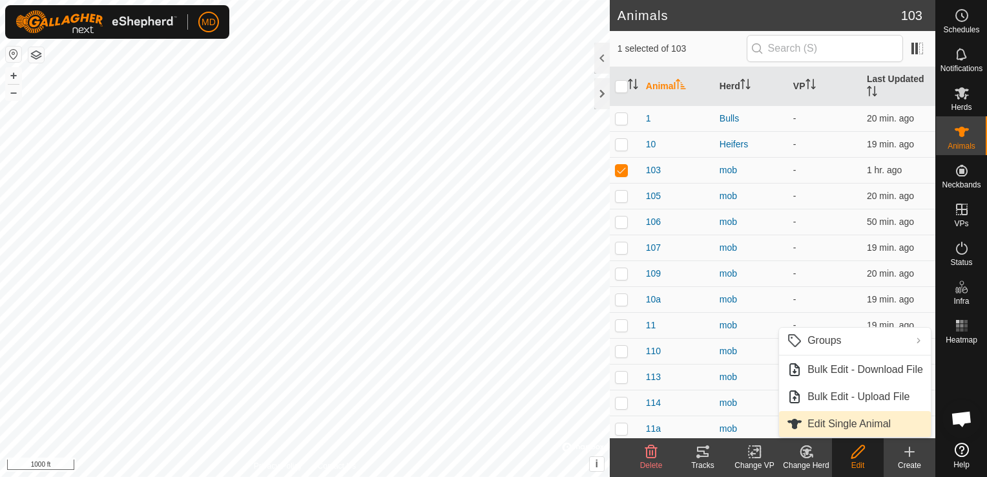
click at [840, 422] on link "Edit Single Animal" at bounding box center [855, 424] width 152 height 26
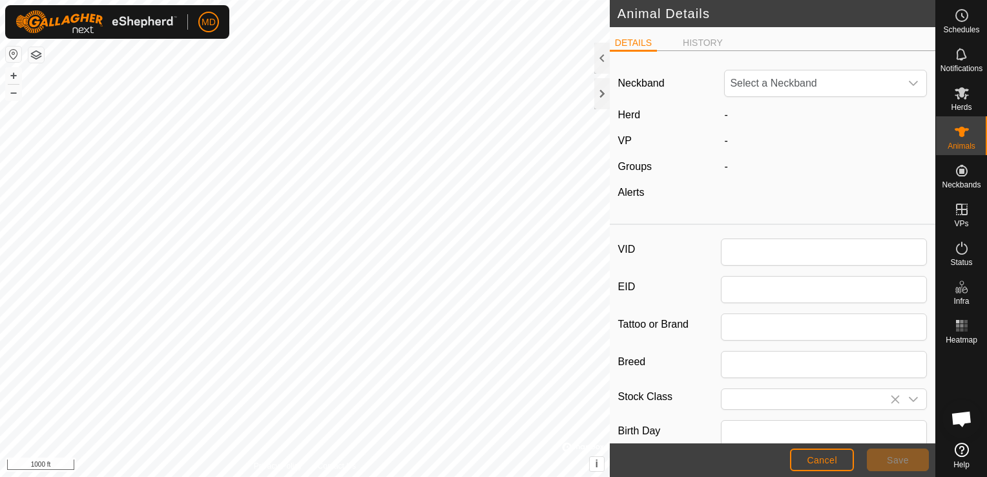
type input "103"
click at [755, 111] on span "mob" at bounding box center [755, 114] width 30 height 11
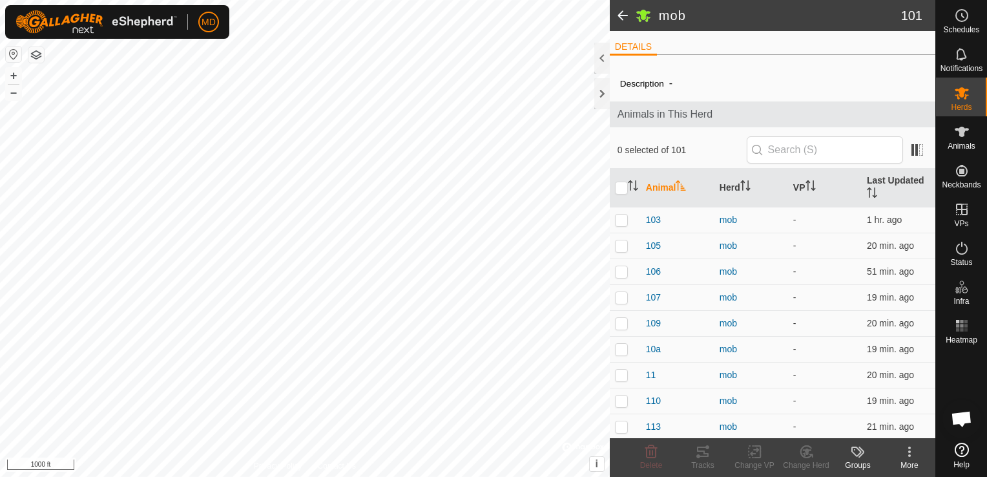
click at [908, 454] on icon at bounding box center [910, 452] width 16 height 16
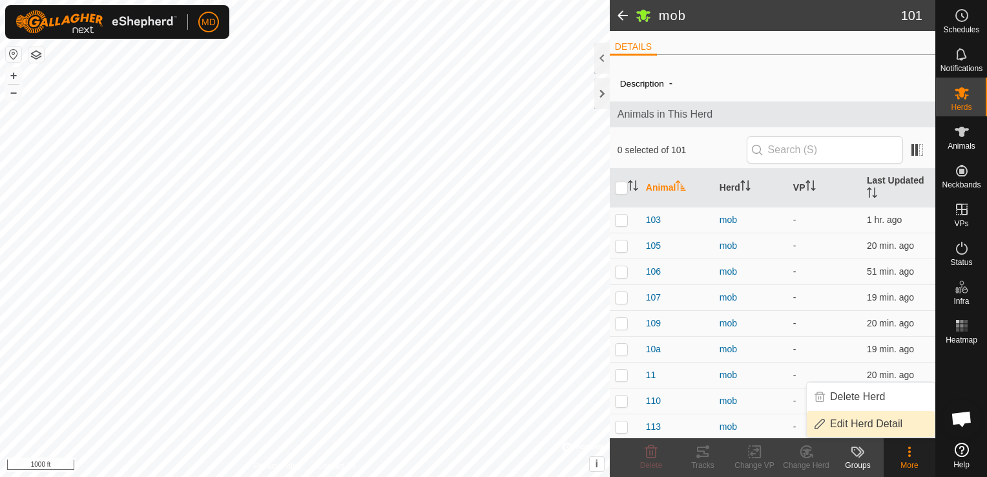
click at [832, 421] on link "Edit Herd Detail" at bounding box center [871, 424] width 128 height 26
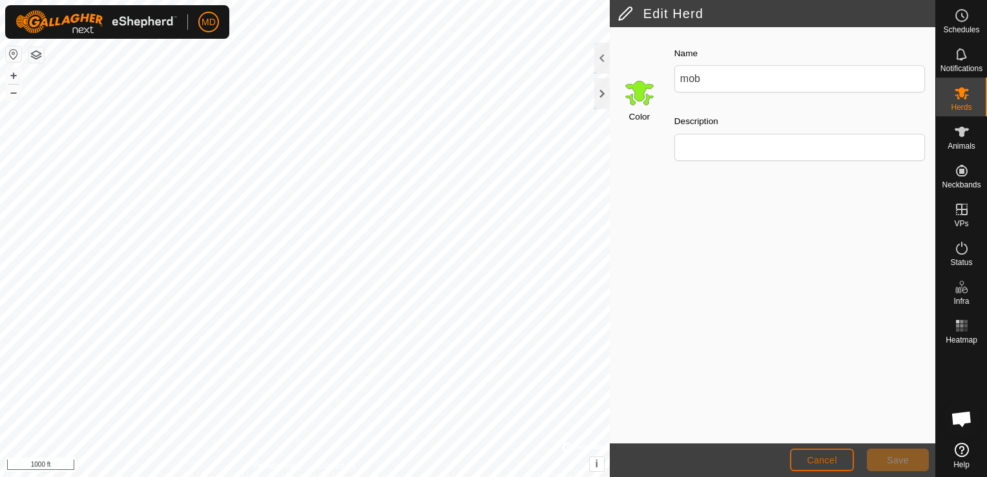
click at [821, 457] on span "Cancel" at bounding box center [822, 460] width 30 height 10
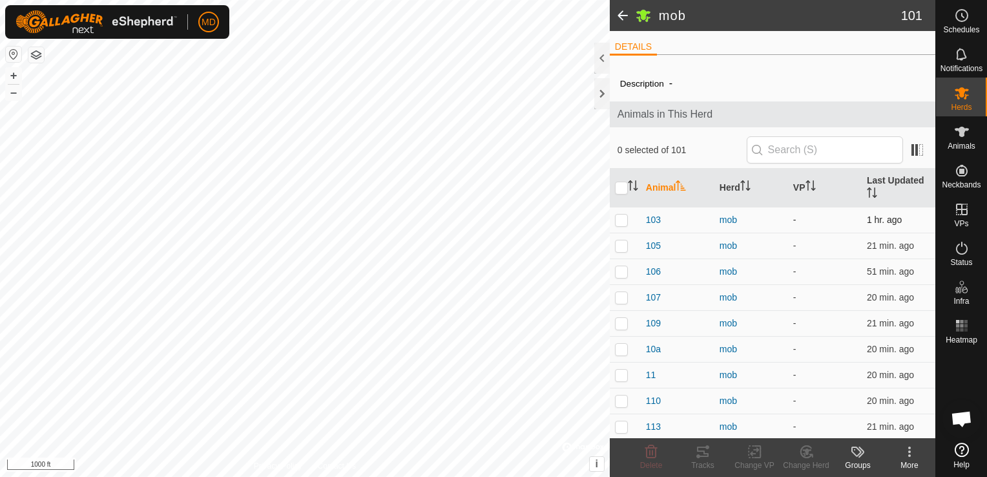
click at [619, 218] on p-checkbox at bounding box center [621, 220] width 13 height 10
click at [805, 454] on icon at bounding box center [807, 452] width 16 height 16
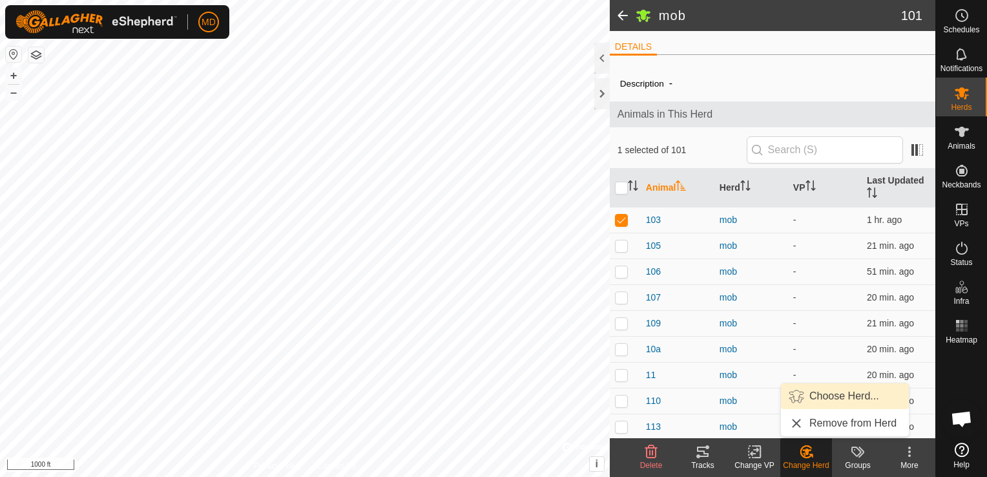
click at [799, 394] on link "Choose Herd..." at bounding box center [845, 396] width 128 height 26
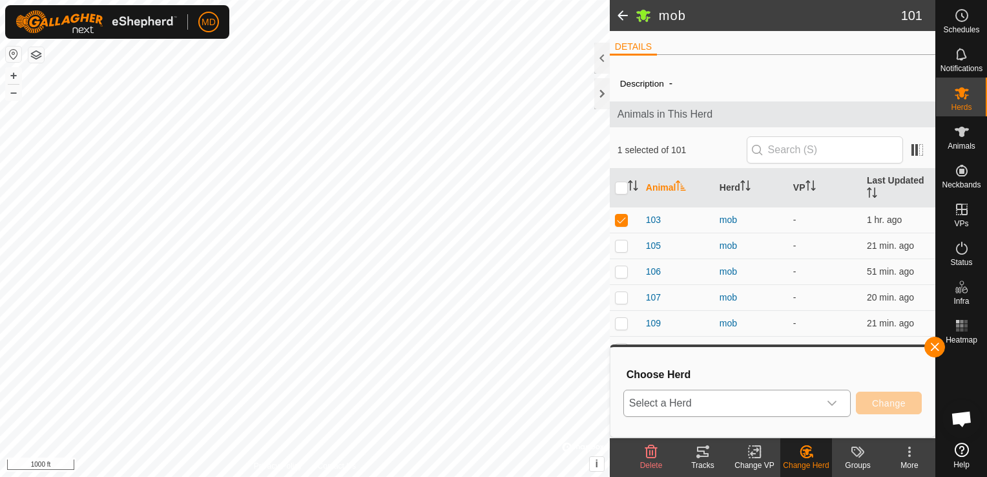
click at [837, 403] on icon "dropdown trigger" at bounding box center [832, 403] width 10 height 10
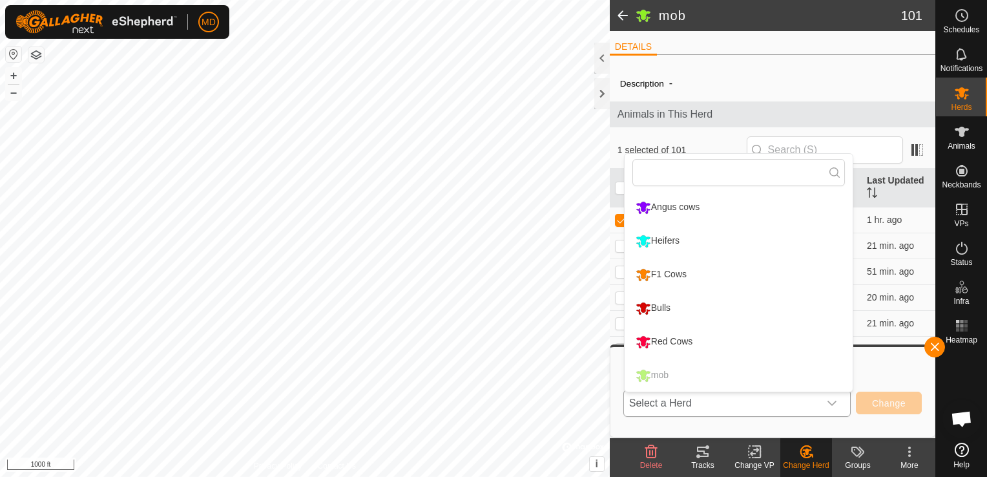
click at [667, 335] on li "Red Cows" at bounding box center [739, 342] width 228 height 32
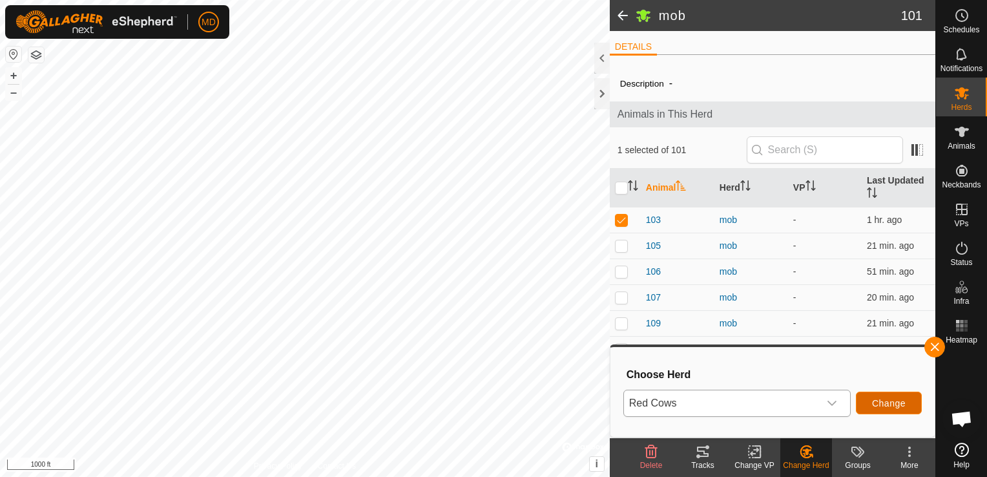
click at [899, 399] on span "Change" at bounding box center [889, 403] width 34 height 10
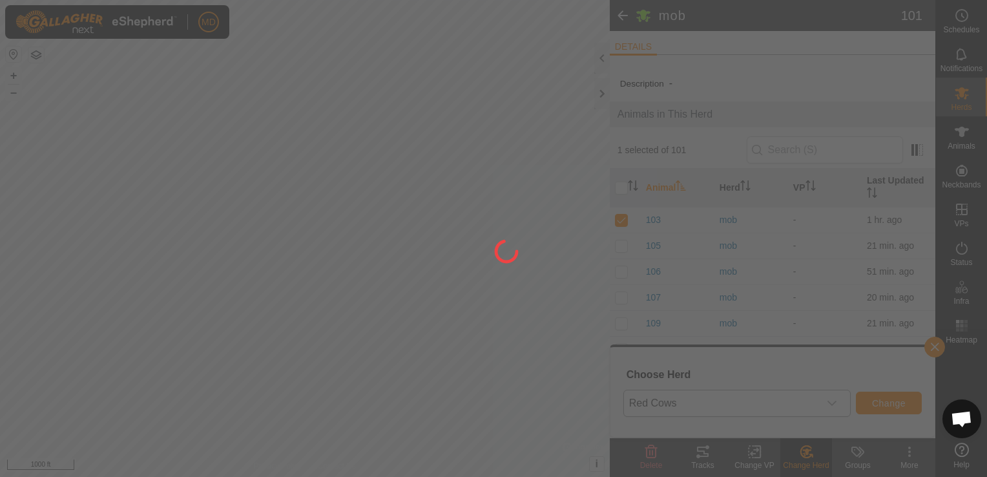
checkbox input "false"
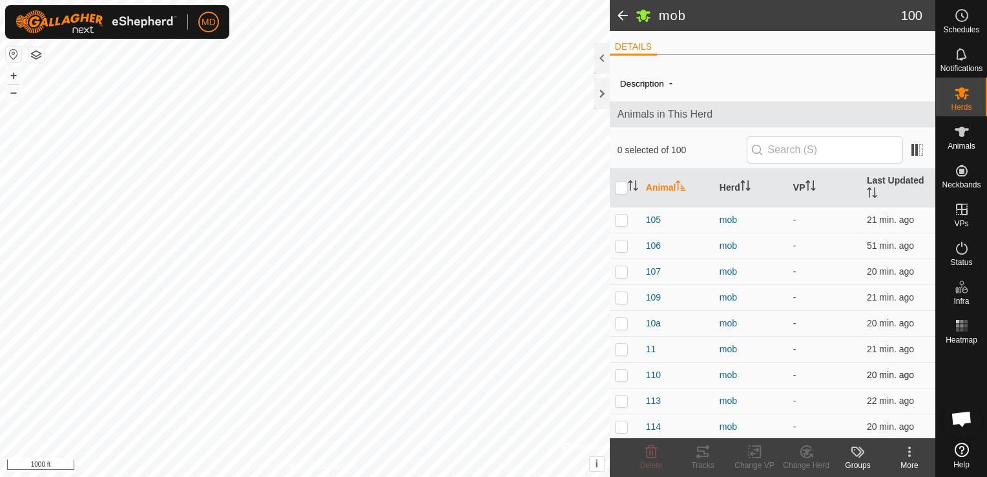
click at [850, 364] on td "-" at bounding box center [825, 375] width 74 height 26
click at [617, 14] on span at bounding box center [623, 15] width 26 height 31
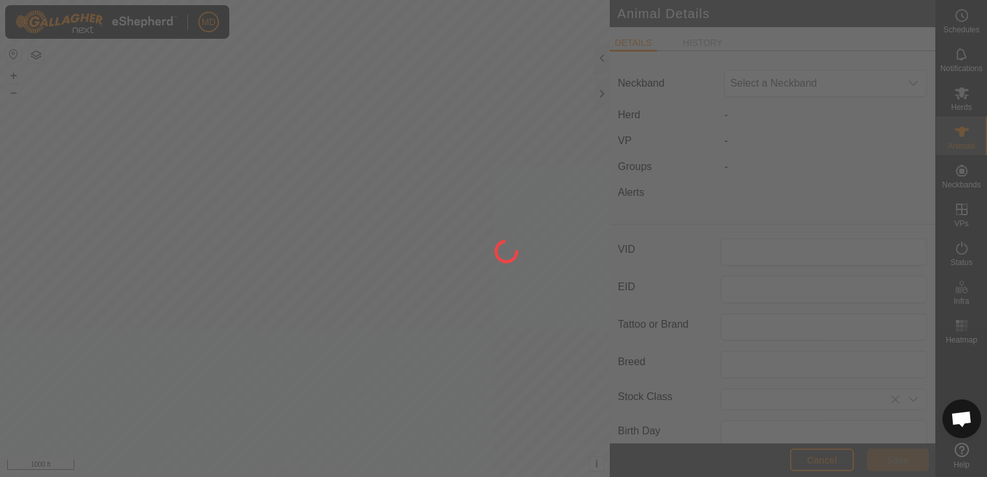
type input "103"
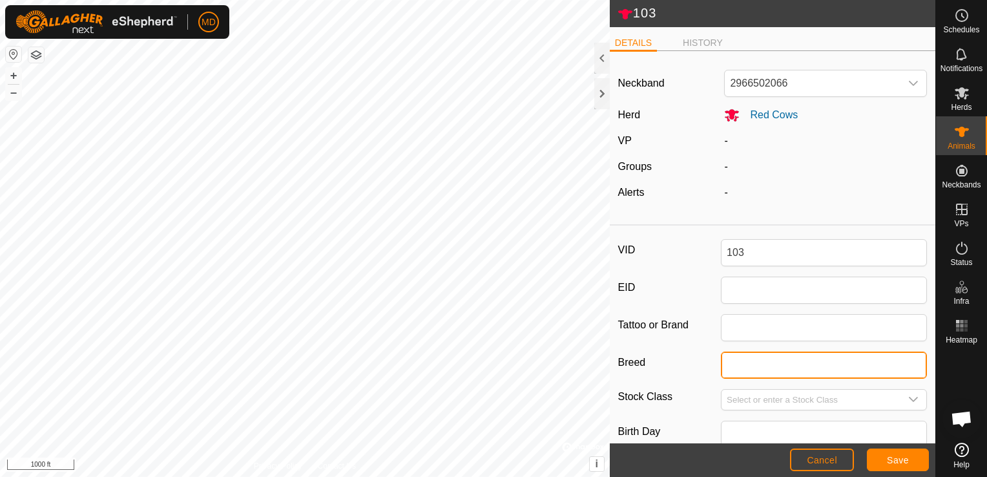
click at [724, 365] on input "Breed" at bounding box center [824, 364] width 206 height 27
click at [908, 397] on icon "dropdown trigger" at bounding box center [913, 399] width 10 height 10
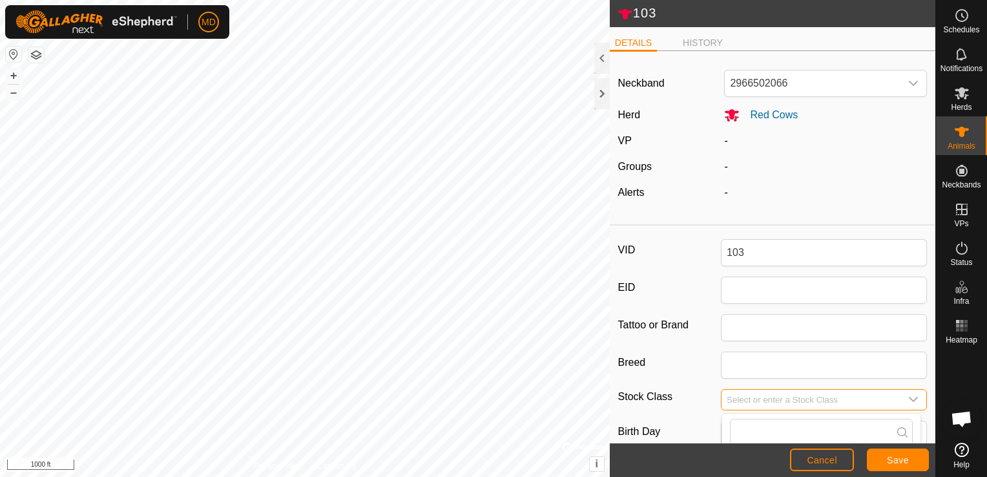
click at [734, 397] on input "Select or enter a Stock Class" at bounding box center [811, 400] width 179 height 20
click at [708, 141] on div "VP" at bounding box center [666, 141] width 107 height 16
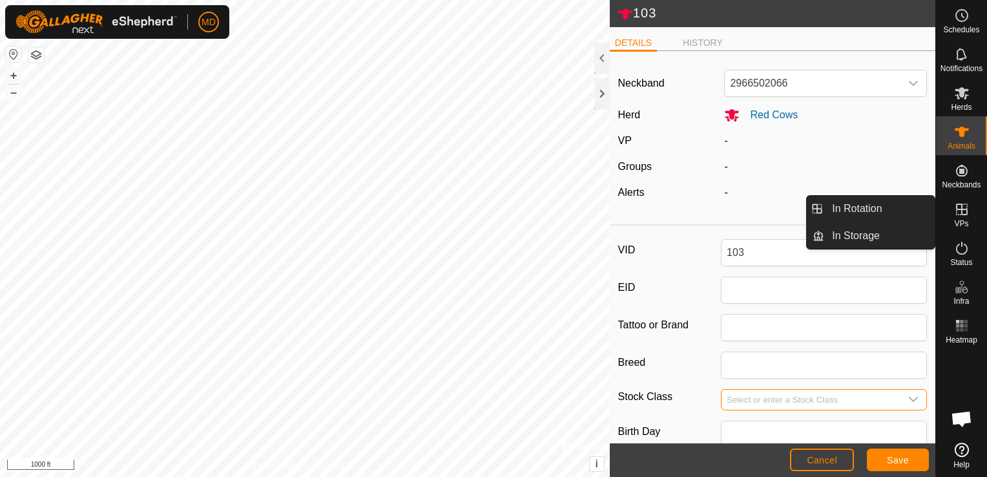
click at [735, 395] on input "Select or enter a Stock Class" at bounding box center [811, 400] width 179 height 20
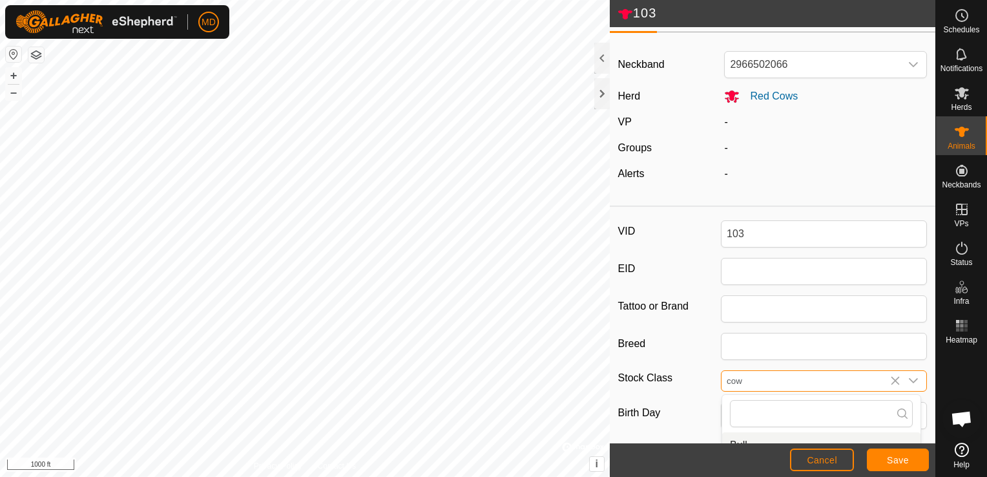
scroll to position [31, 0]
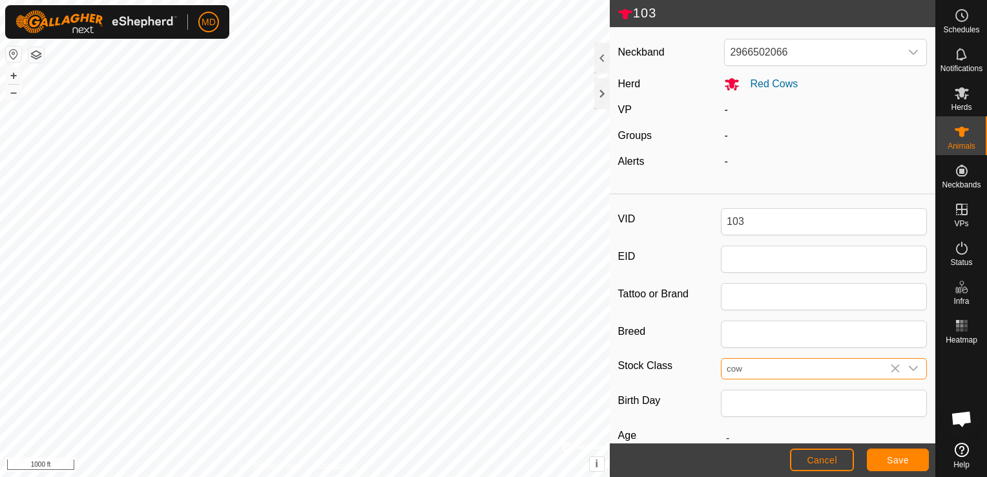
type input "cow"
click at [892, 459] on span "Save" at bounding box center [898, 460] width 22 height 10
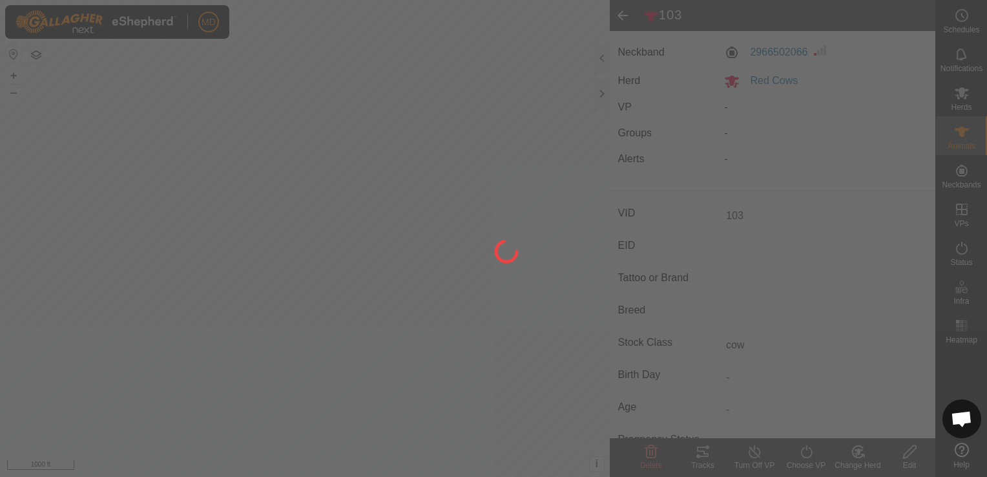
type input "-"
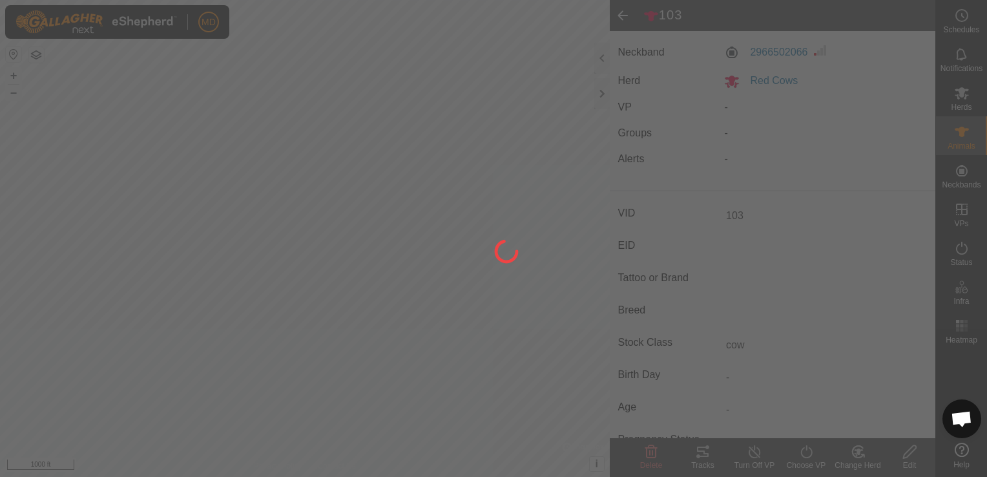
type input "-"
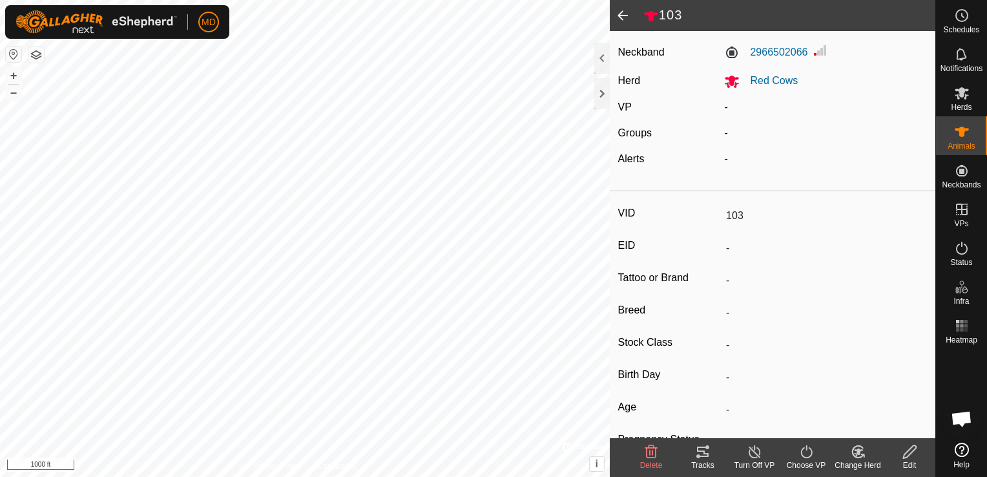
click at [620, 15] on span at bounding box center [623, 15] width 26 height 31
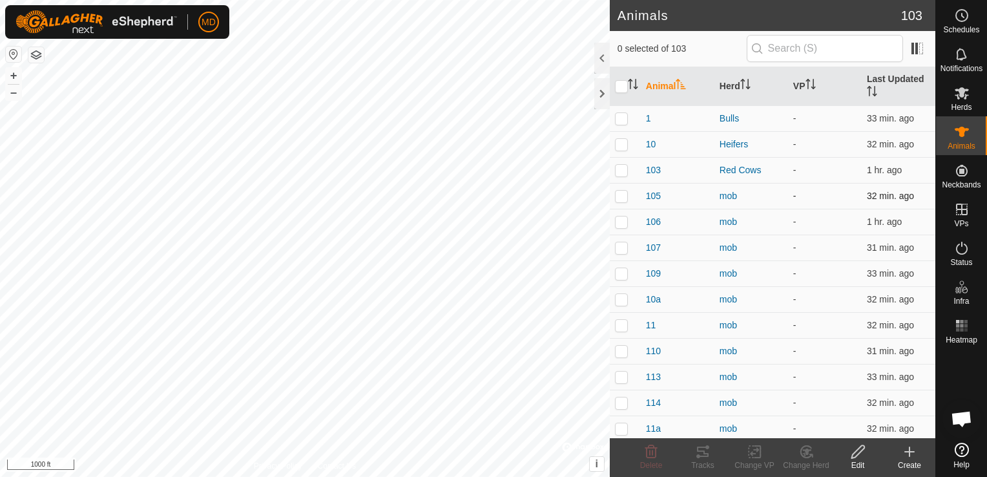
click at [620, 192] on p-checkbox at bounding box center [621, 196] width 13 height 10
click at [804, 454] on icon at bounding box center [803, 454] width 3 height 4
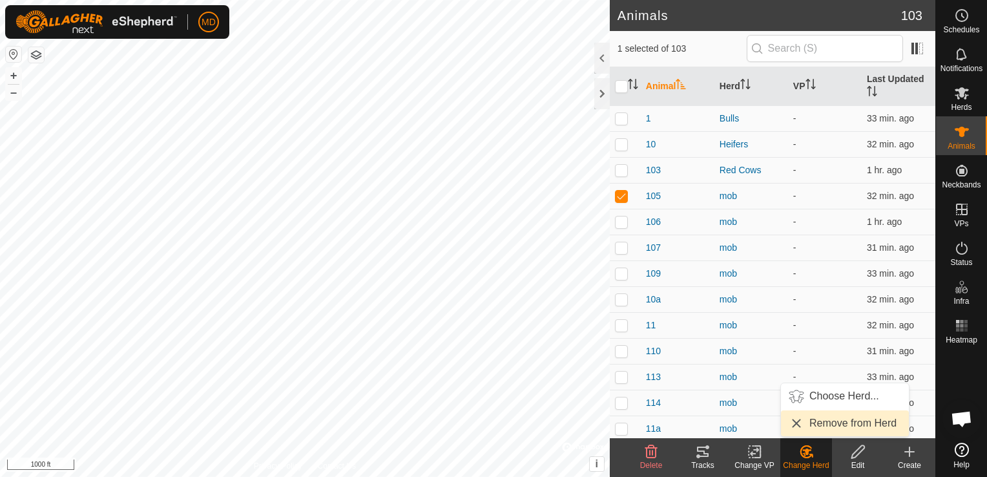
click at [801, 423] on link "Remove from Herd" at bounding box center [845, 423] width 128 height 26
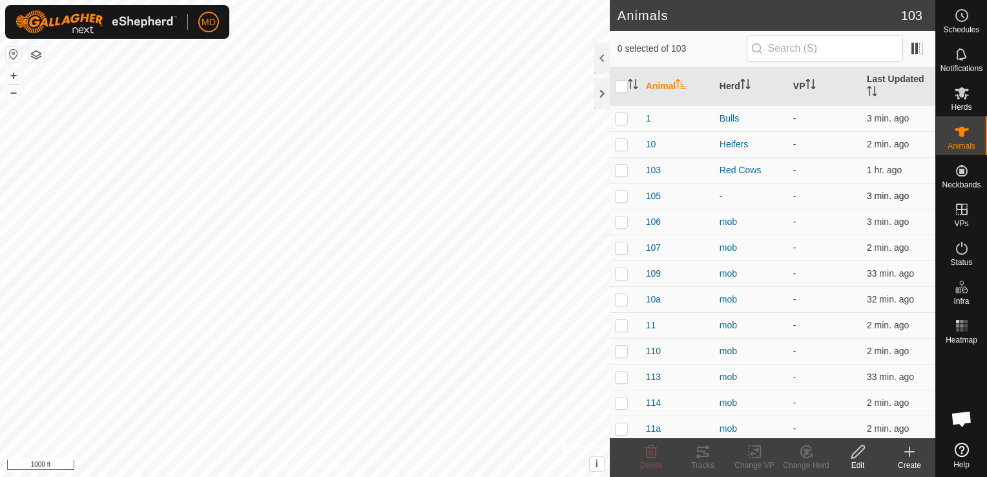
click at [618, 191] on p-checkbox at bounding box center [621, 196] width 13 height 10
checkbox input "true"
click at [855, 458] on icon at bounding box center [858, 452] width 16 height 16
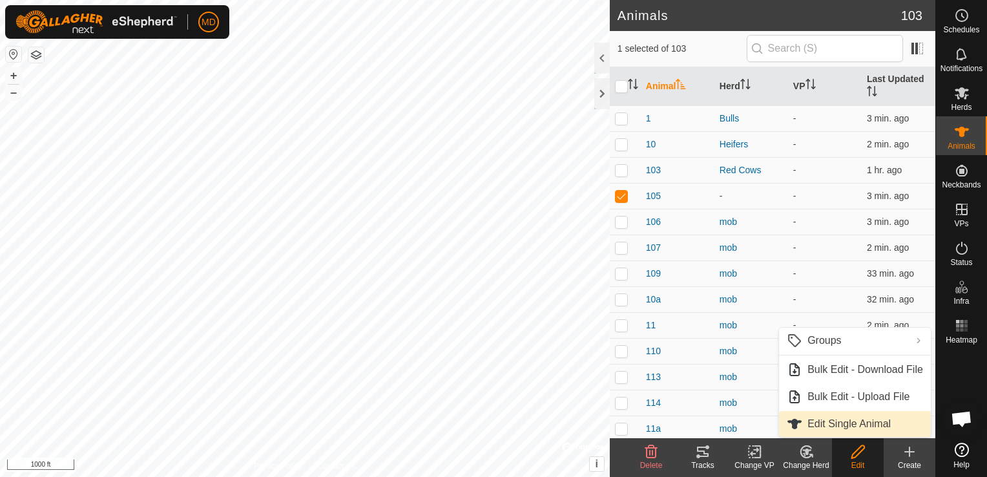
click at [843, 421] on link "Edit Single Animal" at bounding box center [855, 424] width 152 height 26
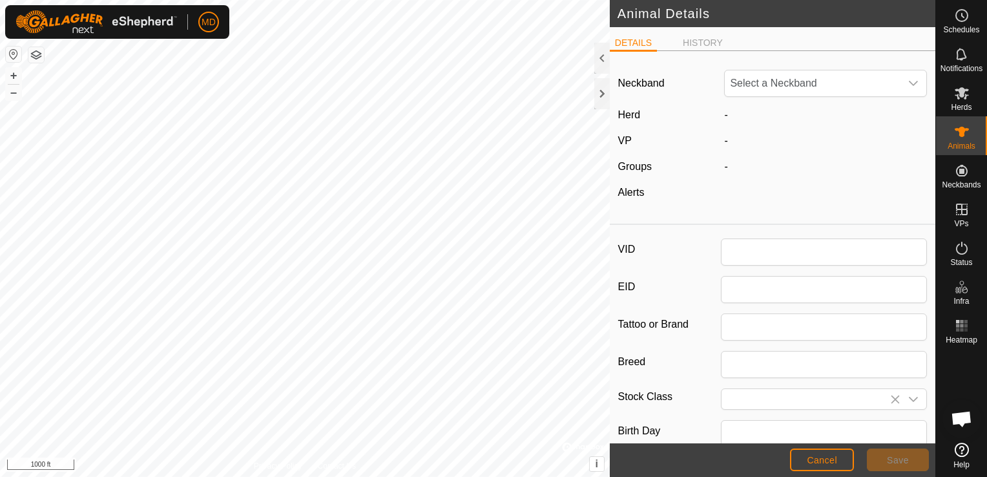
type input "105"
click at [724, 115] on span "-" at bounding box center [725, 114] width 3 height 11
click at [909, 399] on icon "dropdown trigger" at bounding box center [913, 399] width 9 height 5
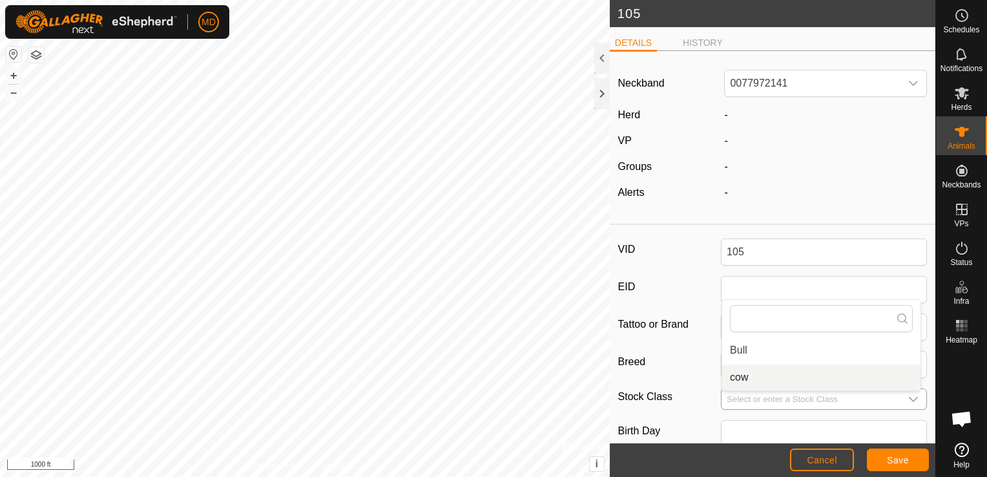
click at [781, 376] on li "cow" at bounding box center [821, 377] width 198 height 26
type input "cow"
click at [636, 112] on label "Herd" at bounding box center [629, 114] width 23 height 11
click at [724, 117] on span "-" at bounding box center [725, 114] width 3 height 11
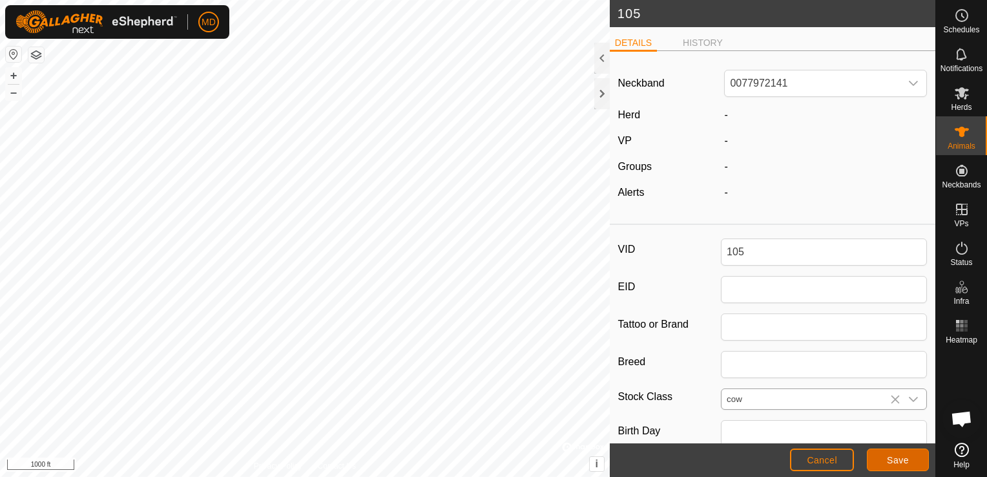
click at [892, 459] on span "Save" at bounding box center [898, 460] width 22 height 10
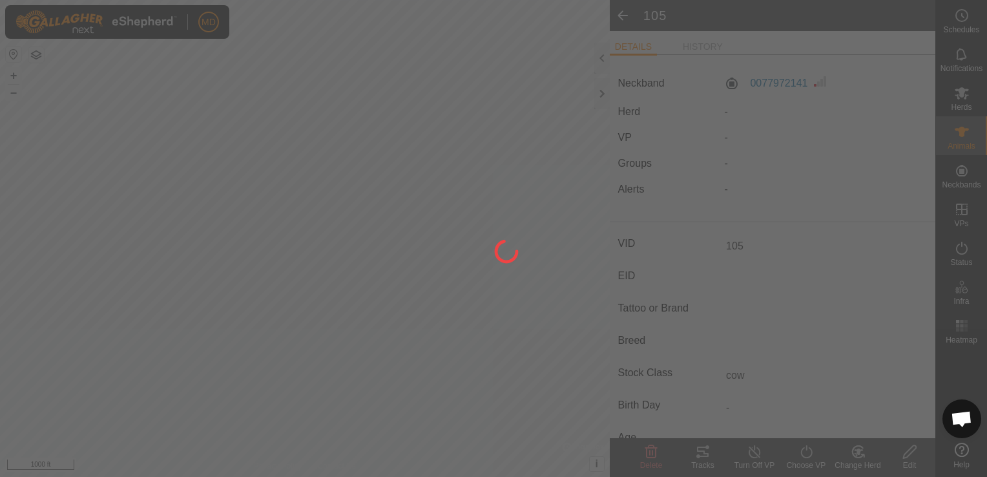
type input "-"
type input "0 kg"
type input "-"
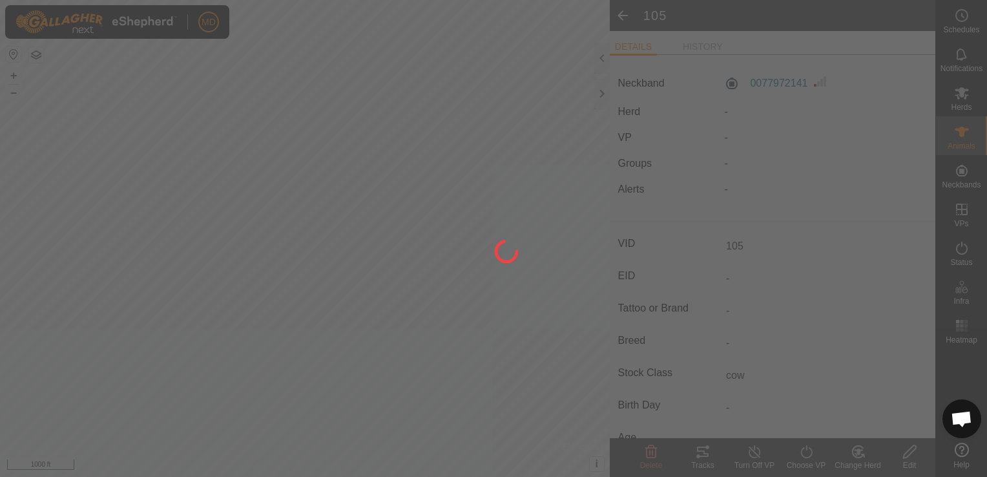
type input "-"
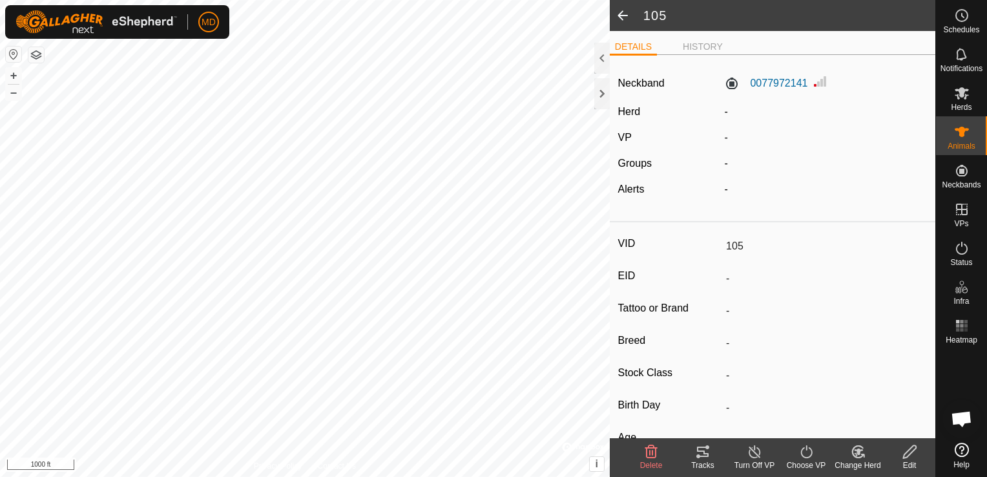
click at [724, 108] on div "-" at bounding box center [825, 112] width 213 height 16
click at [861, 452] on icon at bounding box center [858, 452] width 16 height 16
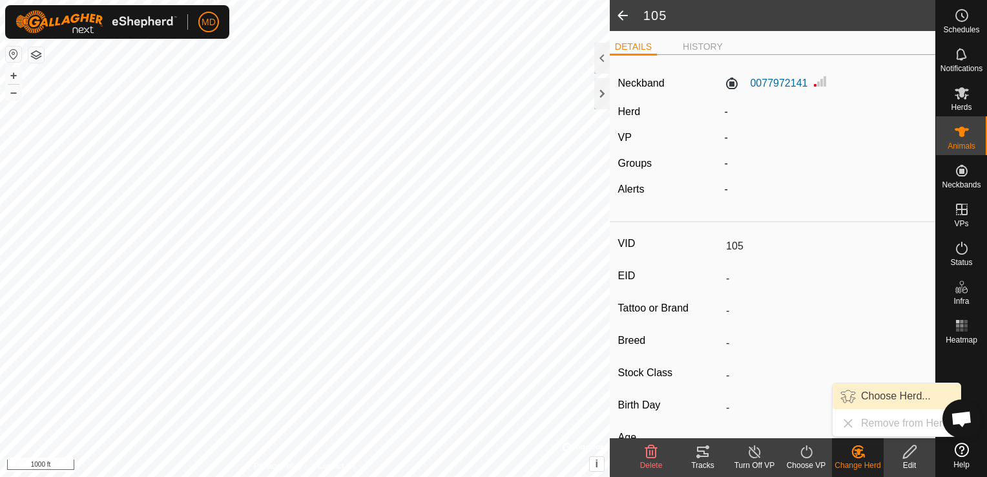
click at [868, 397] on link "Choose Herd..." at bounding box center [897, 396] width 128 height 26
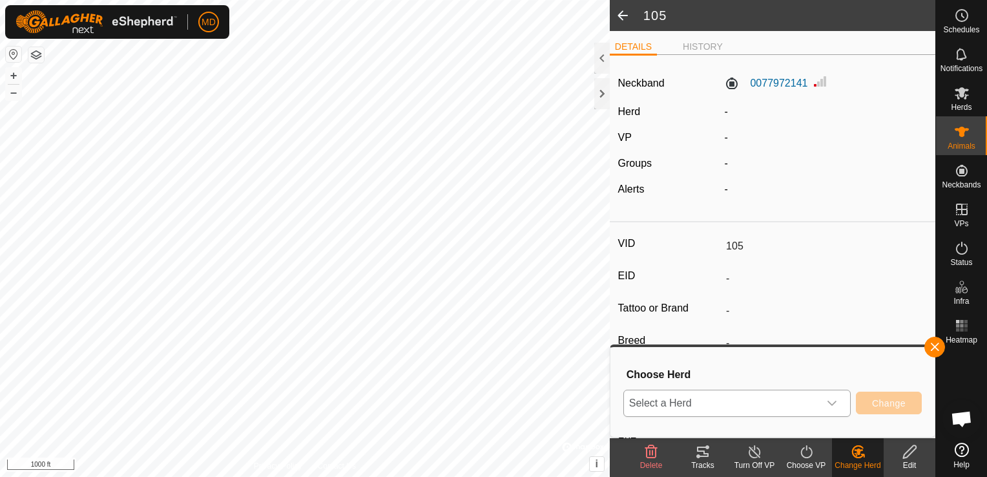
click at [830, 404] on icon "dropdown trigger" at bounding box center [832, 403] width 10 height 10
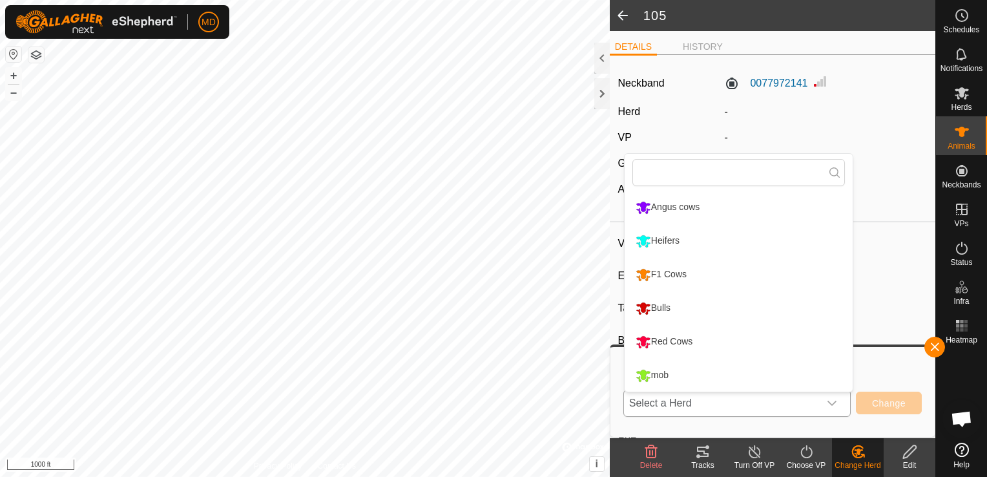
click at [682, 339] on li "Red Cows" at bounding box center [739, 342] width 228 height 32
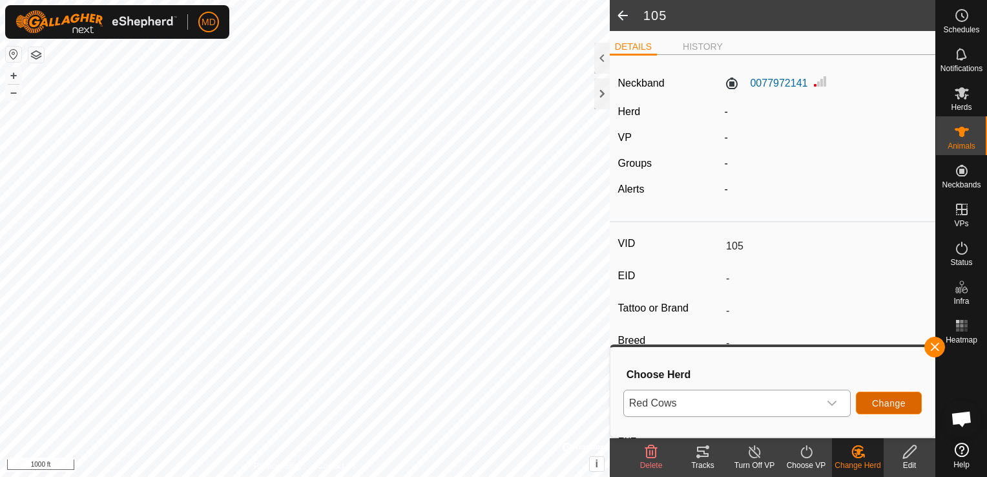
click at [882, 398] on span "Change" at bounding box center [889, 403] width 34 height 10
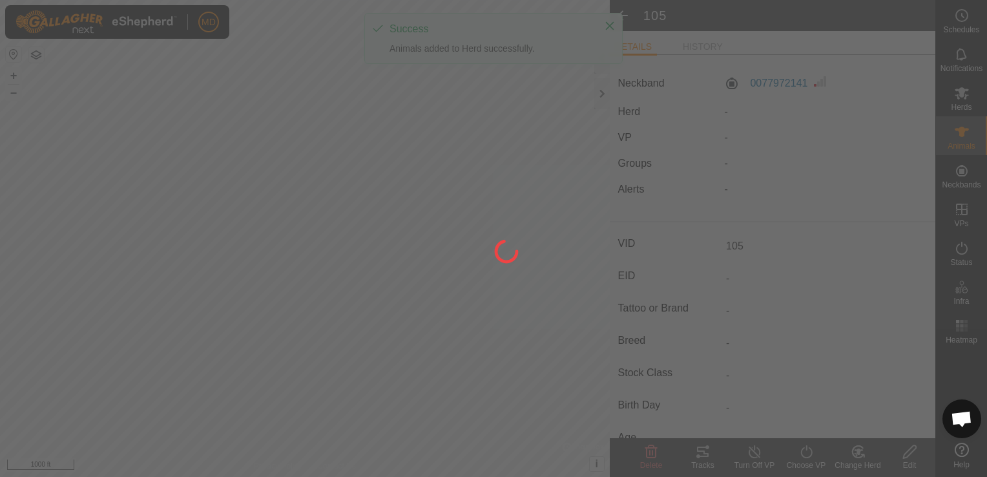
type input "0 kg"
type input "cow"
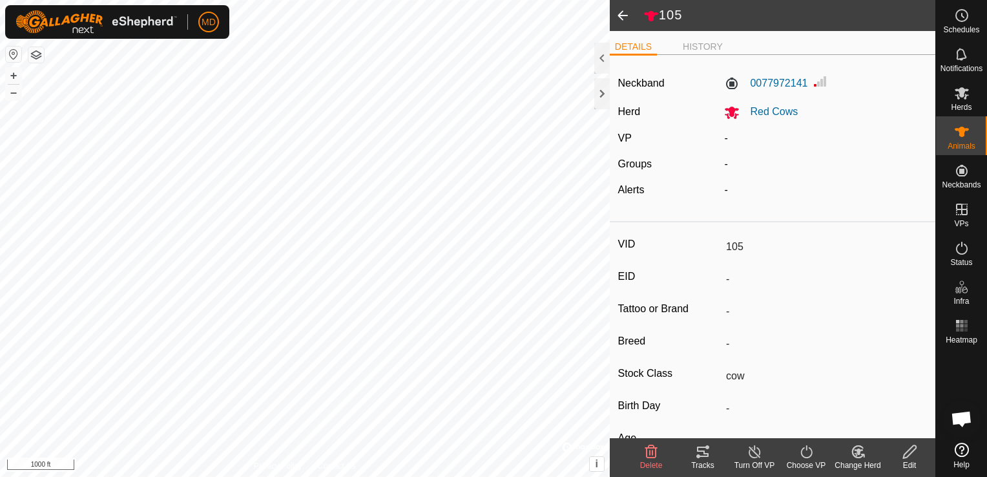
click at [622, 12] on span at bounding box center [623, 15] width 26 height 31
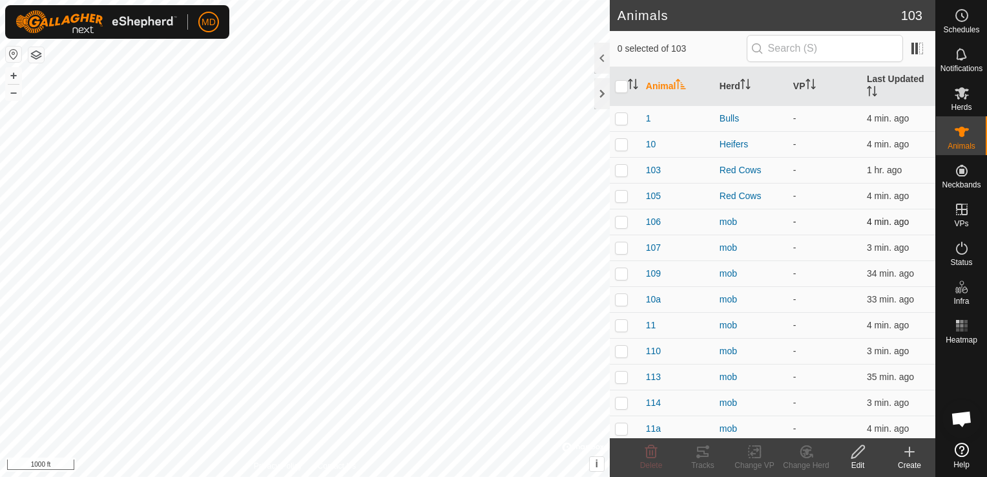
click at [622, 221] on p-checkbox at bounding box center [621, 221] width 13 height 10
click at [807, 456] on icon at bounding box center [807, 452] width 16 height 16
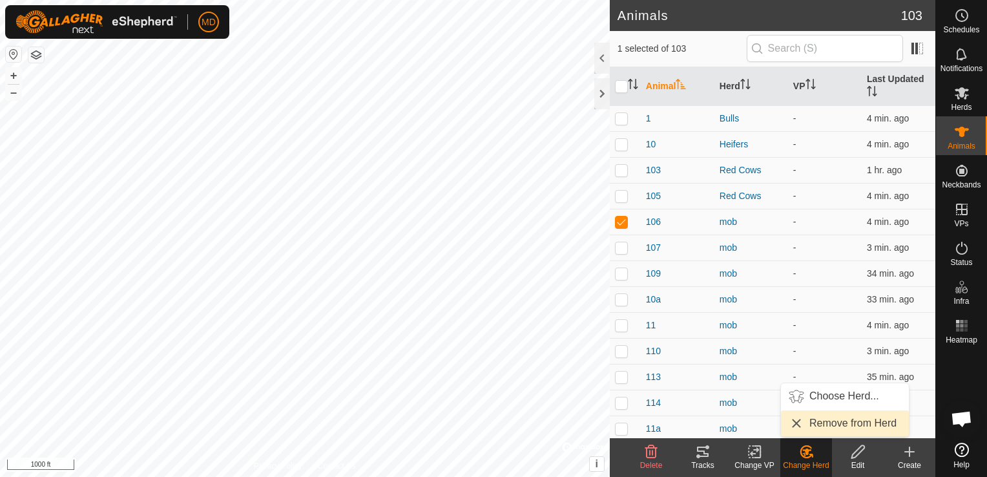
click at [806, 423] on link "Remove from Herd" at bounding box center [845, 423] width 128 height 26
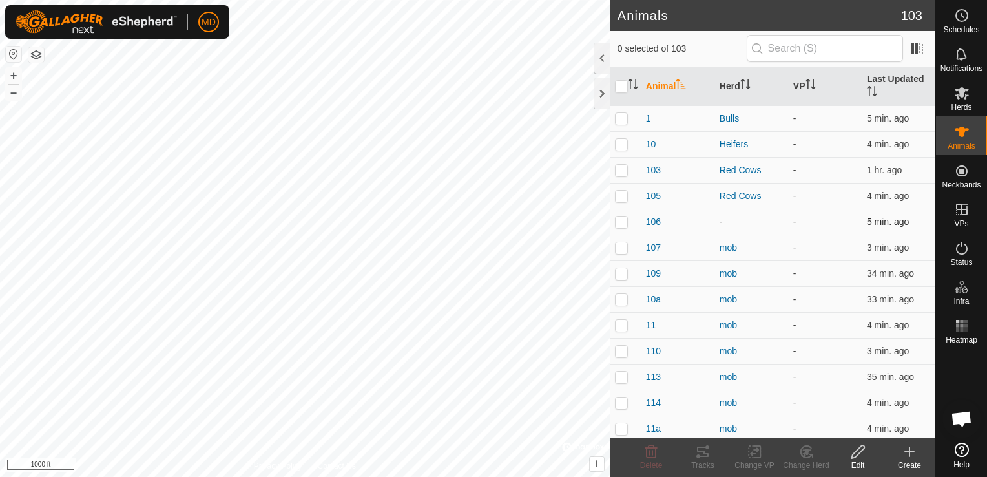
click at [620, 221] on p-checkbox at bounding box center [621, 221] width 13 height 10
click at [808, 455] on icon at bounding box center [807, 452] width 16 height 16
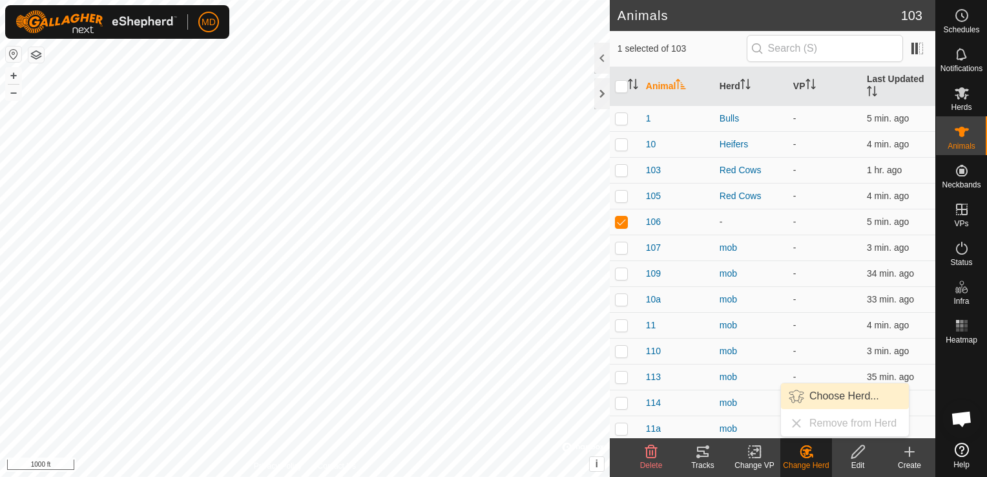
click at [800, 399] on link "Choose Herd..." at bounding box center [845, 396] width 128 height 26
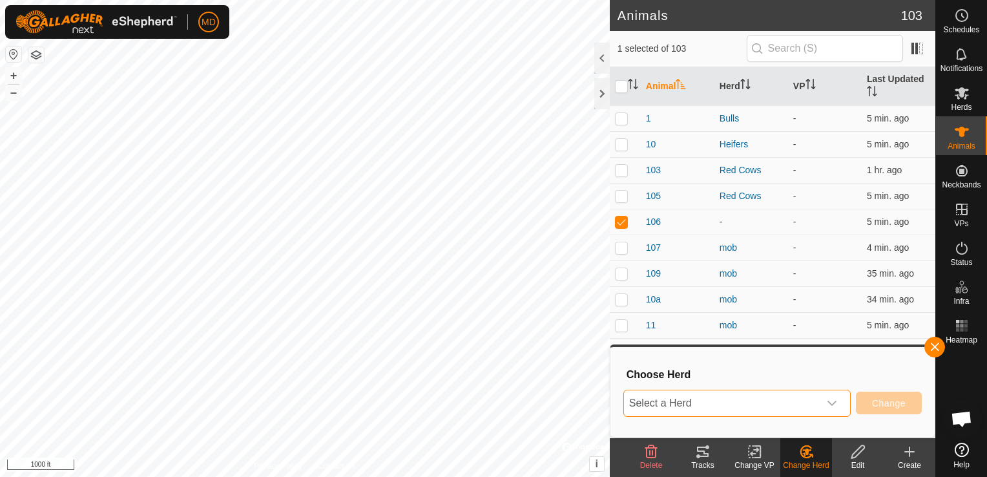
drag, startPoint x: 833, startPoint y: 404, endPoint x: 720, endPoint y: 397, distance: 112.6
click at [720, 397] on span "Select a Herd" at bounding box center [721, 403] width 195 height 26
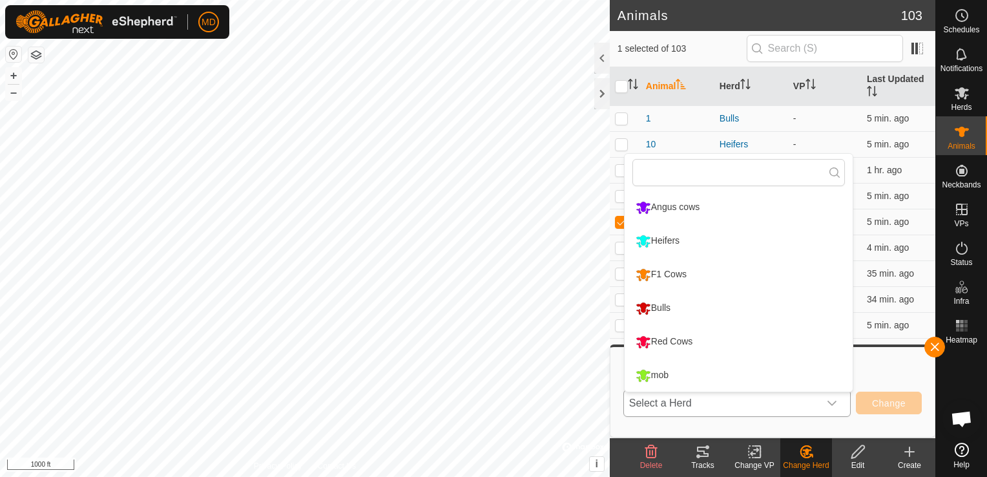
click at [644, 208] on li "Angus cows" at bounding box center [739, 207] width 228 height 32
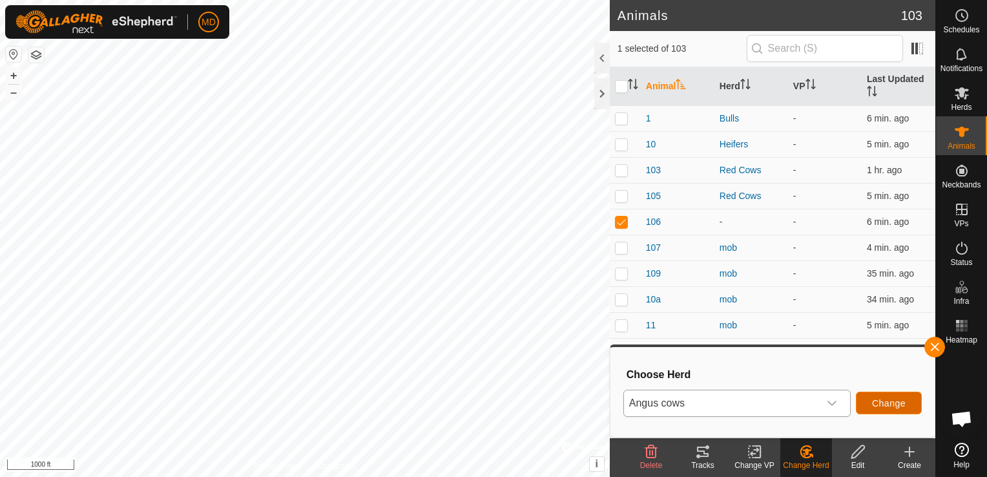
click at [887, 401] on span "Change" at bounding box center [889, 403] width 34 height 10
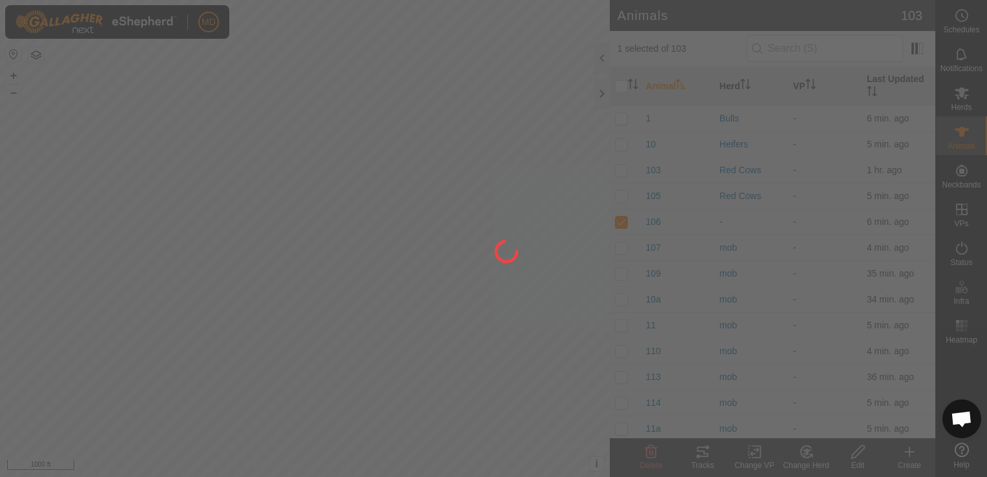
checkbox input "false"
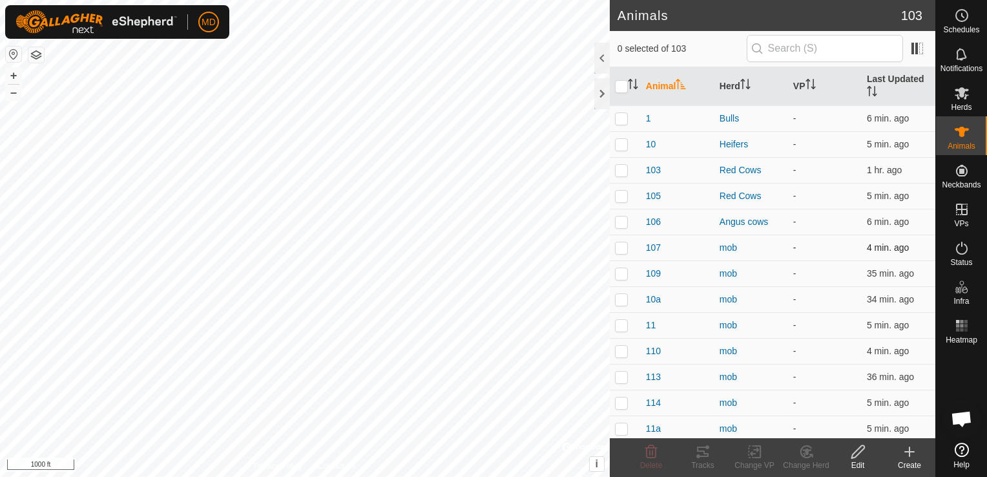
click at [621, 246] on p-checkbox at bounding box center [621, 247] width 13 height 10
click at [808, 454] on icon at bounding box center [806, 451] width 9 height 6
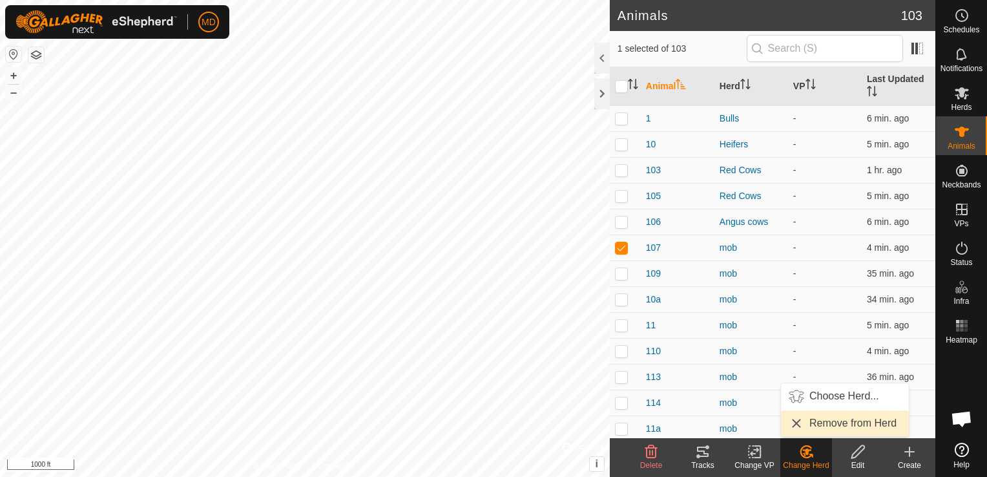
click at [819, 419] on link "Remove from Herd" at bounding box center [845, 423] width 128 height 26
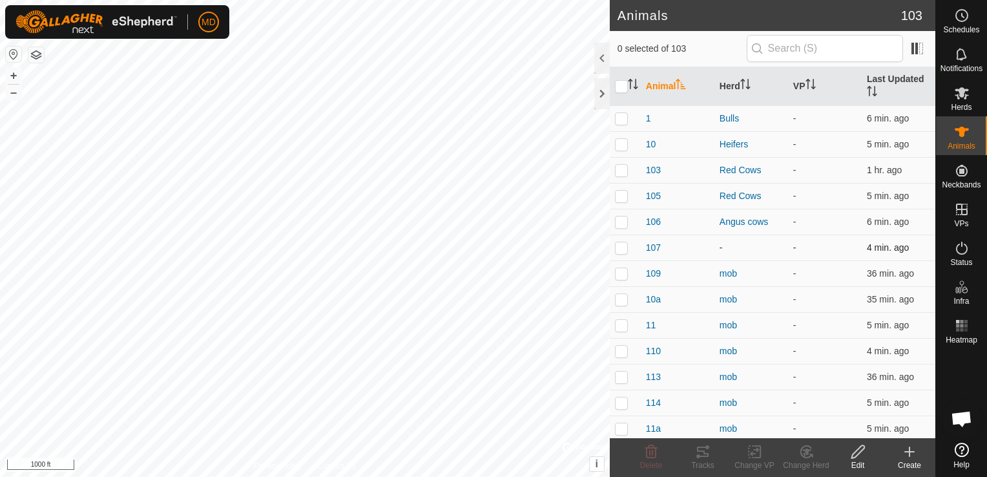
click at [620, 244] on p-checkbox at bounding box center [621, 247] width 13 height 10
checkbox input "true"
click at [861, 453] on icon at bounding box center [858, 452] width 16 height 16
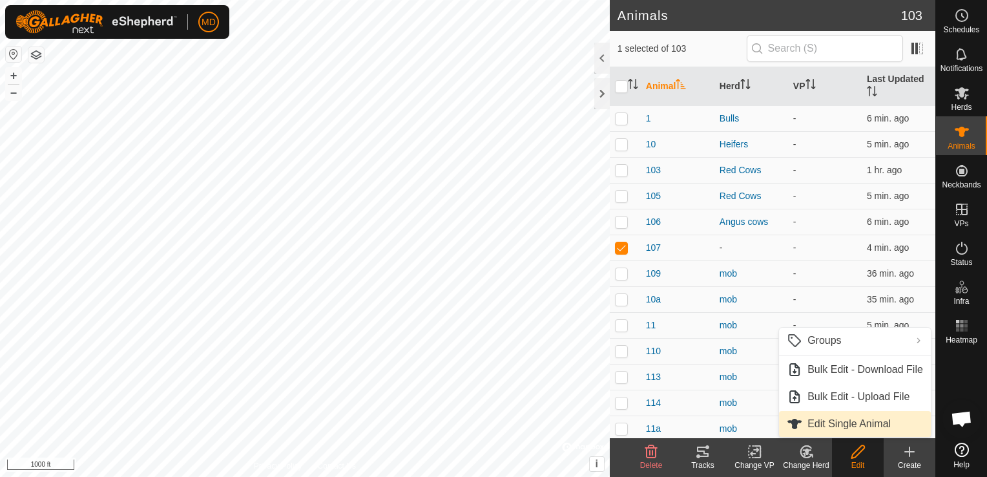
click at [836, 421] on link "Edit Single Animal" at bounding box center [855, 424] width 152 height 26
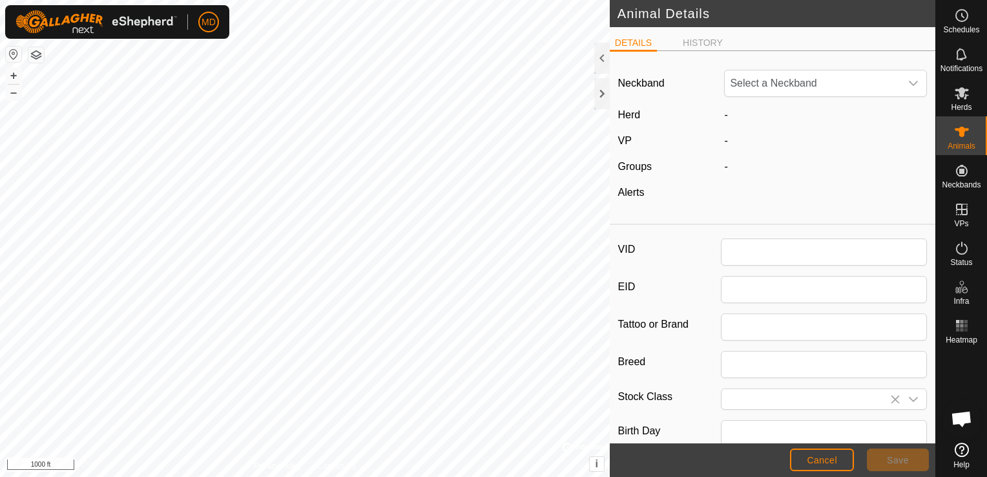
type input "107"
click at [731, 395] on input "Select or enter a Stock Class" at bounding box center [811, 399] width 179 height 20
click at [908, 394] on icon "dropdown trigger" at bounding box center [913, 399] width 10 height 10
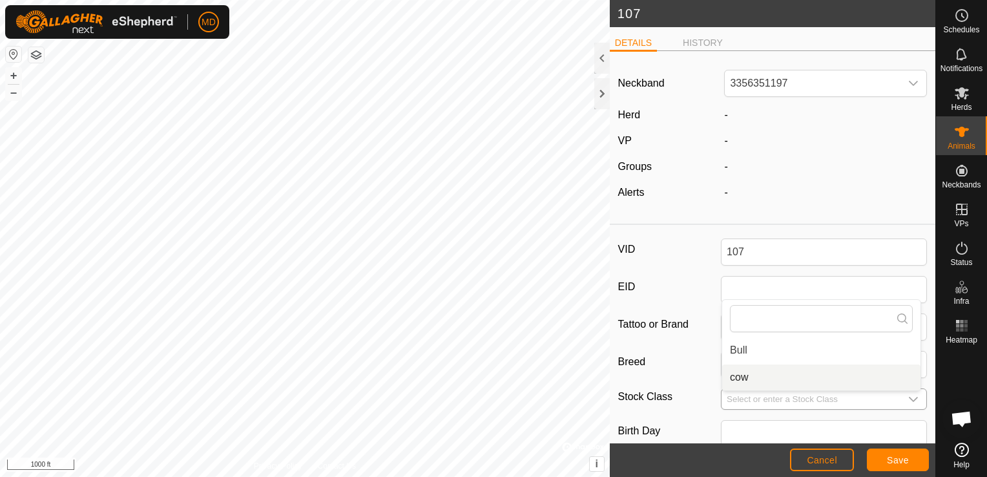
click at [730, 397] on input "Select or enter a Stock Class" at bounding box center [811, 399] width 179 height 20
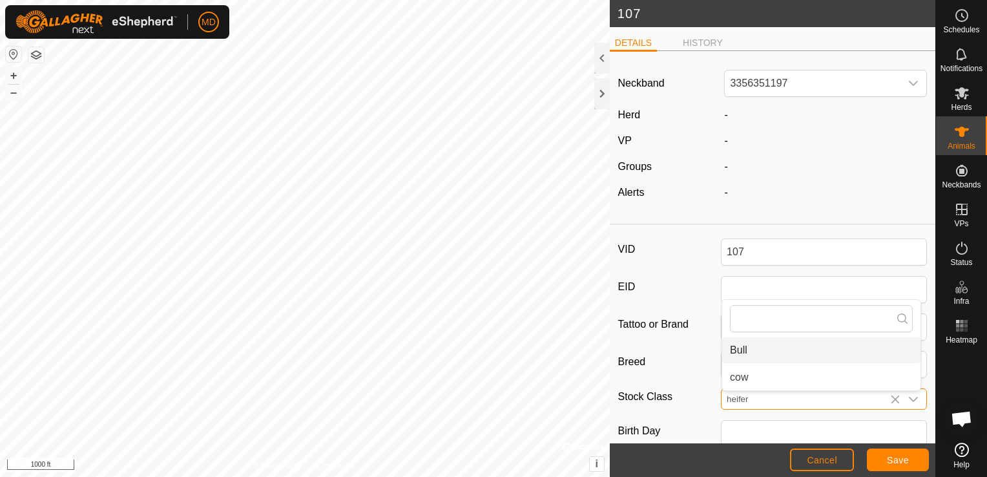
type input "heifer"
click at [894, 460] on span "Save" at bounding box center [898, 460] width 22 height 10
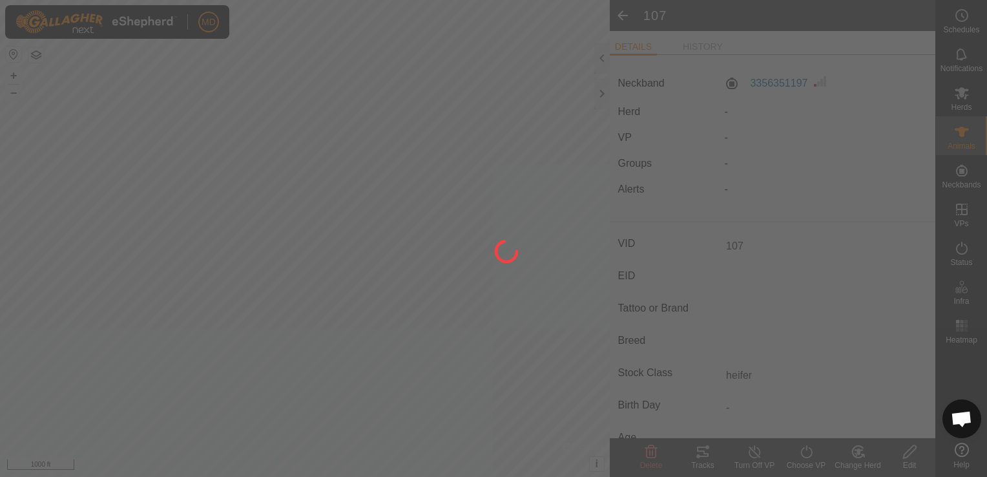
type input "-"
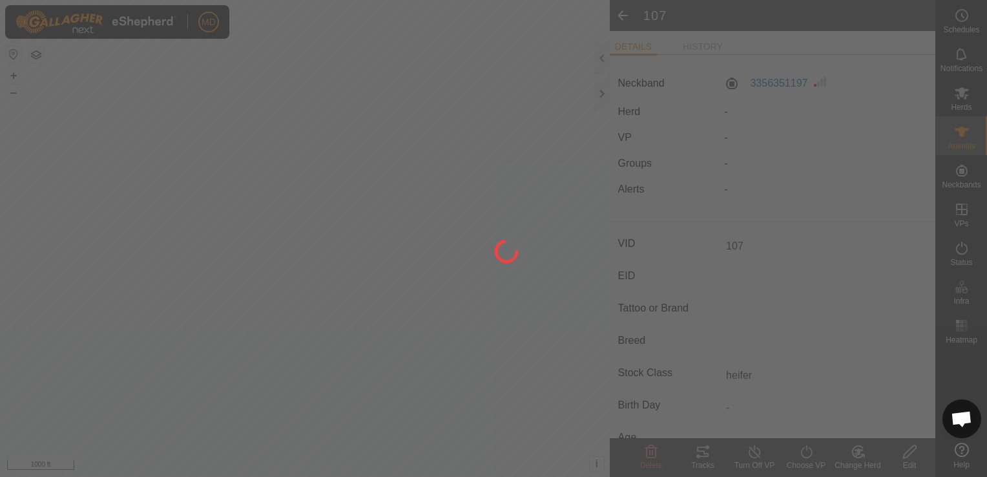
type input "-"
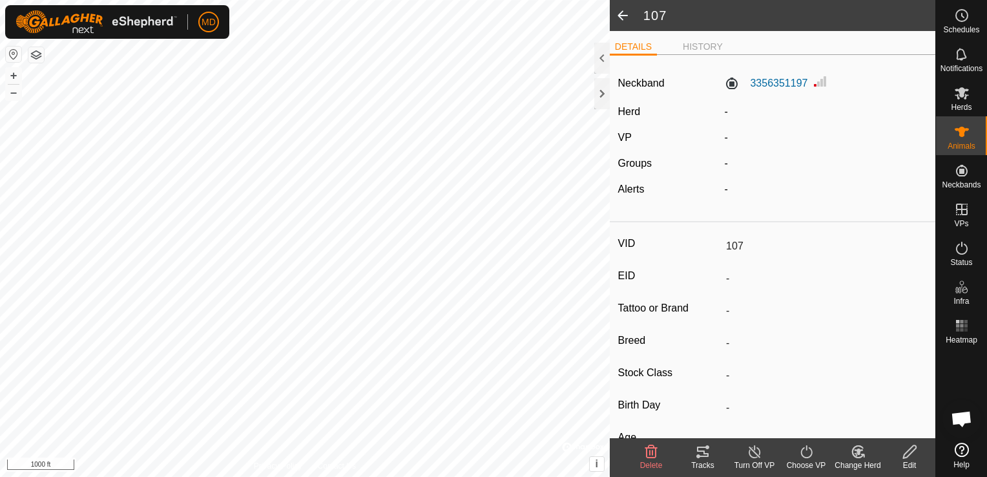
click at [726, 341] on input "-" at bounding box center [824, 343] width 206 height 22
click at [908, 459] on div "Edit" at bounding box center [910, 465] width 52 height 12
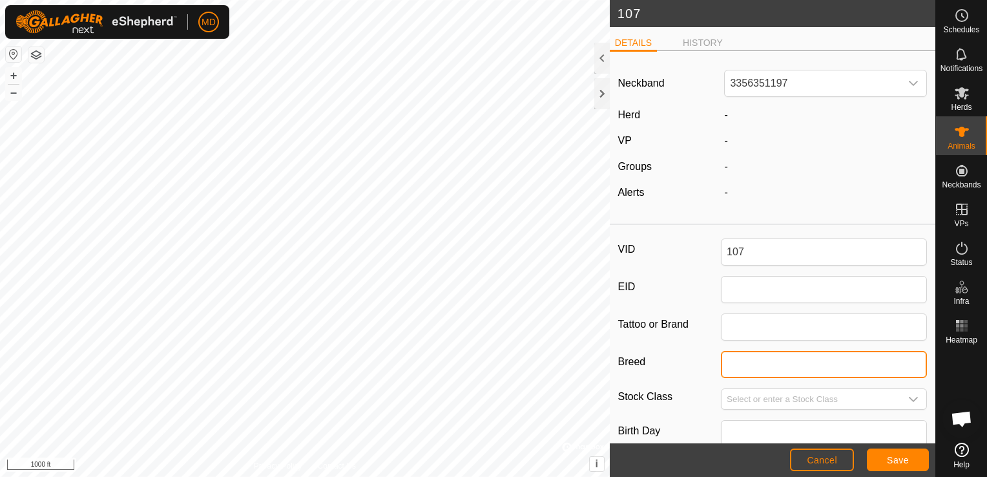
click at [746, 364] on input "Breed" at bounding box center [824, 364] width 206 height 27
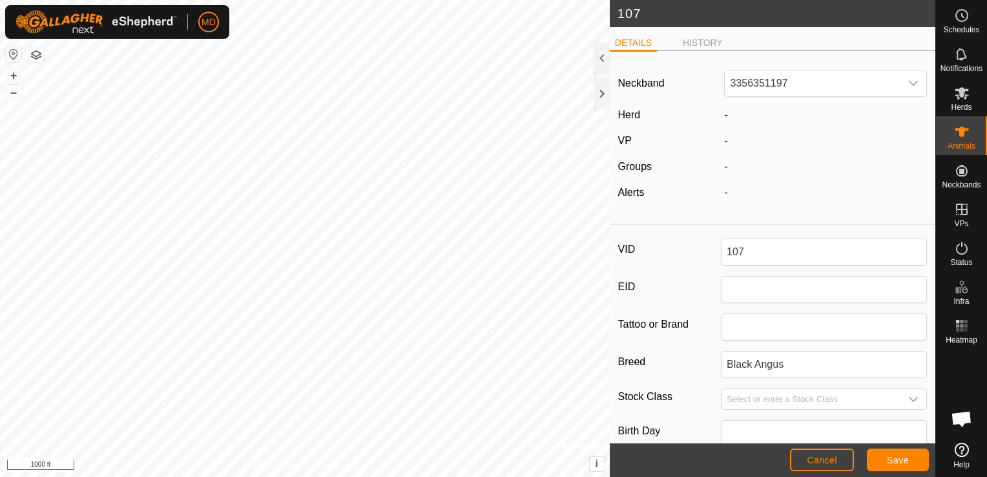
drag, startPoint x: 902, startPoint y: 457, endPoint x: 683, endPoint y: 191, distance: 344.2
click at [683, 191] on div "Alerts" at bounding box center [666, 193] width 107 height 16
click at [909, 399] on icon "dropdown trigger" at bounding box center [913, 399] width 9 height 5
click at [740, 373] on li "heifer" at bounding box center [821, 377] width 198 height 26
click at [720, 114] on div "-" at bounding box center [825, 115] width 213 height 16
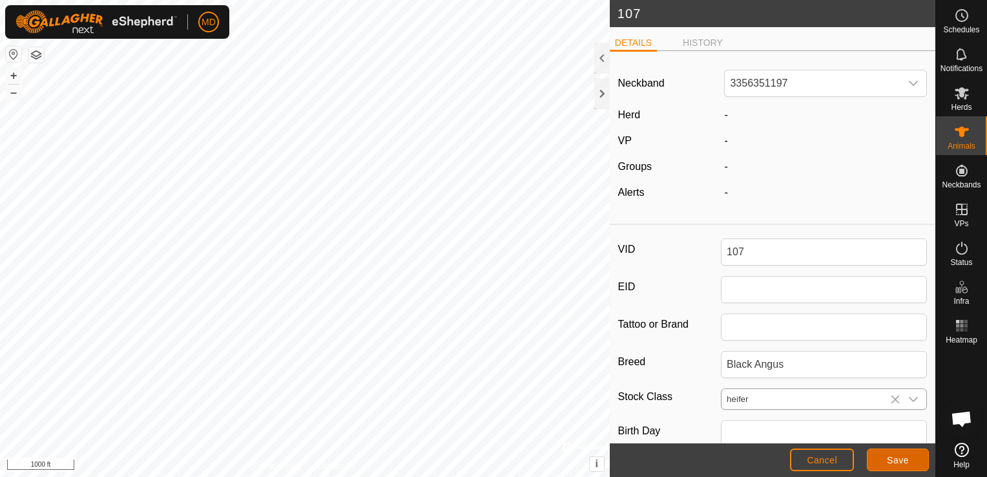
click at [902, 460] on span "Save" at bounding box center [898, 460] width 22 height 10
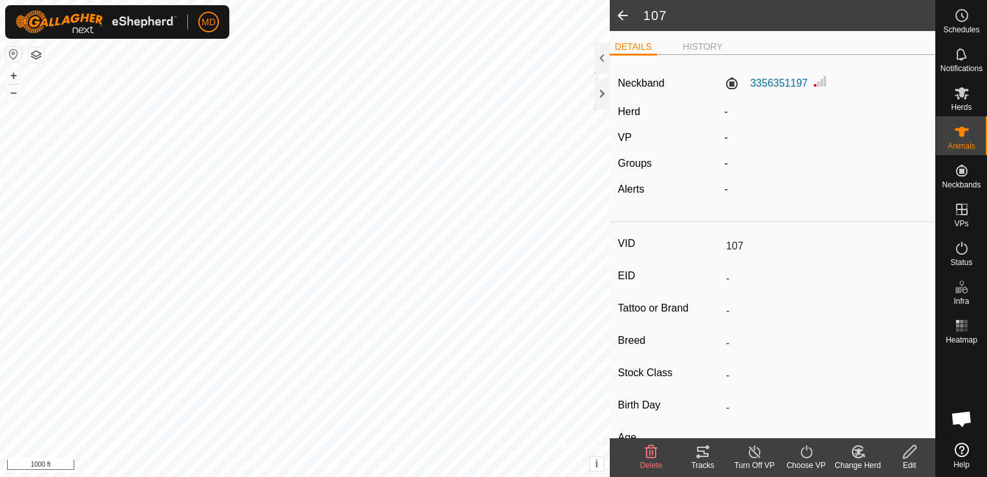
click at [855, 454] on icon at bounding box center [855, 454] width 3 height 4
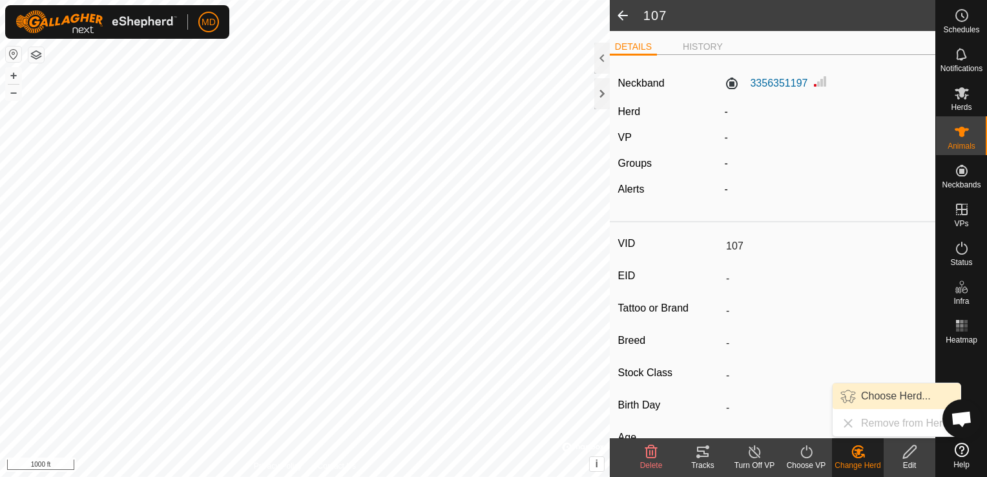
click at [846, 394] on link "Choose Herd..." at bounding box center [897, 396] width 128 height 26
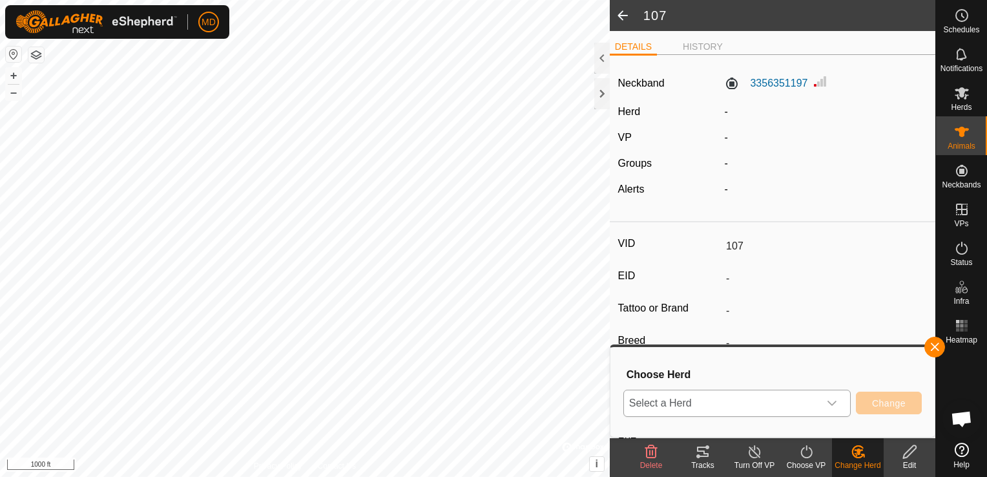
click at [835, 404] on icon "dropdown trigger" at bounding box center [832, 403] width 10 height 10
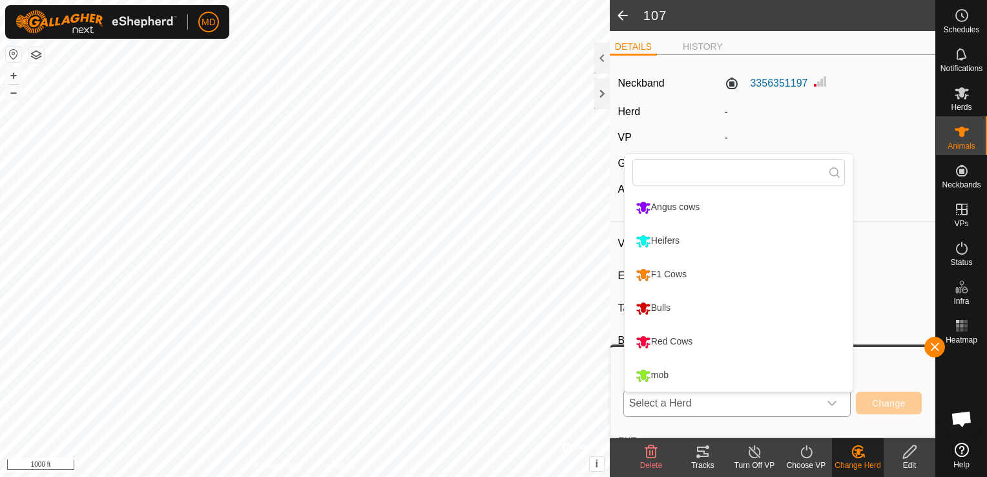
click at [647, 238] on li "Heifers" at bounding box center [739, 241] width 228 height 32
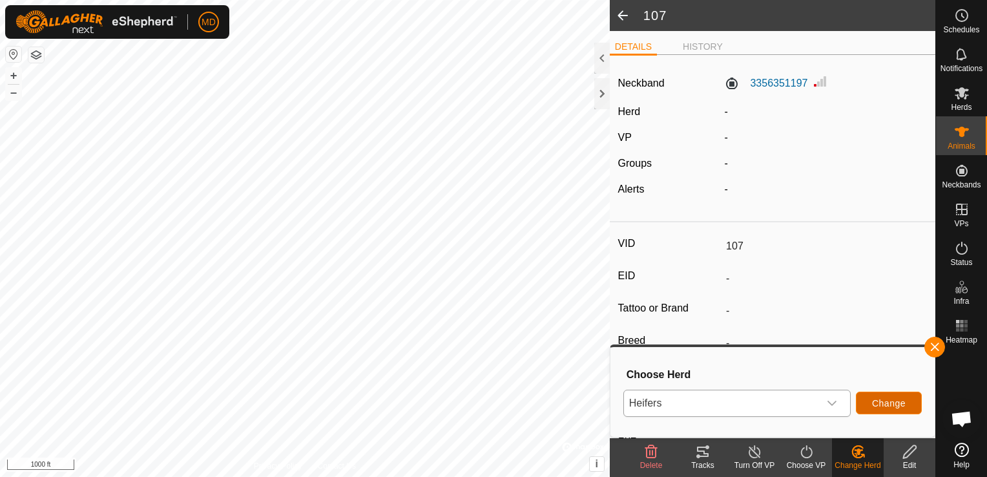
click at [897, 403] on span "Change" at bounding box center [889, 403] width 34 height 10
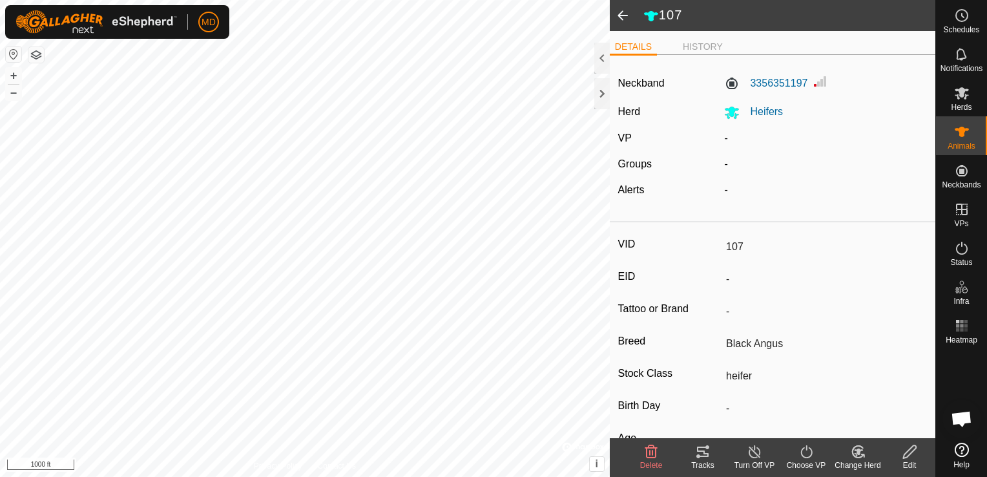
click at [623, 12] on span at bounding box center [623, 15] width 26 height 31
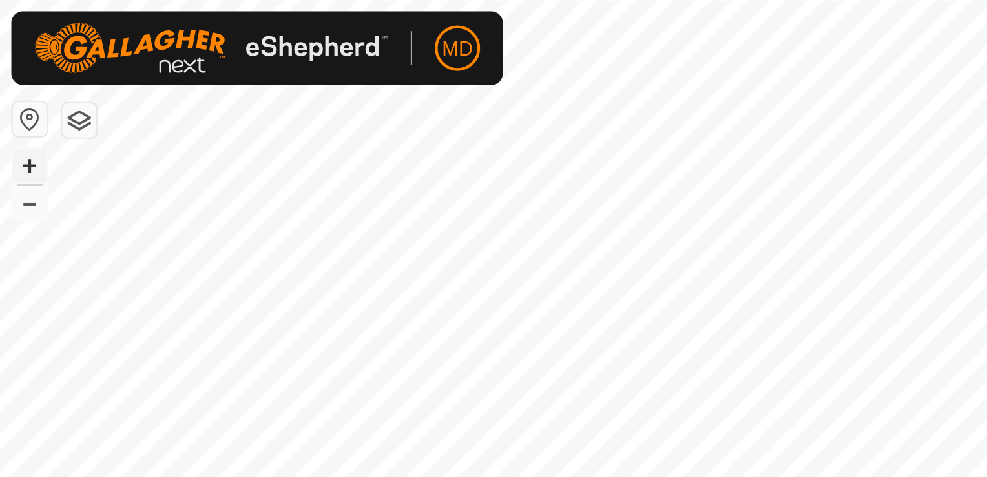
click at [14, 76] on button "+" at bounding box center [14, 76] width 16 height 16
